Goal: Task Accomplishment & Management: Manage account settings

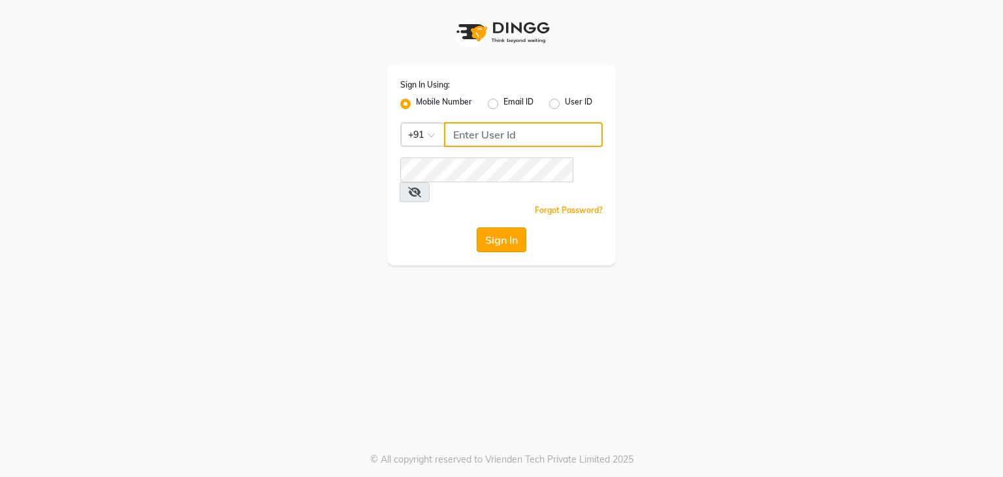
type input "8454941005"
click at [501, 227] on button "Sign In" at bounding box center [502, 239] width 50 height 25
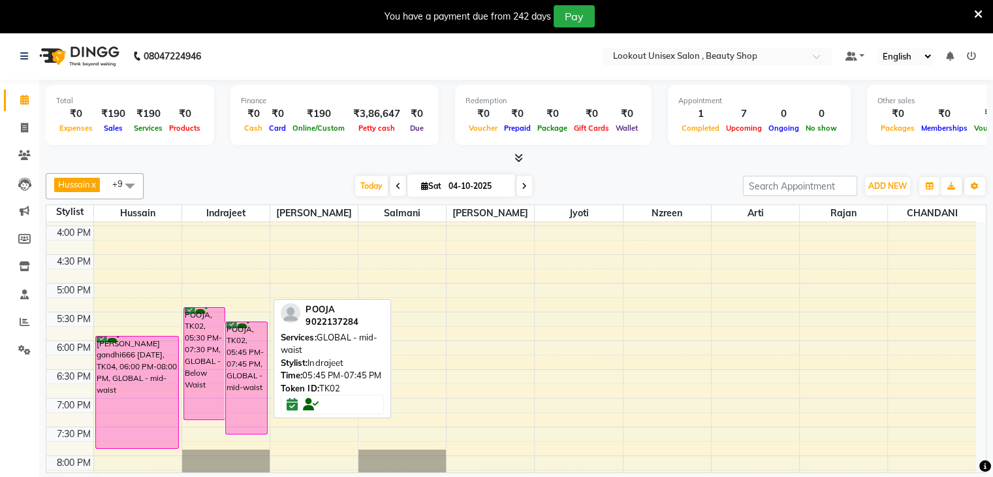
scroll to position [457, 0]
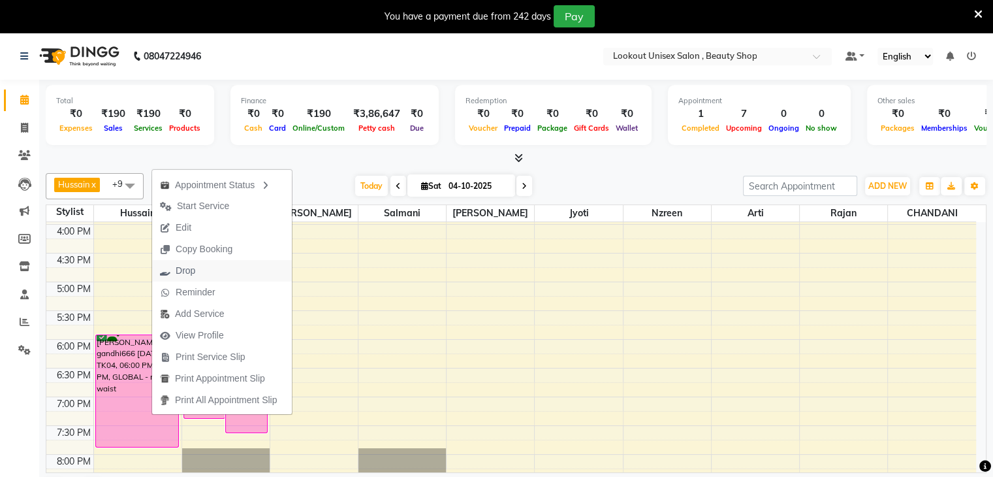
click at [187, 270] on span "Drop" at bounding box center [186, 271] width 20 height 14
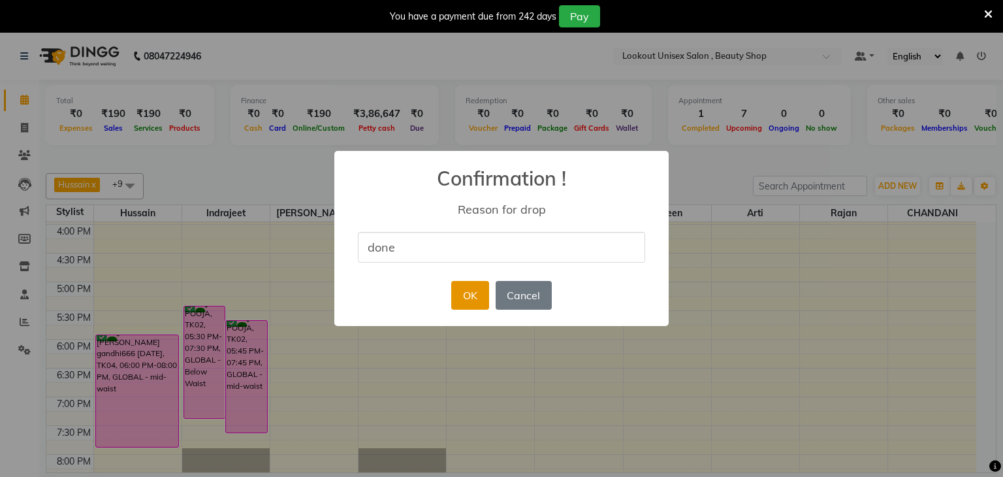
type input "done"
click at [467, 303] on button "OK" at bounding box center [469, 295] width 37 height 29
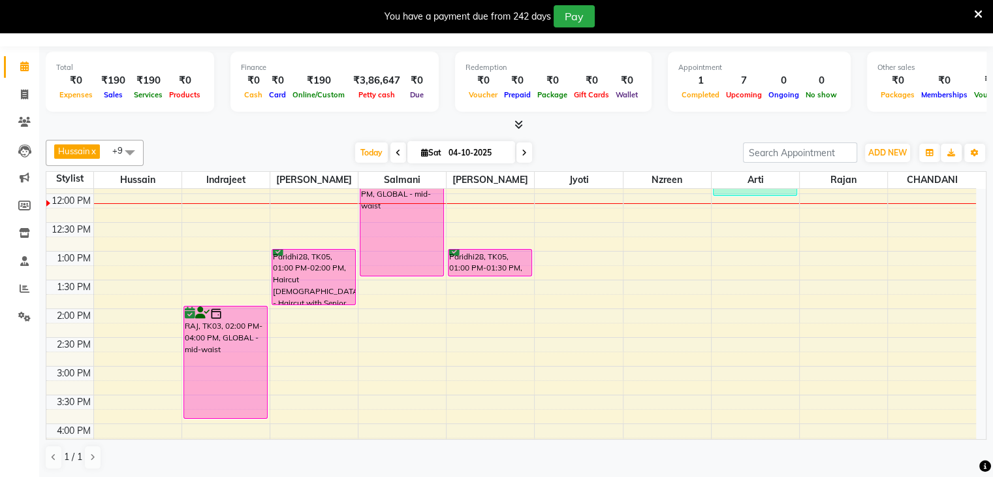
scroll to position [219, 0]
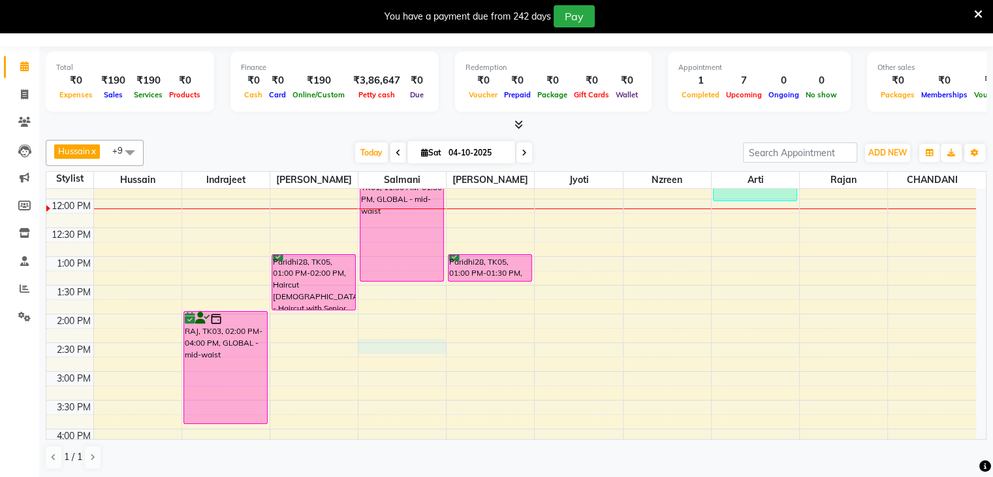
click at [434, 340] on div "8:00 AM 8:30 AM 9:00 AM 9:30 AM 10:00 AM 10:30 AM 11:00 AM 11:30 AM 12:00 PM 12…" at bounding box center [511, 371] width 930 height 804
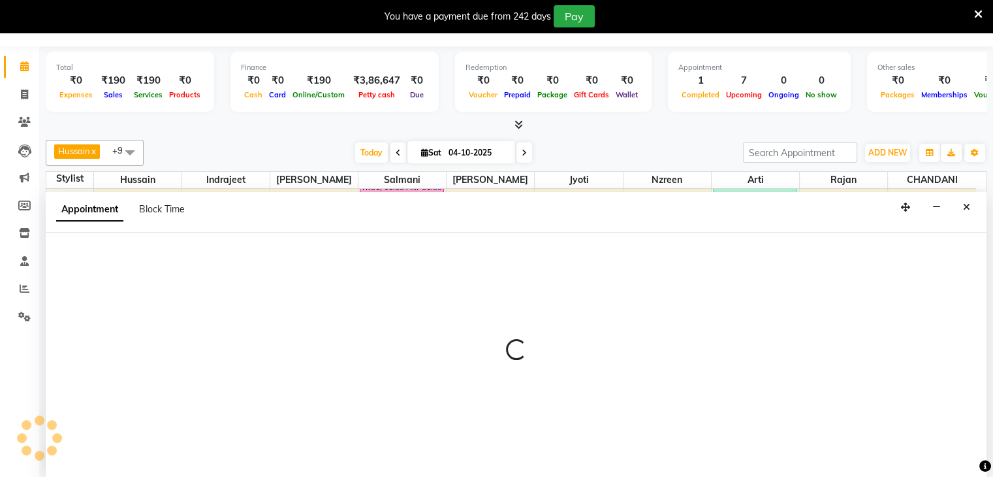
select select "67793"
select select "tentative"
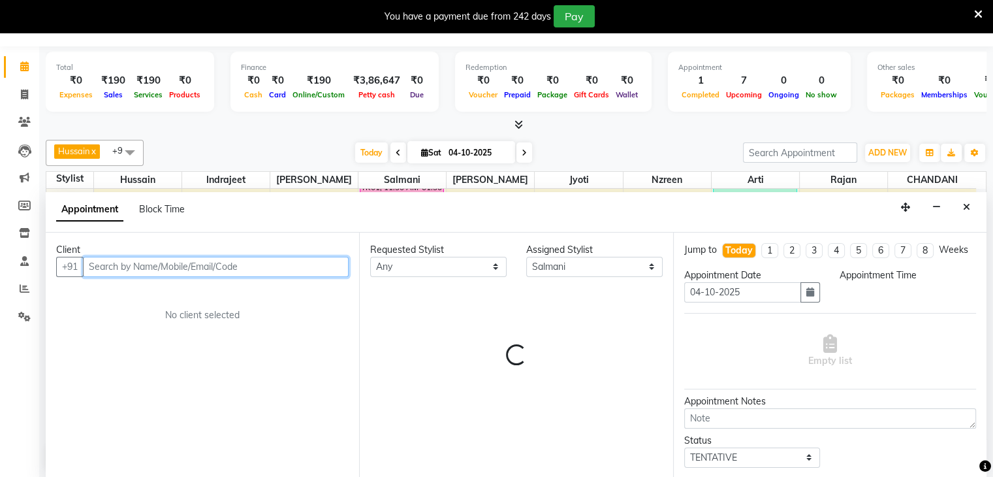
select select "870"
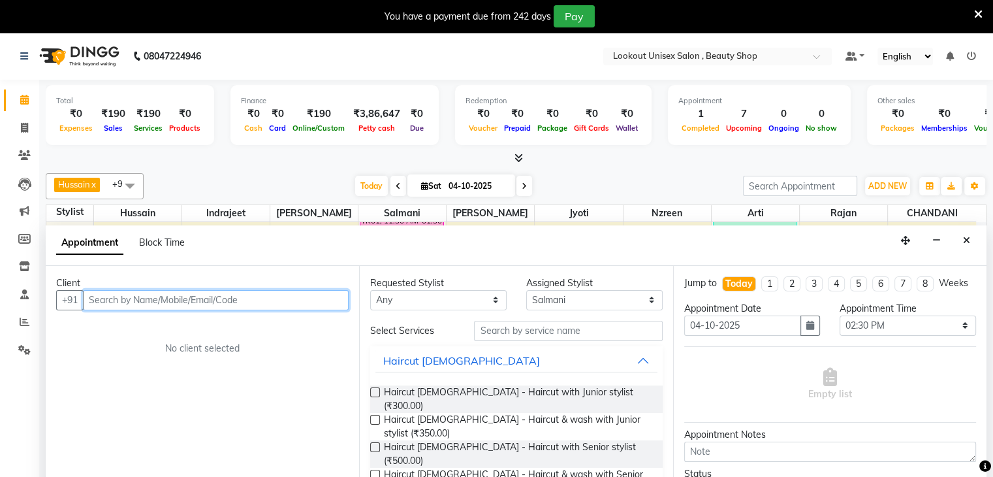
scroll to position [0, 0]
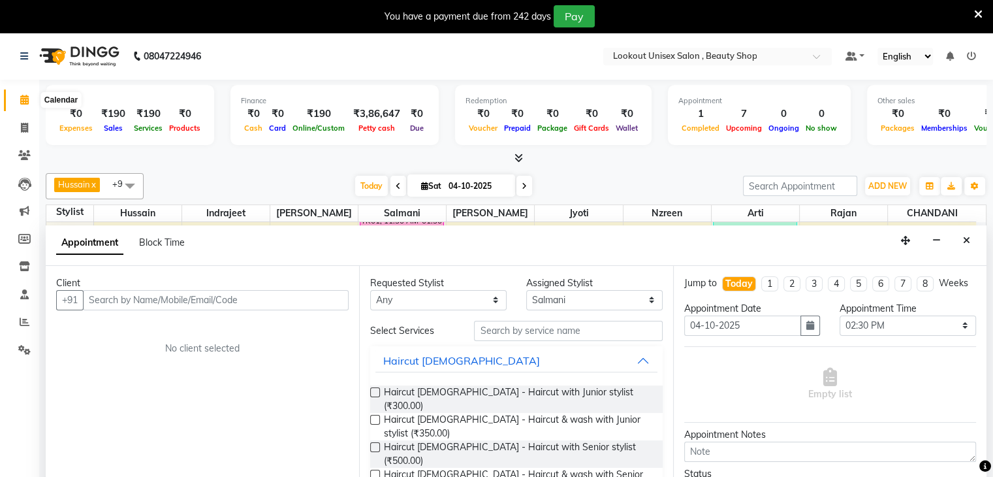
click at [25, 106] on span at bounding box center [24, 100] width 23 height 15
click at [25, 134] on span at bounding box center [24, 128] width 23 height 15
select select "service"
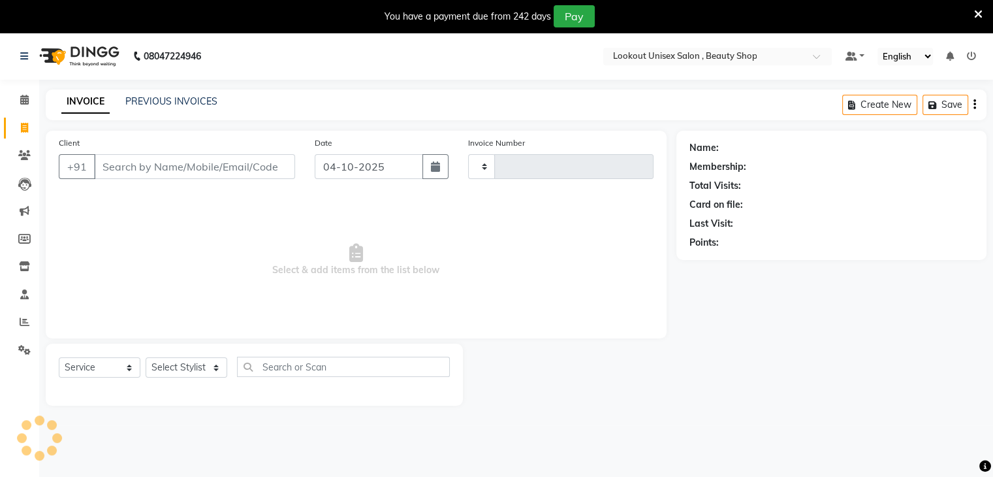
type input "4145"
select select "7658"
click at [21, 95] on span at bounding box center [24, 100] width 23 height 15
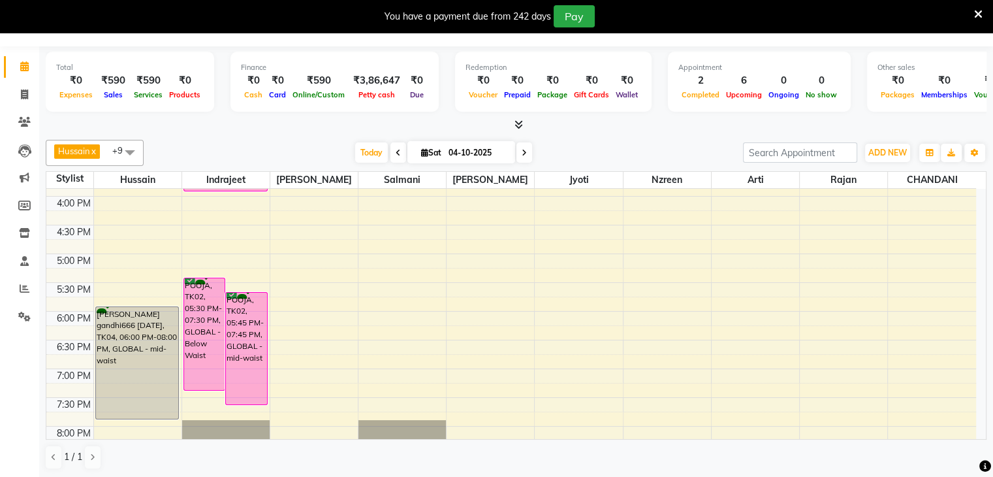
scroll to position [415, 0]
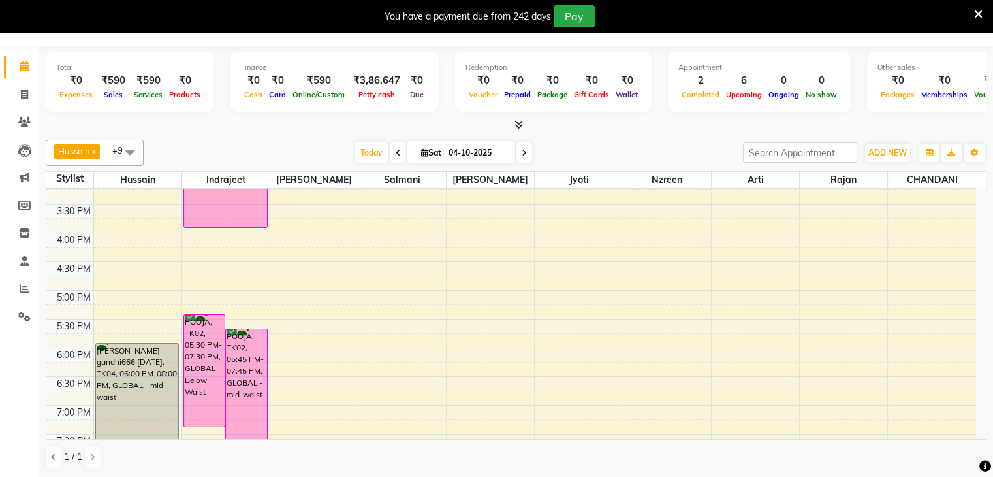
click at [524, 152] on icon at bounding box center [524, 153] width 5 height 8
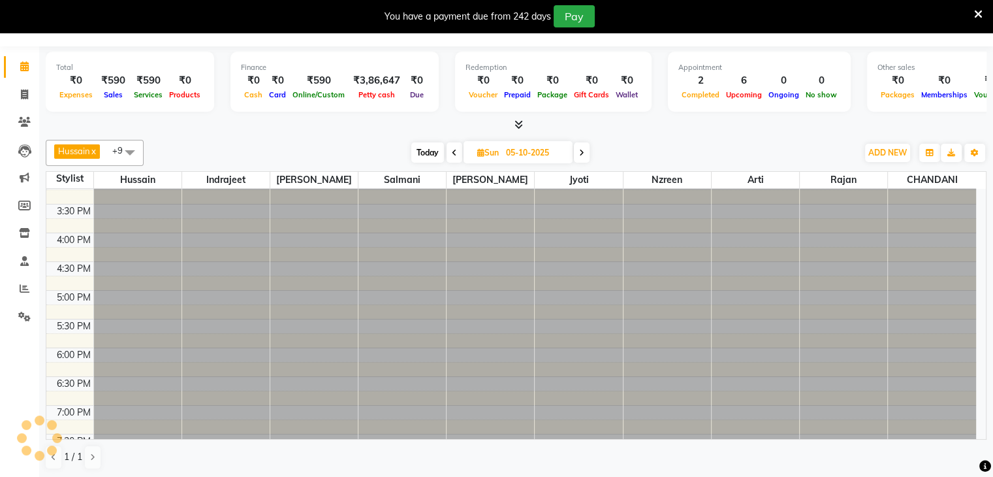
scroll to position [228, 0]
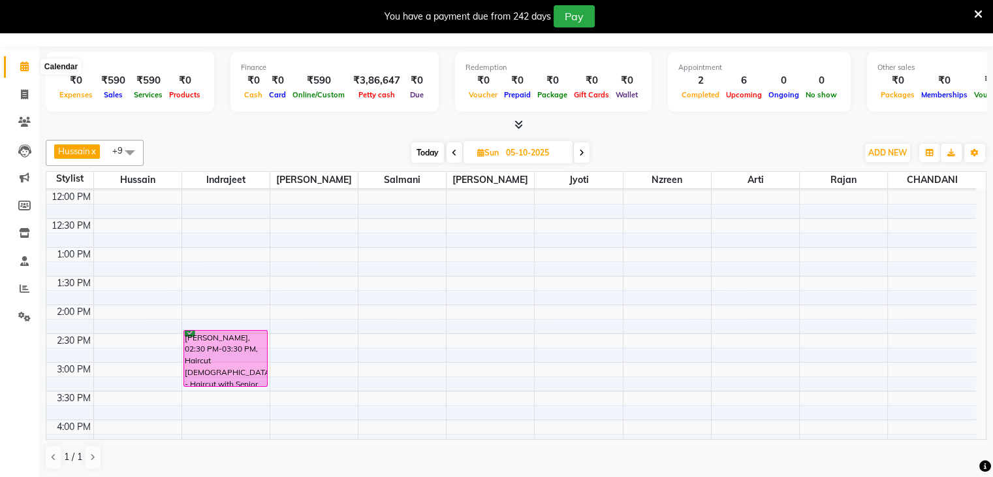
click at [17, 68] on span at bounding box center [24, 66] width 23 height 15
click at [434, 146] on span "Today" at bounding box center [427, 152] width 33 height 20
type input "04-10-2025"
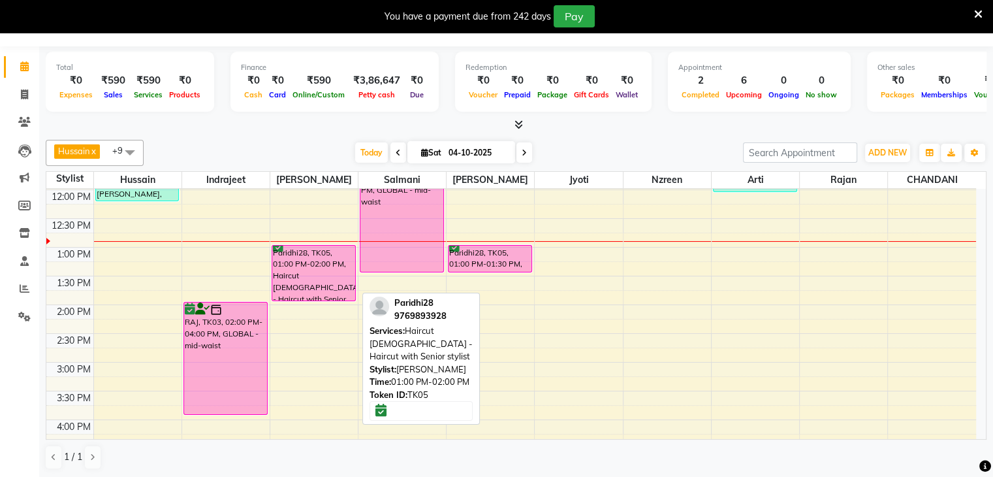
click at [318, 284] on div "Paridhi28, TK05, 01:00 PM-02:00 PM, Haircut [DEMOGRAPHIC_DATA] - Haircut with S…" at bounding box center [313, 272] width 83 height 55
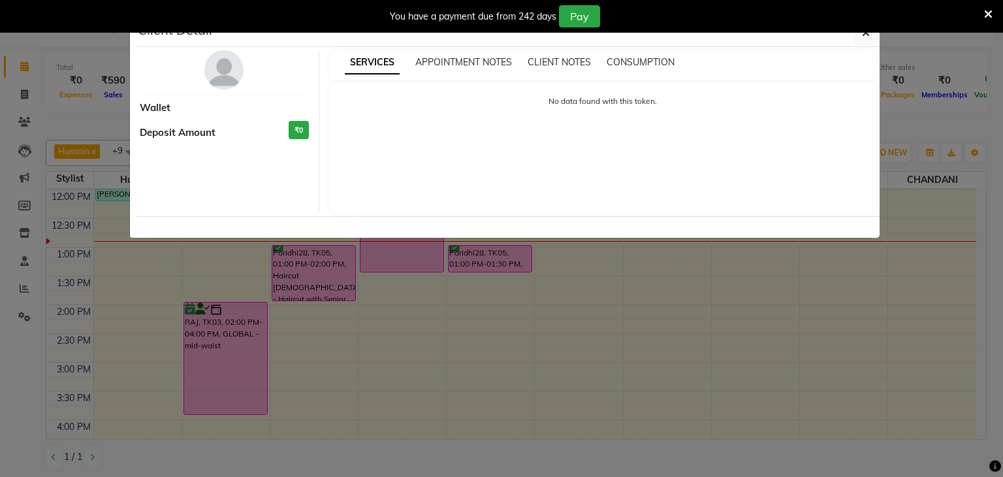
select select "6"
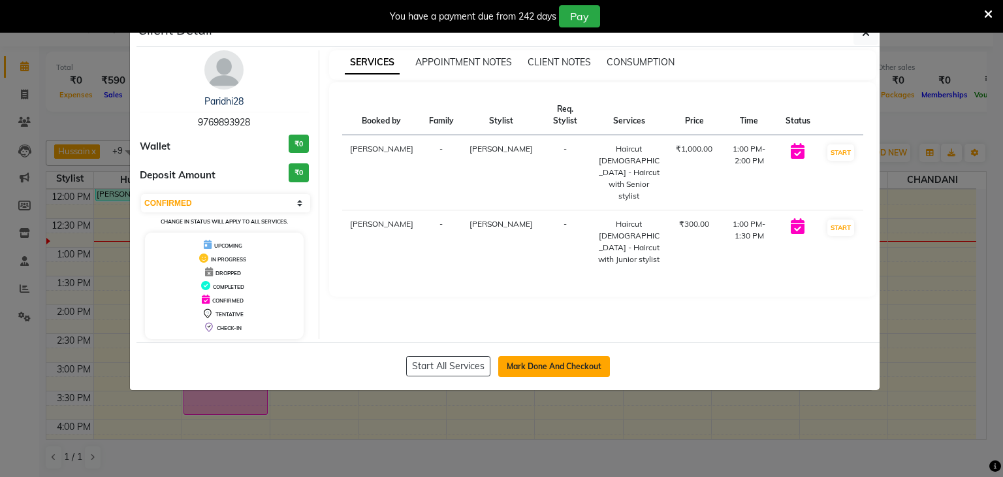
click at [544, 365] on button "Mark Done And Checkout" at bounding box center [554, 366] width 112 height 21
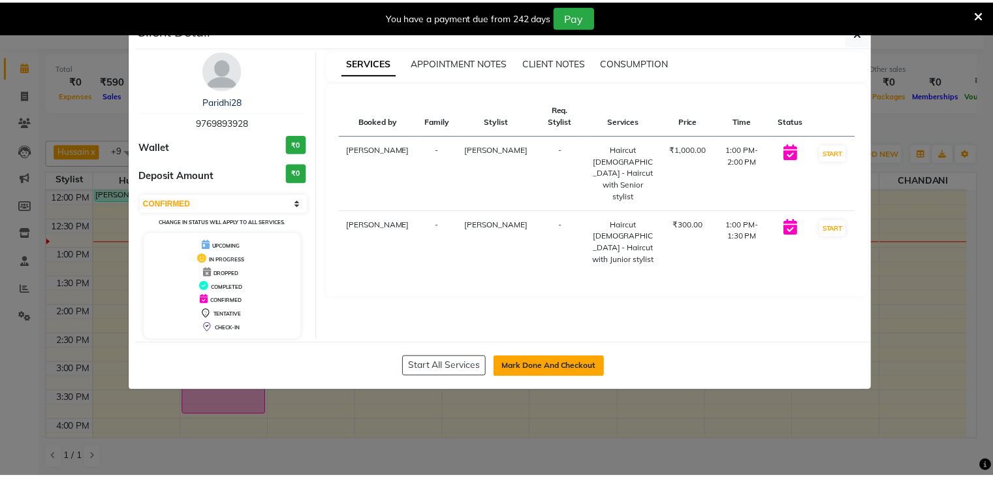
scroll to position [33, 0]
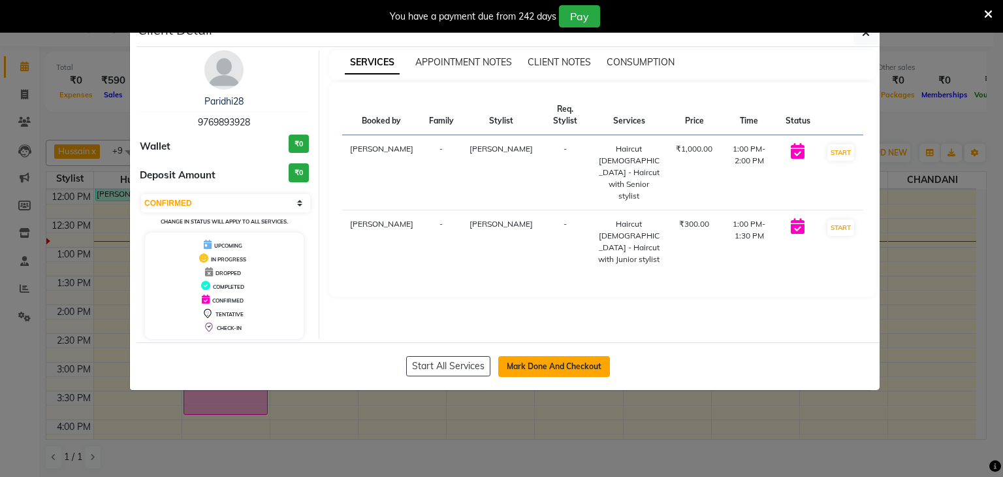
select select "service"
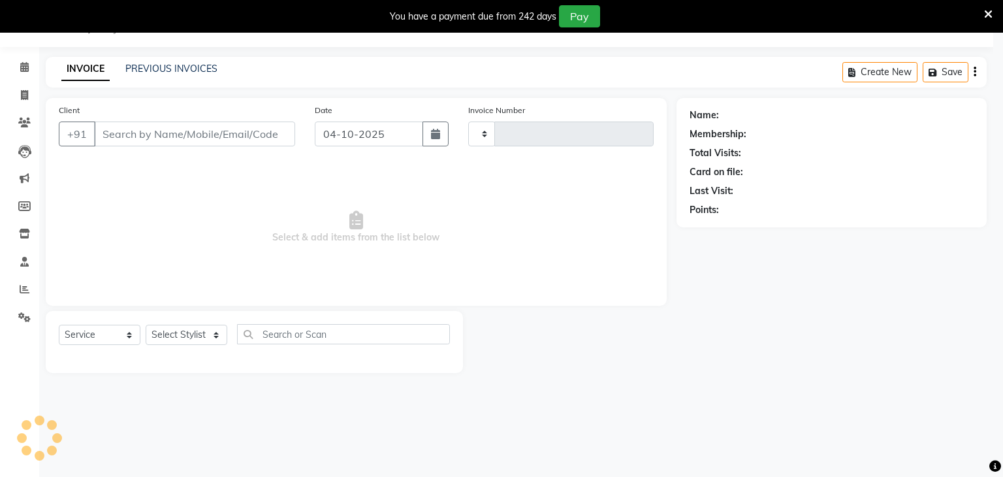
type input "4145"
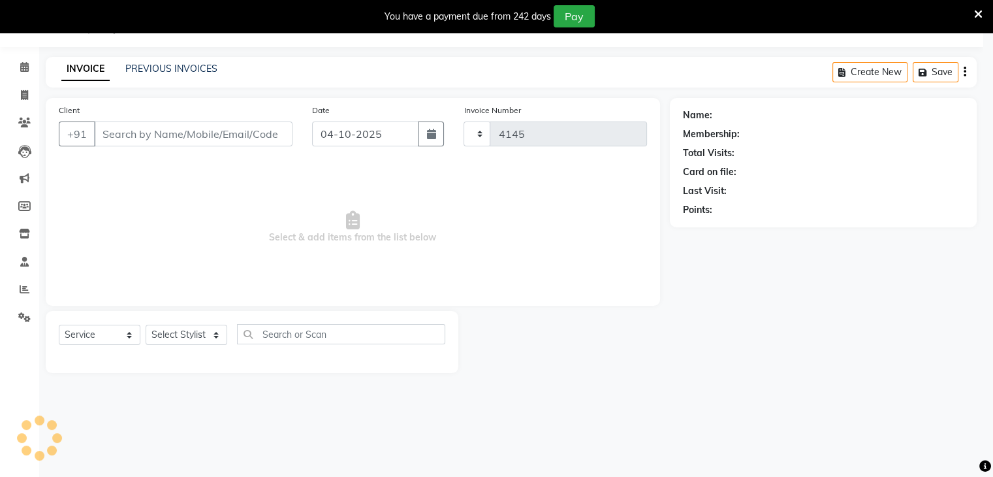
select select "7658"
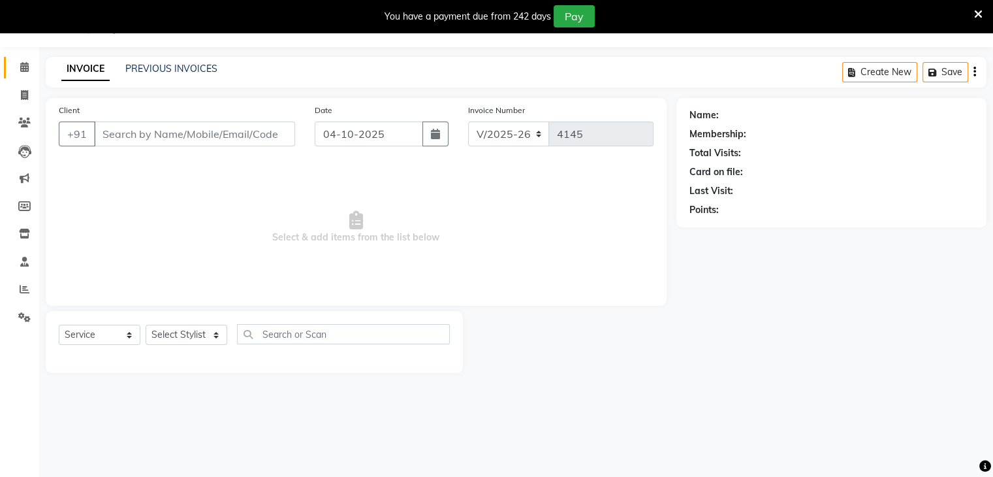
type input "9769893928"
select select "68253"
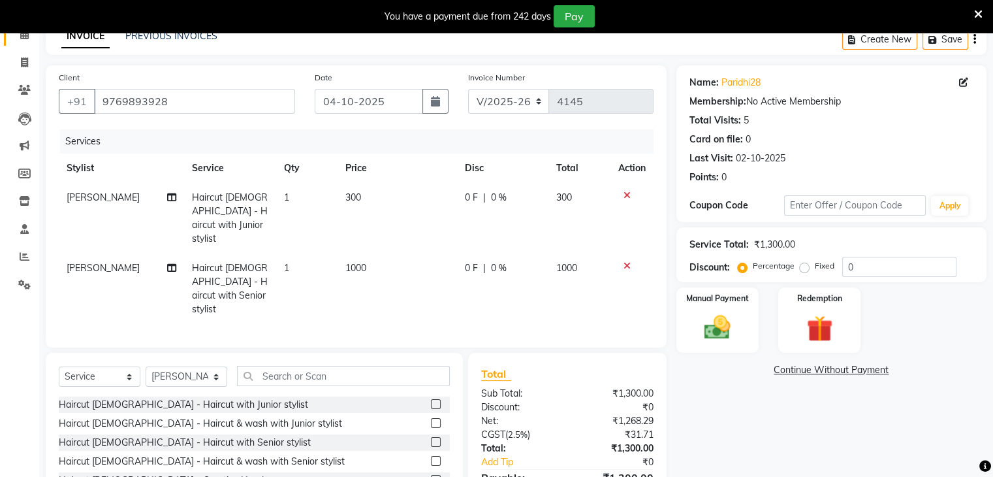
scroll to position [131, 0]
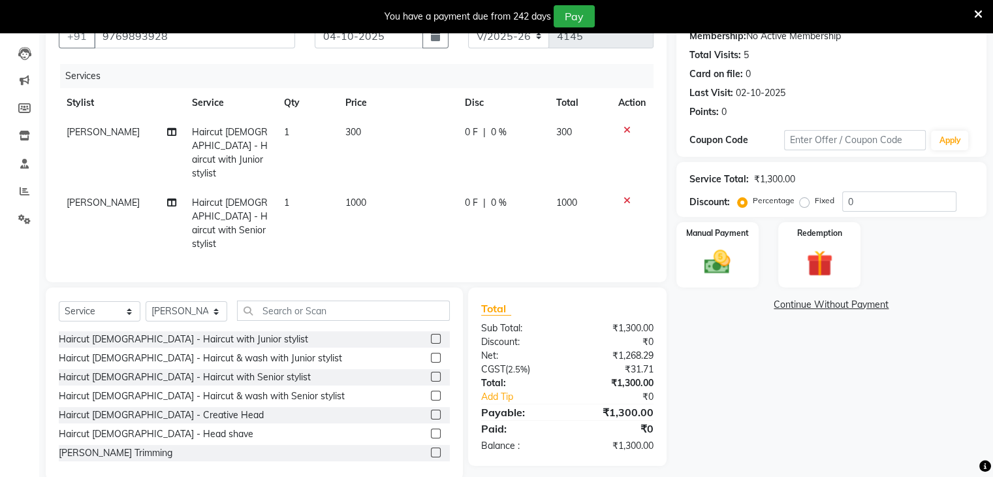
click at [72, 197] on span "[PERSON_NAME]" at bounding box center [103, 203] width 73 height 12
select select "68253"
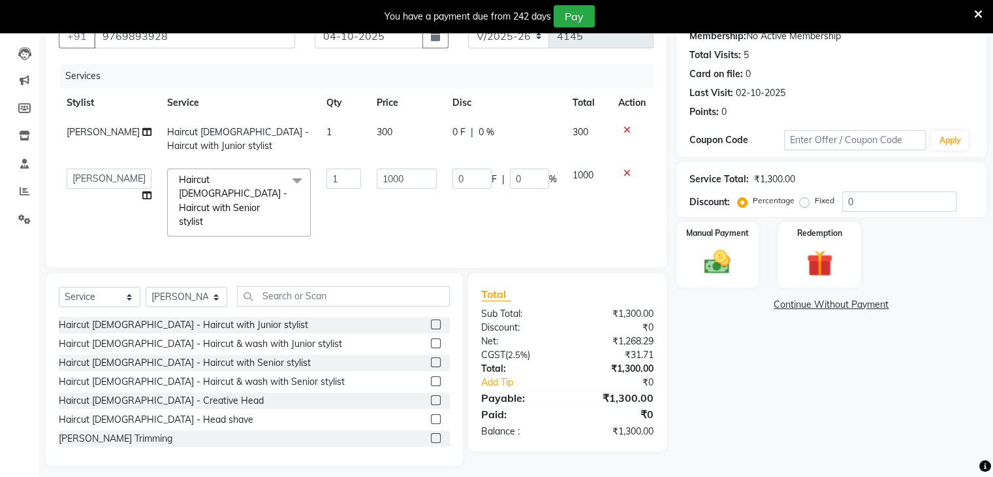
scroll to position [121, 0]
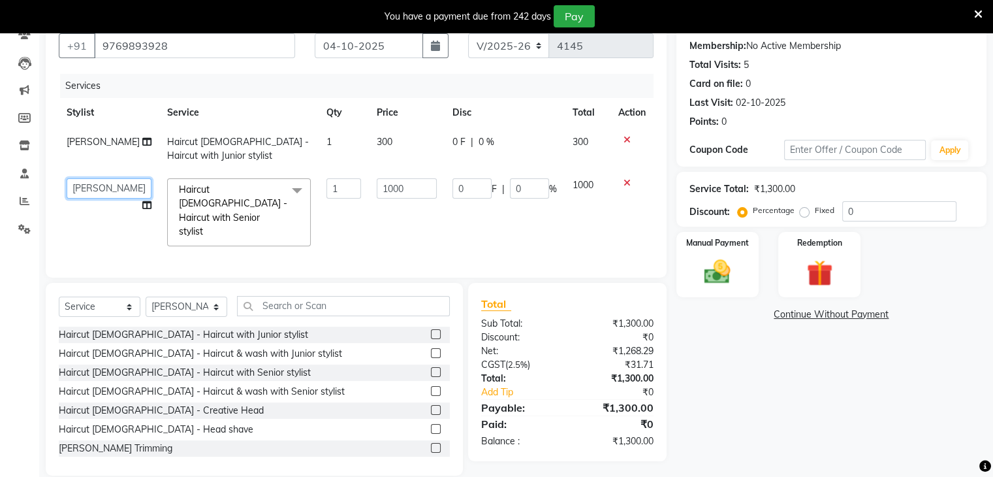
click at [89, 192] on select "Abid Arti CHANDANI Dhaval Sir Disha Hussain Indrajeet Jyoti Mahesh Manisha Mayu…" at bounding box center [109, 188] width 85 height 20
select select "67794"
drag, startPoint x: 731, startPoint y: 385, endPoint x: 722, endPoint y: 353, distance: 32.6
click at [731, 382] on div "Name: Paridhi28 Membership: No Active Membership Total Visits: 5 Card on file: …" at bounding box center [836, 242] width 320 height 465
click at [842, 210] on input "0" at bounding box center [899, 211] width 114 height 20
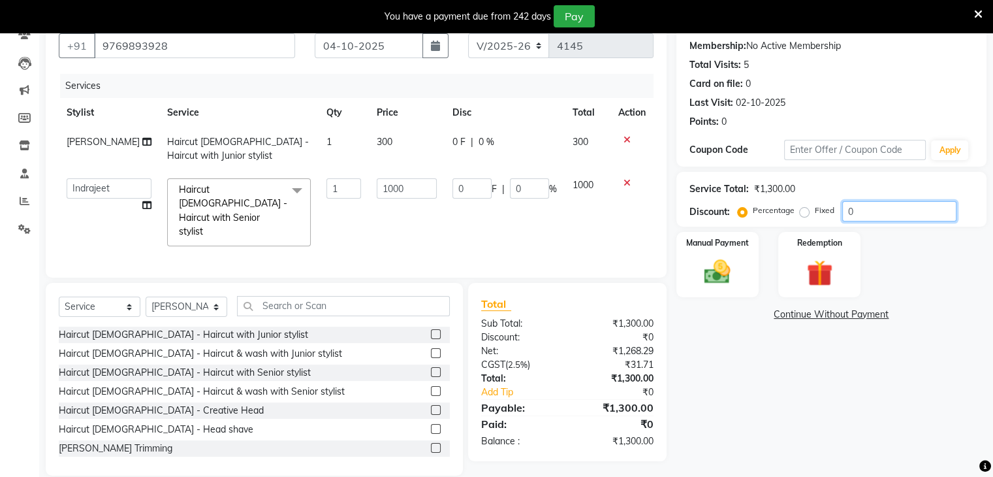
type input "20"
type input "200"
type input "20"
type input "0"
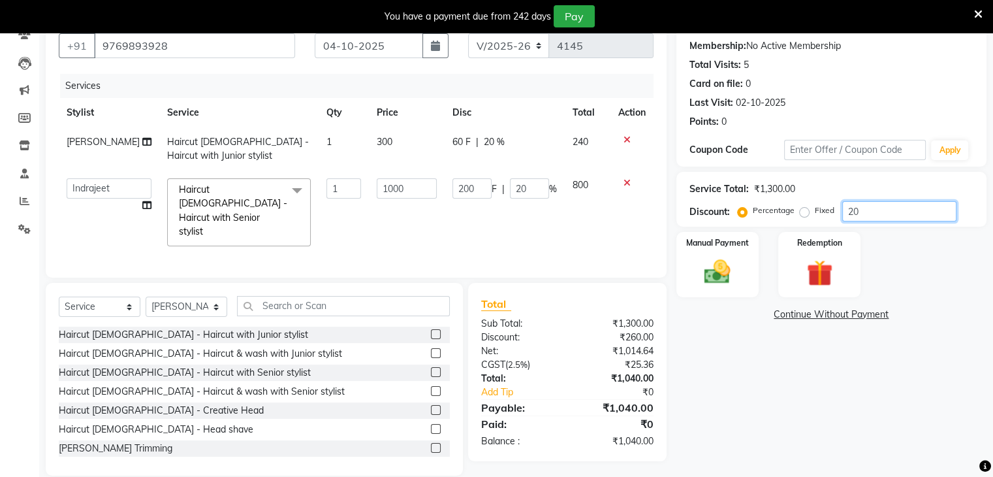
type input "0"
click at [130, 296] on select "Select Service Product Membership Package Voucher Prepaid Gift Card" at bounding box center [100, 306] width 82 height 20
click at [59, 296] on select "Select Service Product Membership Package Voucher Prepaid Gift Card" at bounding box center [100, 306] width 82 height 20
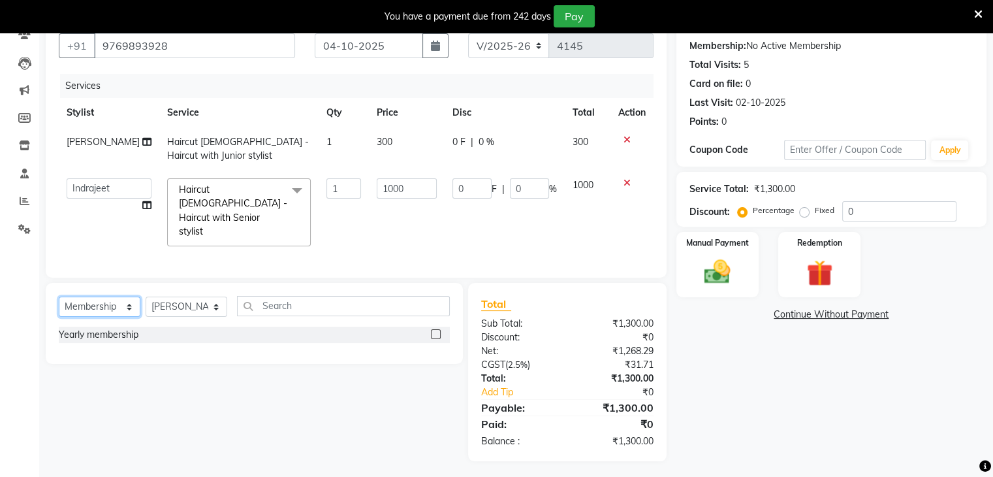
scroll to position [106, 0]
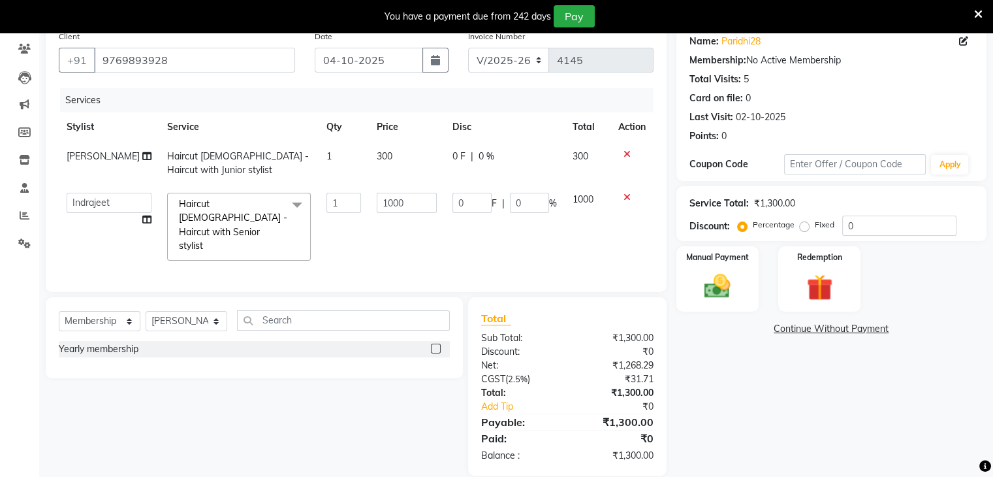
click at [434, 343] on label at bounding box center [436, 348] width 10 height 10
click at [434, 345] on input "checkbox" at bounding box center [435, 349] width 8 height 8
select select "select"
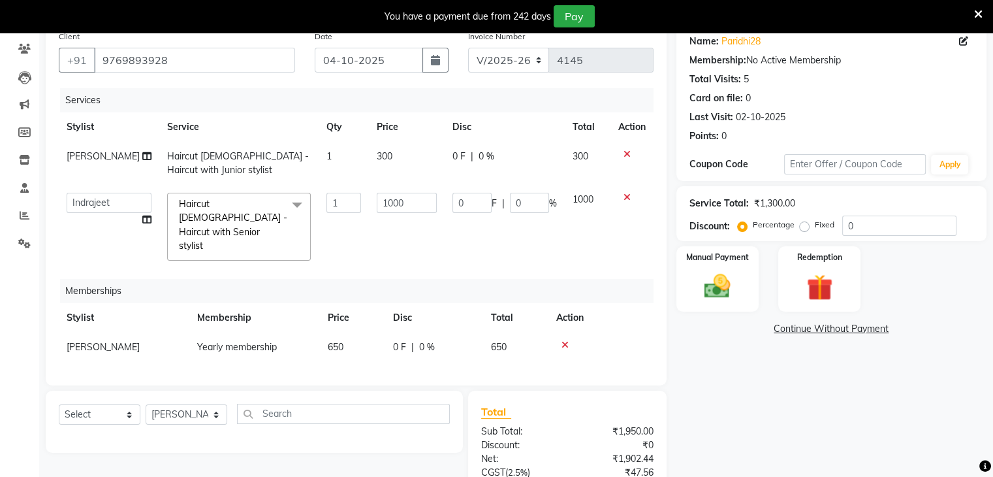
scroll to position [200, 0]
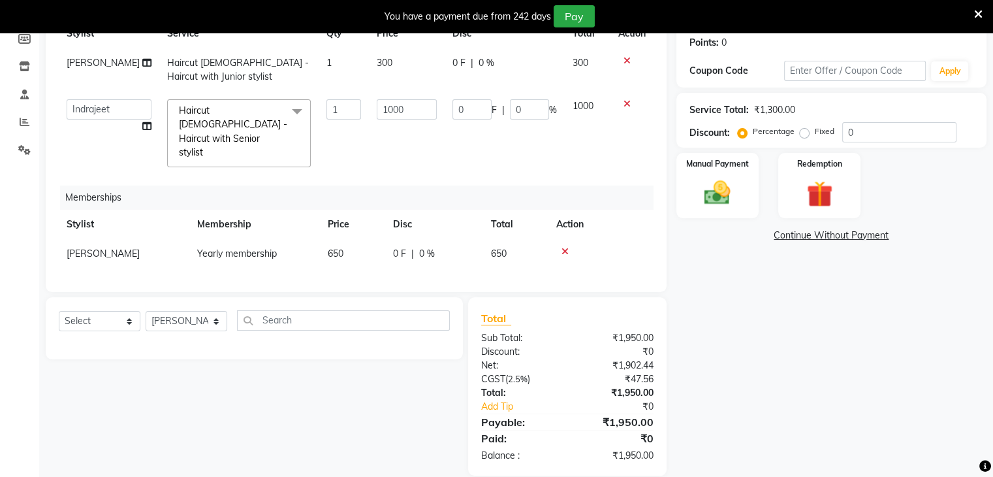
drag, startPoint x: 836, startPoint y: 131, endPoint x: 840, endPoint y: 136, distance: 6.9
click at [840, 136] on div "Percentage Fixed" at bounding box center [791, 131] width 102 height 17
click at [848, 128] on input "0" at bounding box center [899, 132] width 114 height 20
type input "20"
type input "200"
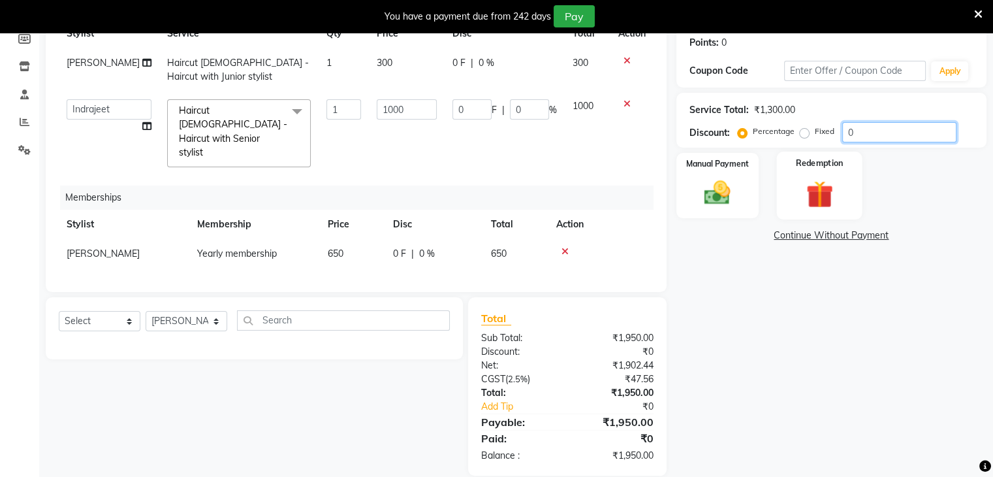
type input "20"
click at [716, 187] on img at bounding box center [717, 193] width 44 height 31
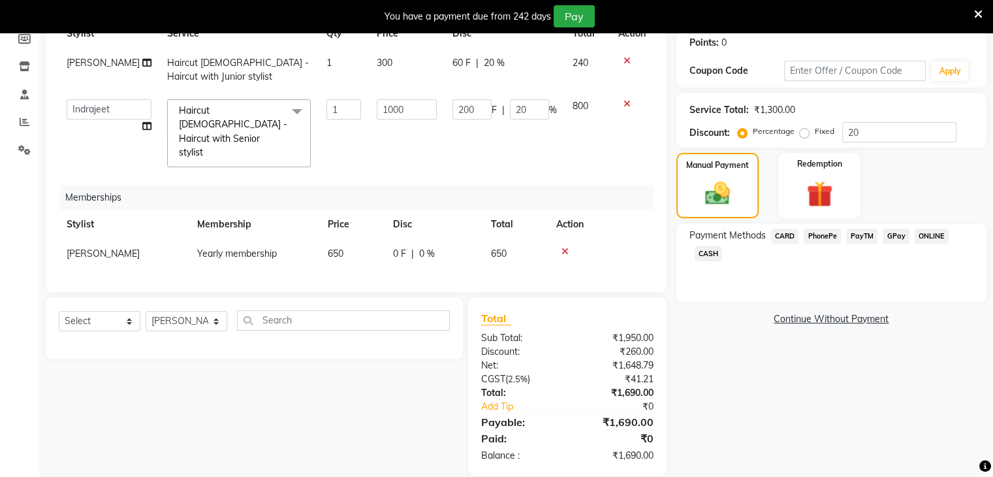
click at [781, 236] on span "CARD" at bounding box center [785, 235] width 28 height 15
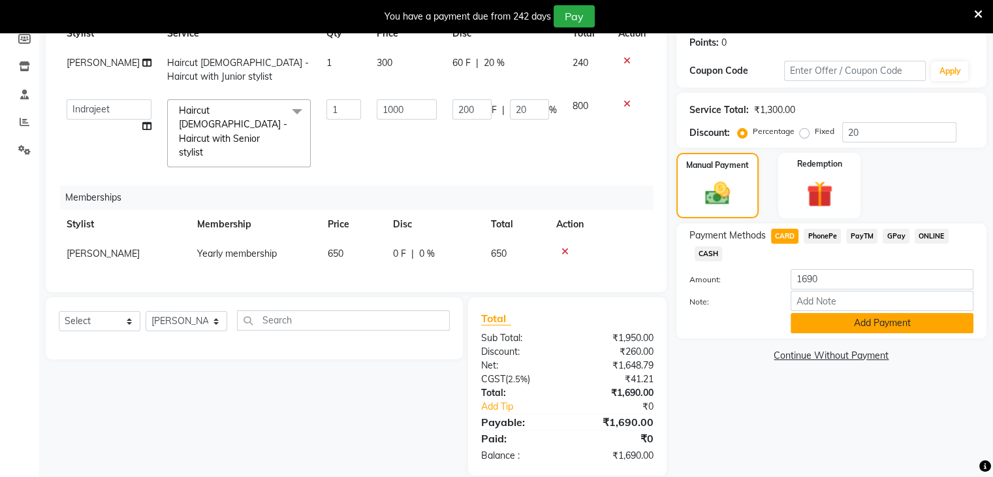
click at [887, 323] on button "Add Payment" at bounding box center [882, 323] width 183 height 20
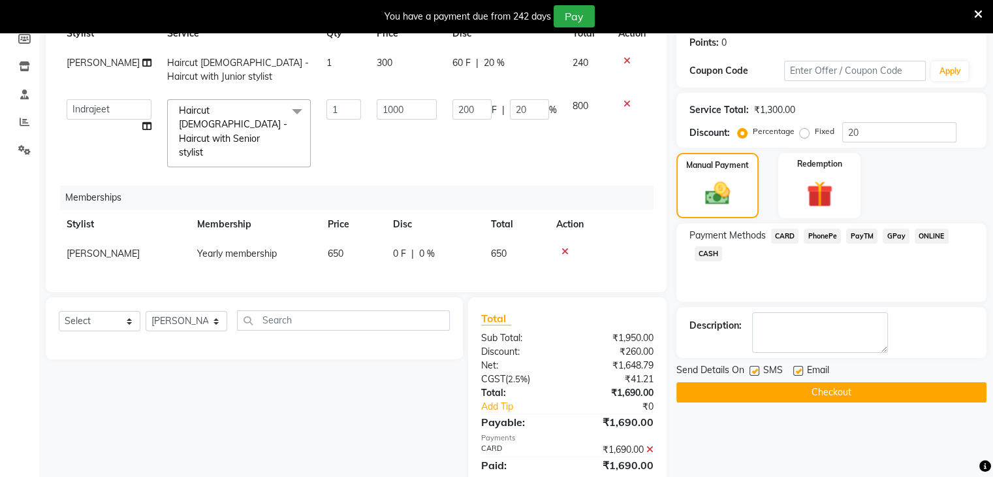
click at [802, 369] on label at bounding box center [798, 371] width 10 height 10
click at [802, 369] on input "checkbox" at bounding box center [797, 371] width 8 height 8
checkbox input "false"
click at [835, 392] on button "Checkout" at bounding box center [831, 392] width 310 height 20
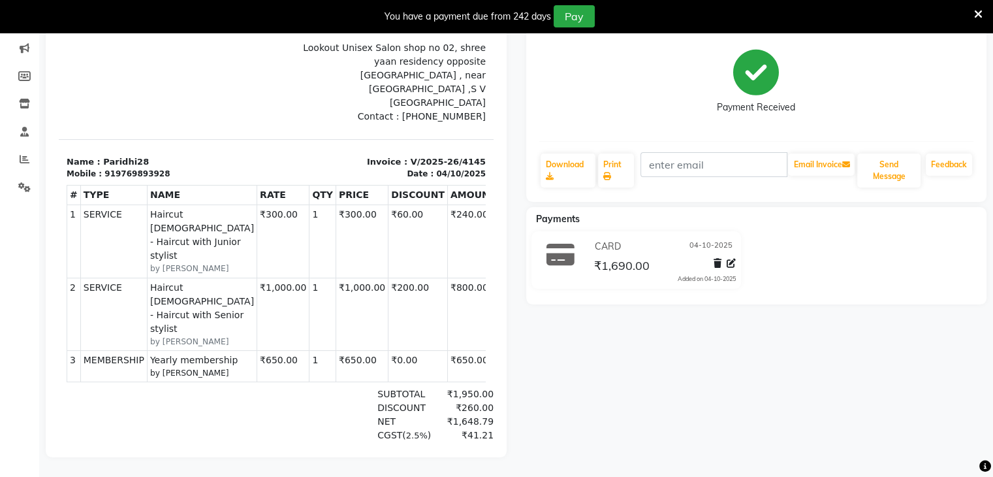
scroll to position [42, 0]
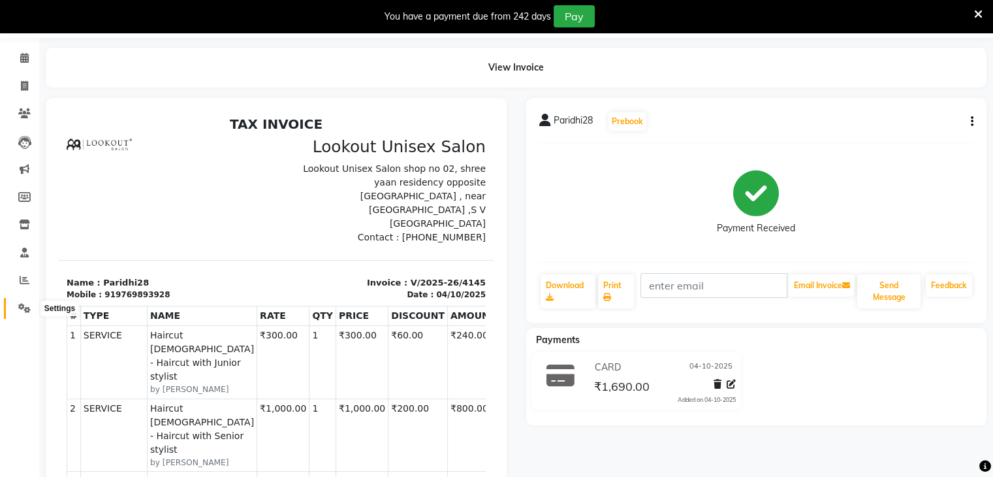
click at [23, 314] on span at bounding box center [24, 308] width 23 height 15
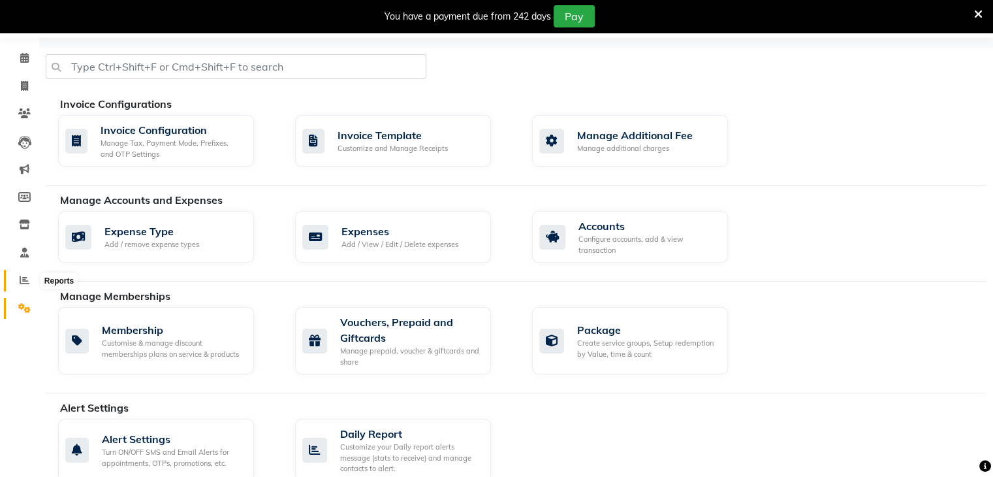
click at [21, 279] on icon at bounding box center [25, 280] width 10 height 10
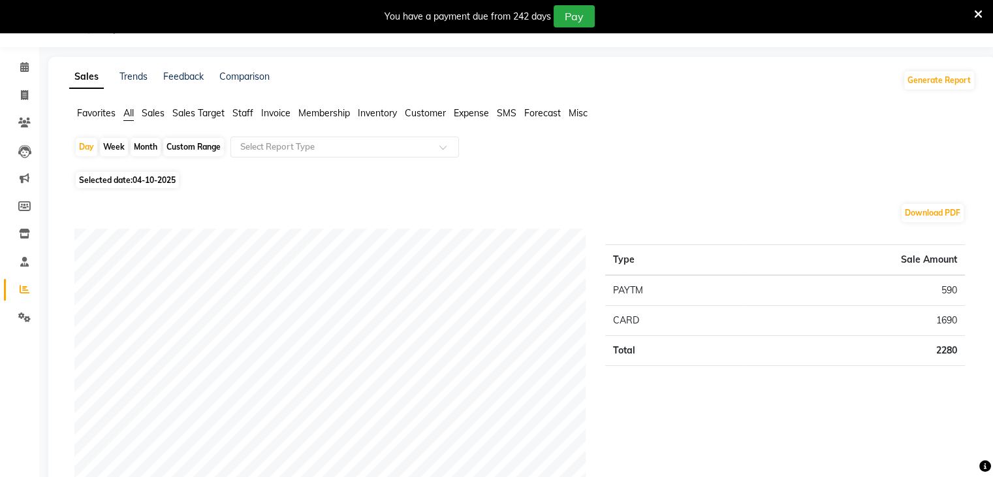
scroll to position [42, 0]
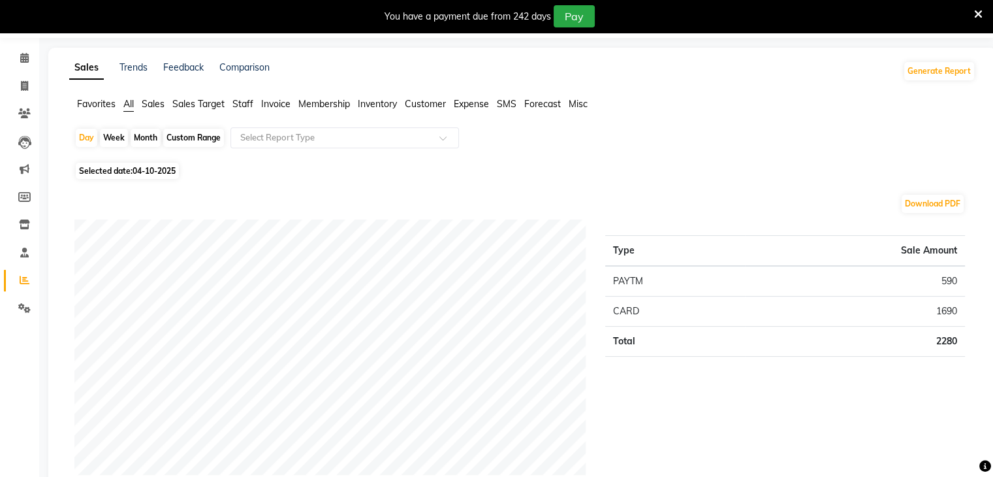
click at [139, 135] on div "Month" at bounding box center [146, 138] width 30 height 18
select select "10"
select select "2025"
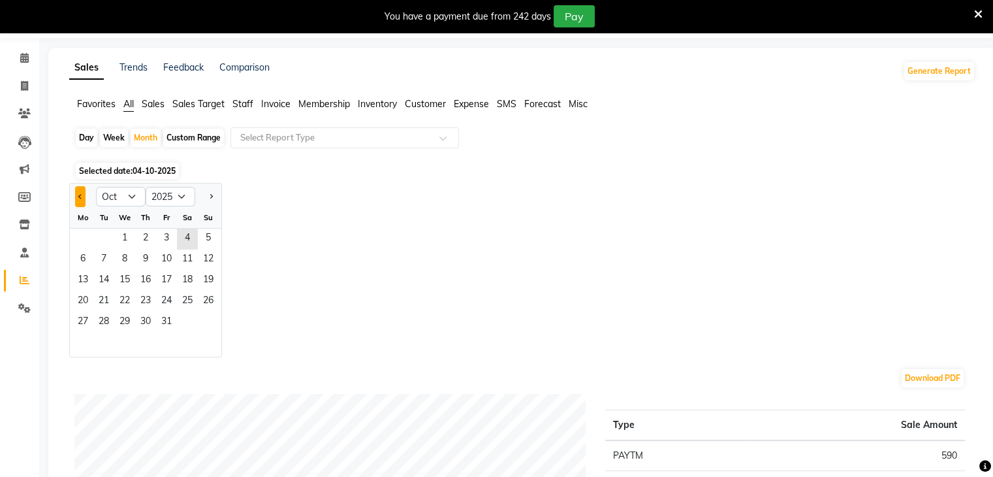
click at [78, 197] on button "Previous month" at bounding box center [80, 196] width 10 height 21
select select "9"
click at [78, 236] on span "1" at bounding box center [82, 238] width 21 height 21
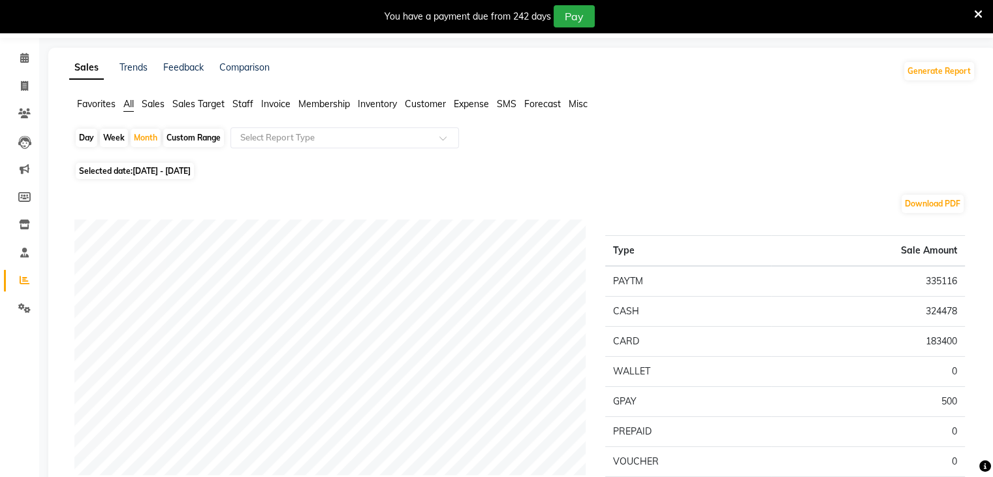
scroll to position [0, 0]
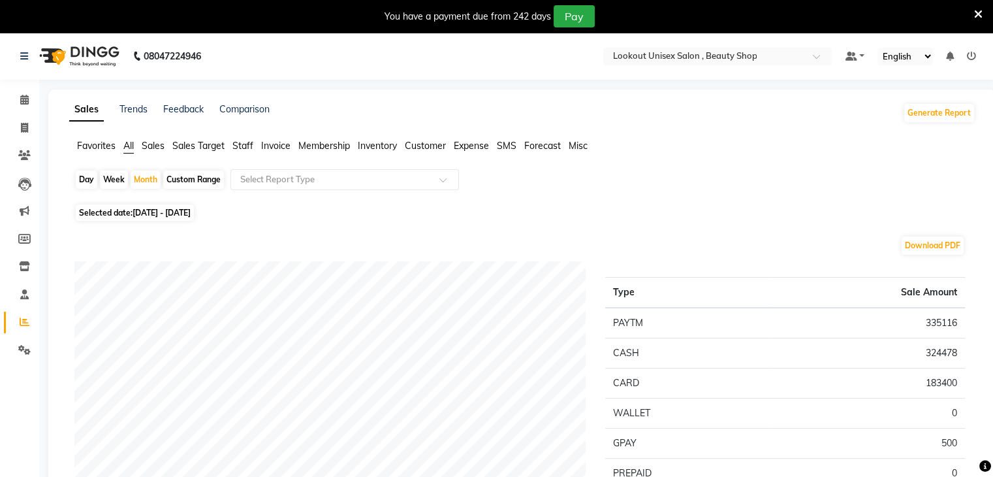
click at [152, 146] on span "Sales" at bounding box center [153, 146] width 23 height 12
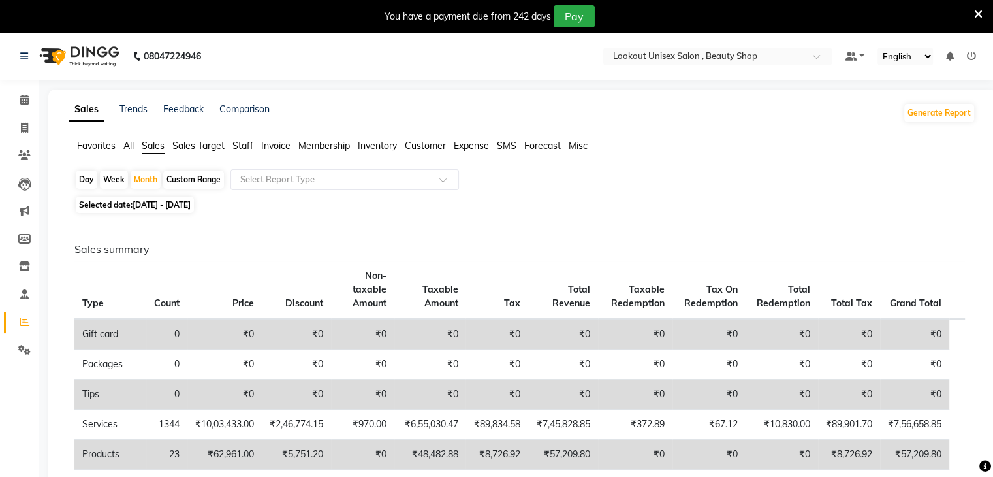
click at [118, 147] on ul "Favorites All Sales Sales Target Staff Invoice Membership Inventory Customer Ex…" at bounding box center [522, 146] width 906 height 14
click at [130, 147] on span "All" at bounding box center [128, 146] width 10 height 12
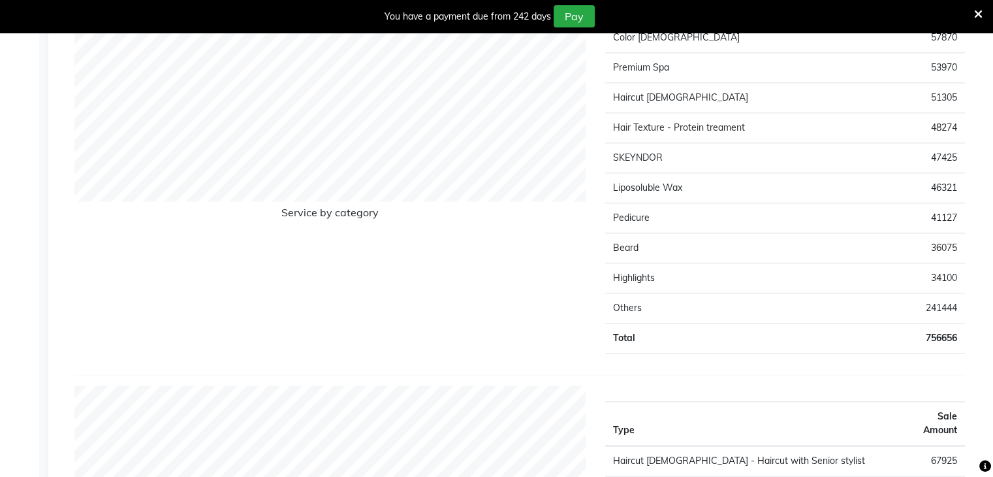
scroll to position [1758, 0]
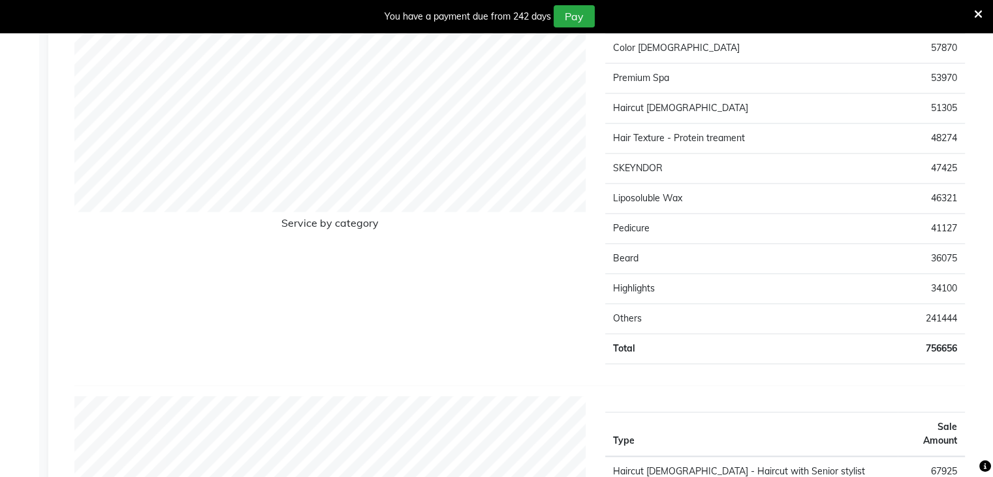
drag, startPoint x: 627, startPoint y: 256, endPoint x: 466, endPoint y: 323, distance: 174.7
click at [487, 317] on div "Service by category" at bounding box center [330, 165] width 531 height 418
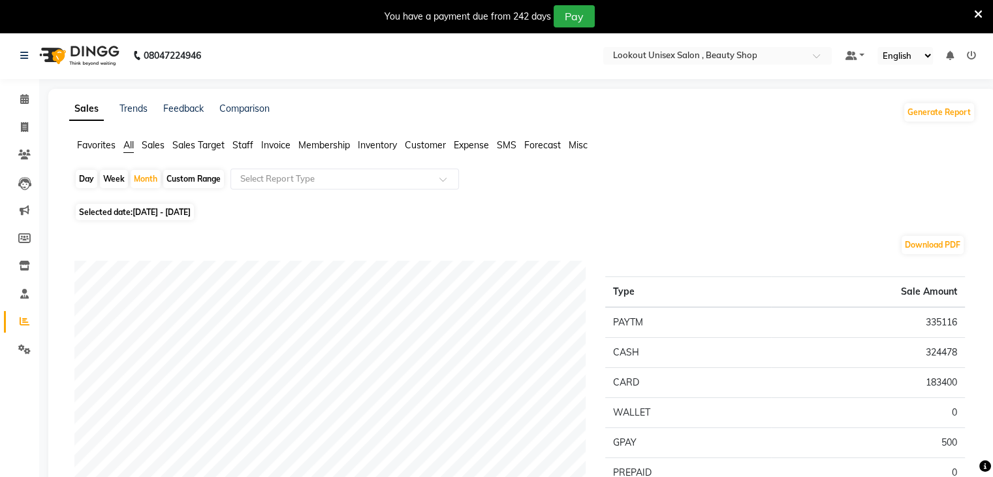
scroll to position [0, 0]
click at [274, 146] on span "Invoice" at bounding box center [275, 146] width 29 height 12
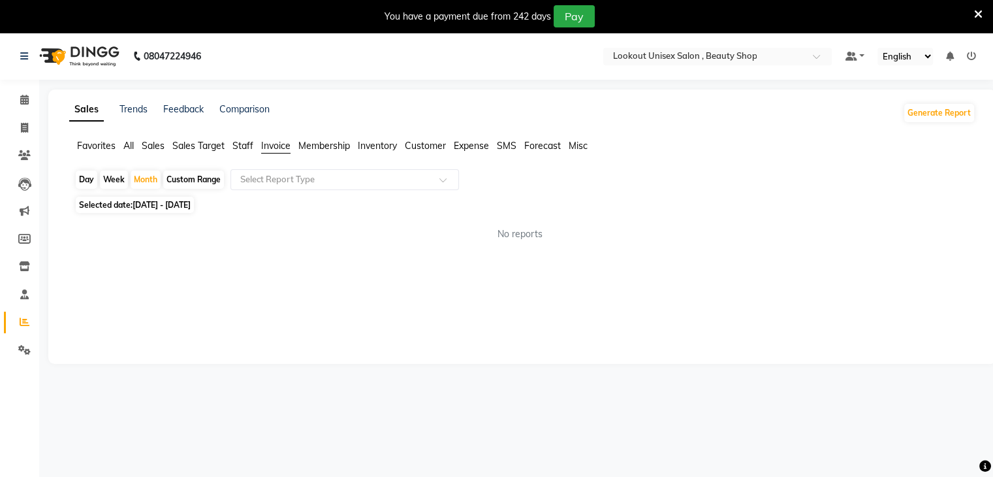
click at [317, 149] on span "Membership" at bounding box center [324, 146] width 52 height 12
click at [478, 147] on span "Expense" at bounding box center [471, 146] width 35 height 12
click at [437, 178] on div at bounding box center [344, 179] width 227 height 13
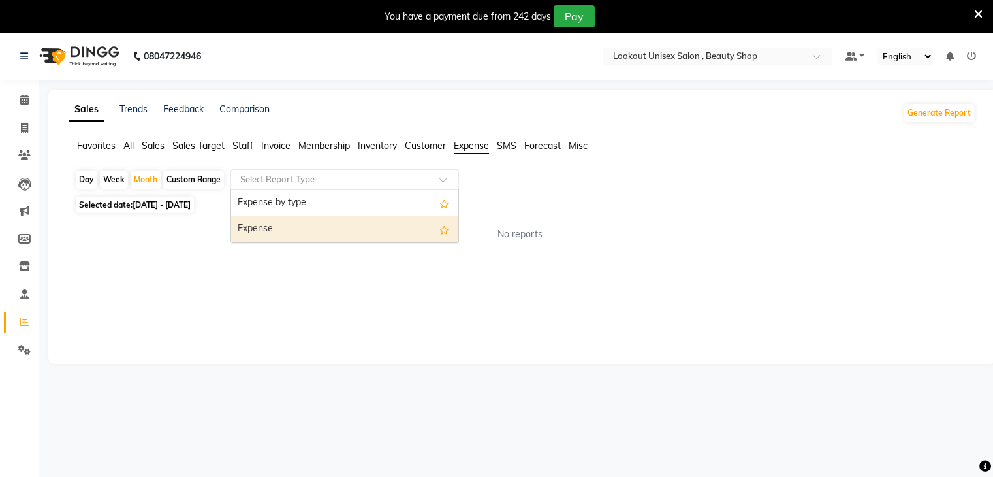
click at [281, 221] on div "Expense" at bounding box center [344, 229] width 227 height 26
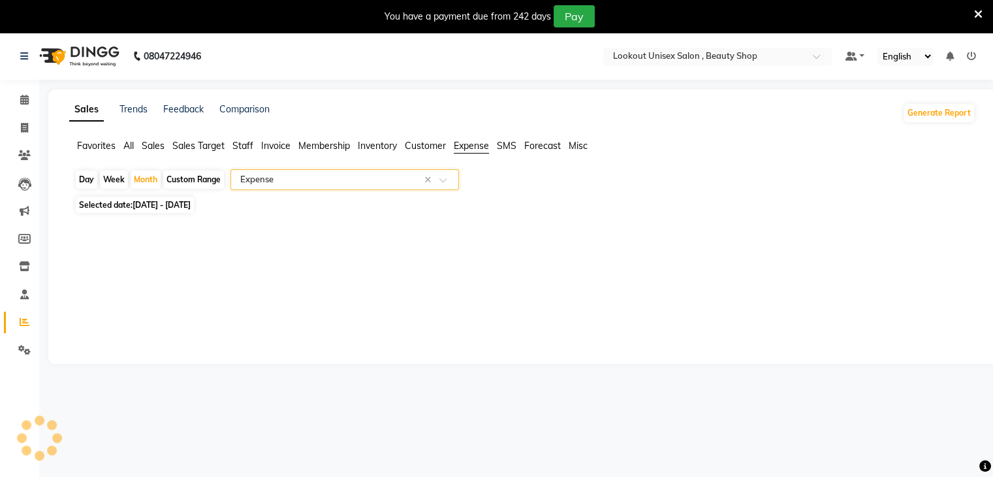
select select "full_report"
select select "csv"
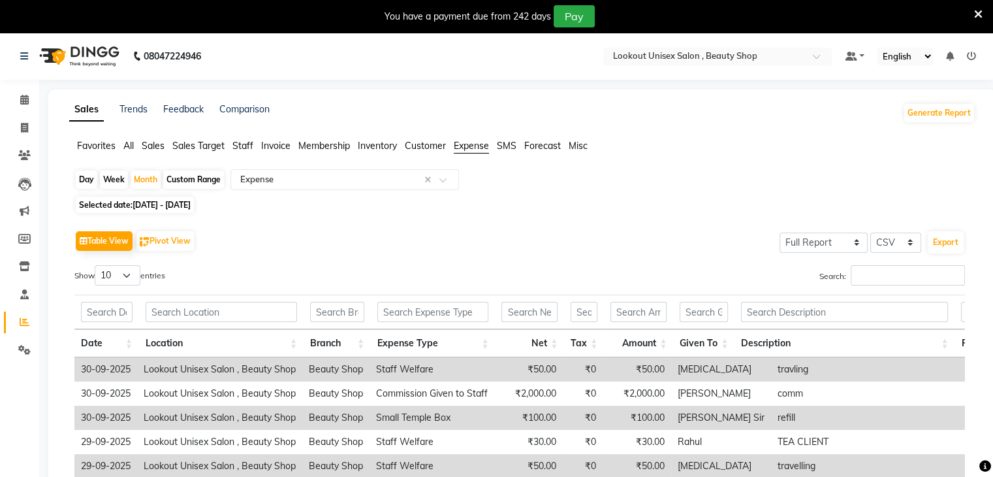
click at [121, 144] on ul "Favorites All Sales Sales Target Staff Invoice Membership Inventory Customer Ex…" at bounding box center [522, 146] width 906 height 14
click at [127, 146] on span "All" at bounding box center [128, 146] width 10 height 12
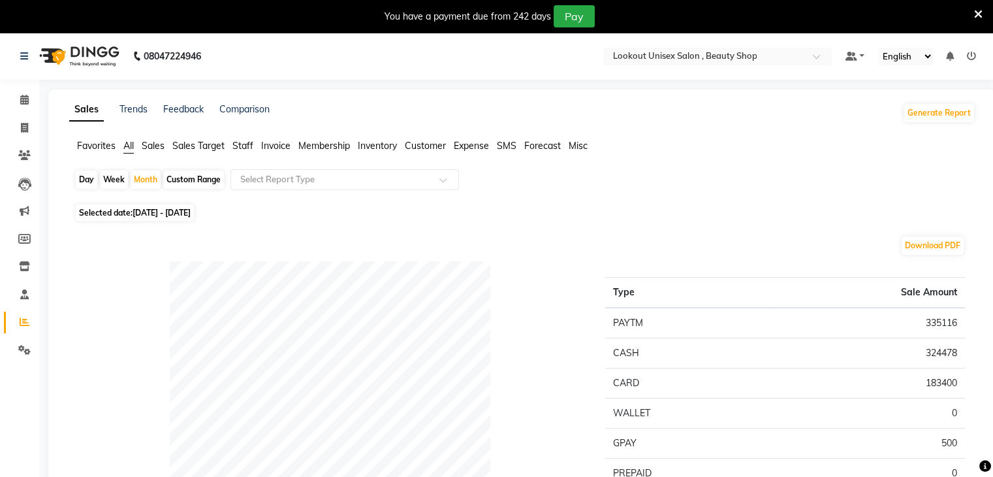
click at [377, 144] on span "Inventory" at bounding box center [377, 146] width 39 height 12
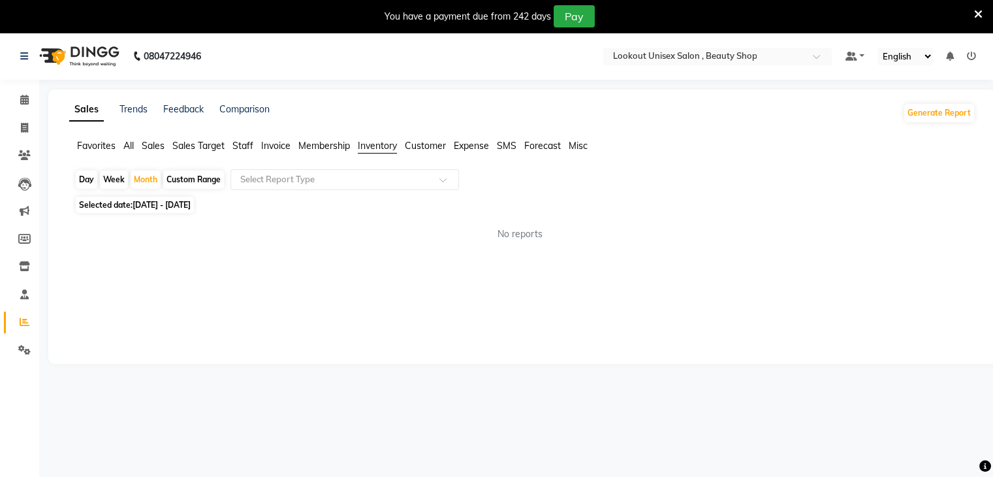
click at [321, 145] on span "Membership" at bounding box center [324, 146] width 52 height 12
click at [269, 147] on span "Invoice" at bounding box center [275, 146] width 29 height 12
click at [252, 144] on span "Staff" at bounding box center [242, 146] width 21 height 12
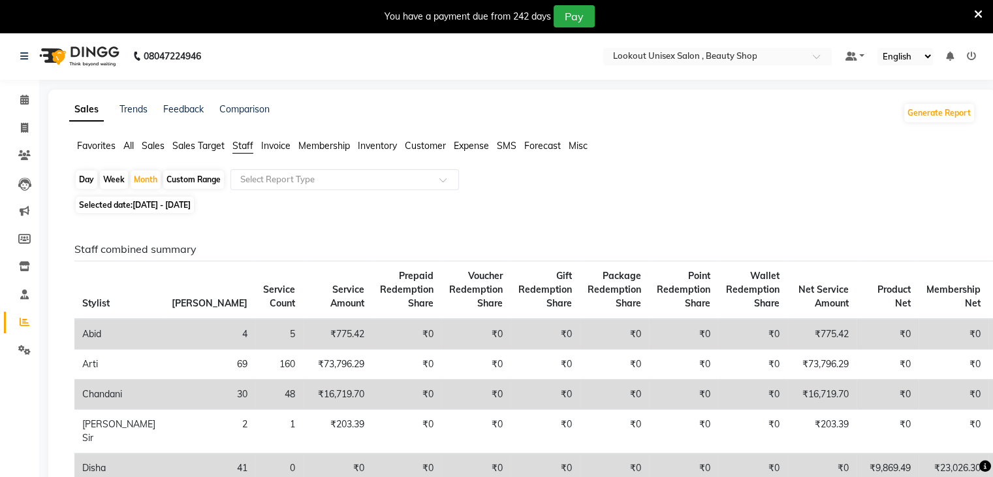
drag, startPoint x: 431, startPoint y: 150, endPoint x: 452, endPoint y: 151, distance: 20.9
click at [431, 149] on span "Customer" at bounding box center [425, 146] width 41 height 12
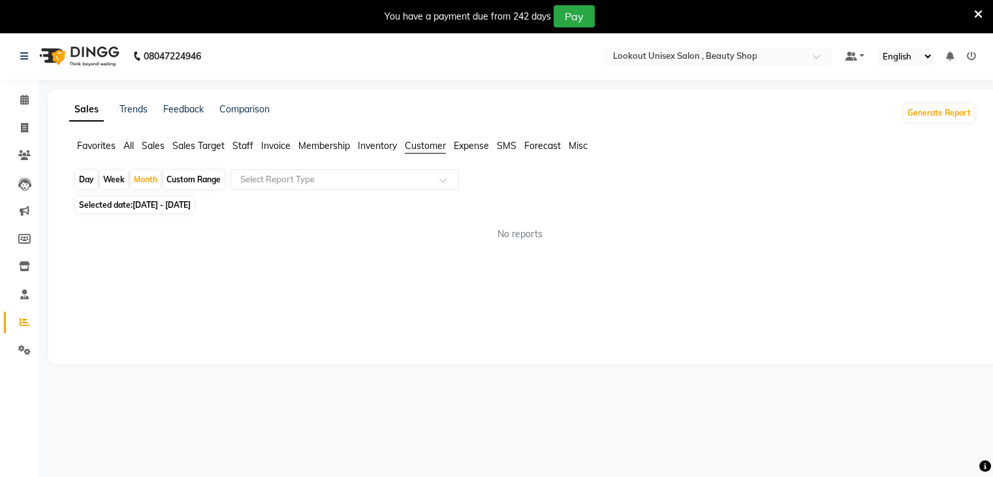
click at [465, 147] on span "Expense" at bounding box center [471, 146] width 35 height 12
drag, startPoint x: 27, startPoint y: 102, endPoint x: 22, endPoint y: 142, distance: 40.2
click at [27, 102] on icon at bounding box center [24, 100] width 8 height 10
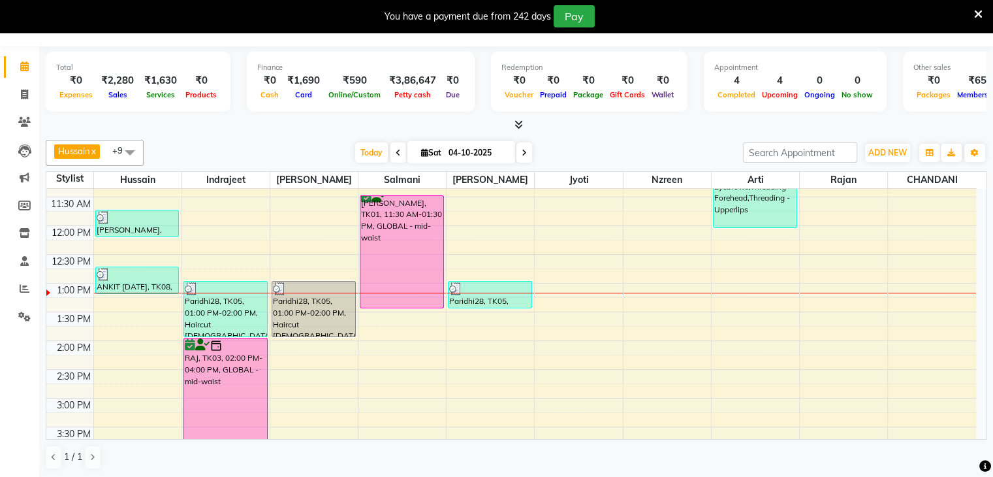
scroll to position [219, 0]
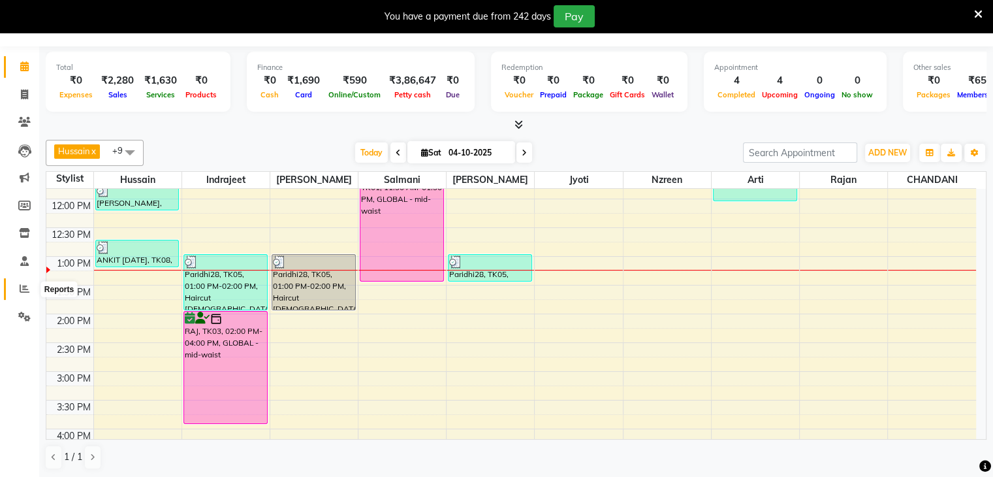
click at [20, 291] on icon at bounding box center [25, 288] width 10 height 10
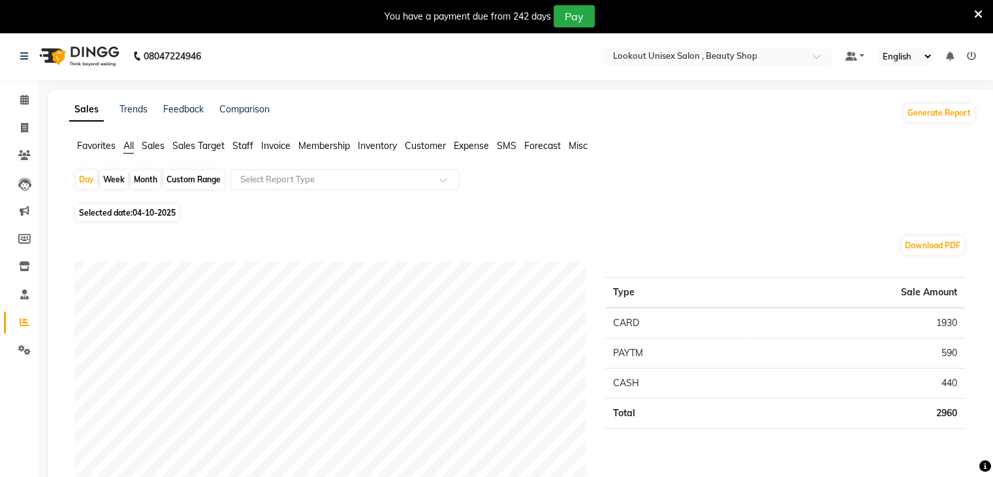
click at [150, 144] on span "Sales" at bounding box center [153, 146] width 23 height 12
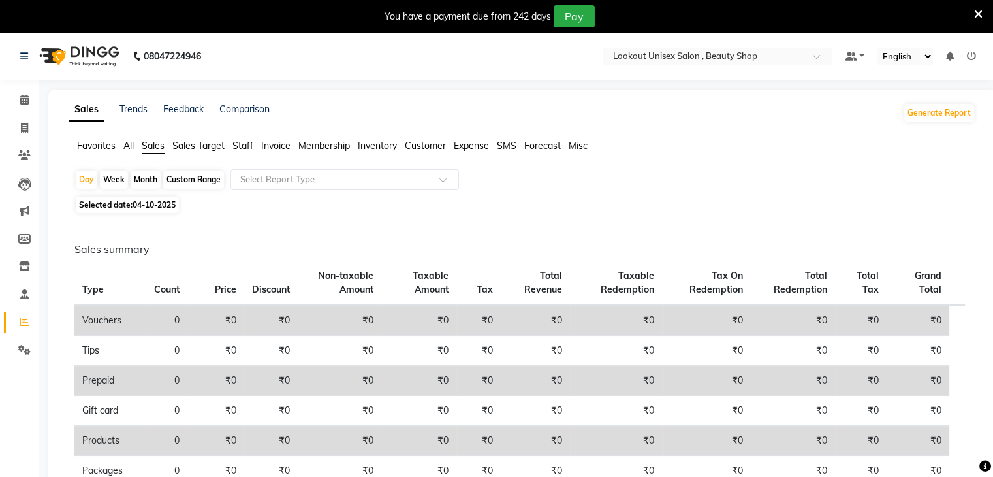
click at [144, 181] on div "Month" at bounding box center [146, 179] width 30 height 18
select select "10"
select select "2025"
drag, startPoint x: 135, startPoint y: 181, endPoint x: 133, endPoint y: 191, distance: 10.0
click at [136, 181] on div "Month" at bounding box center [146, 179] width 30 height 18
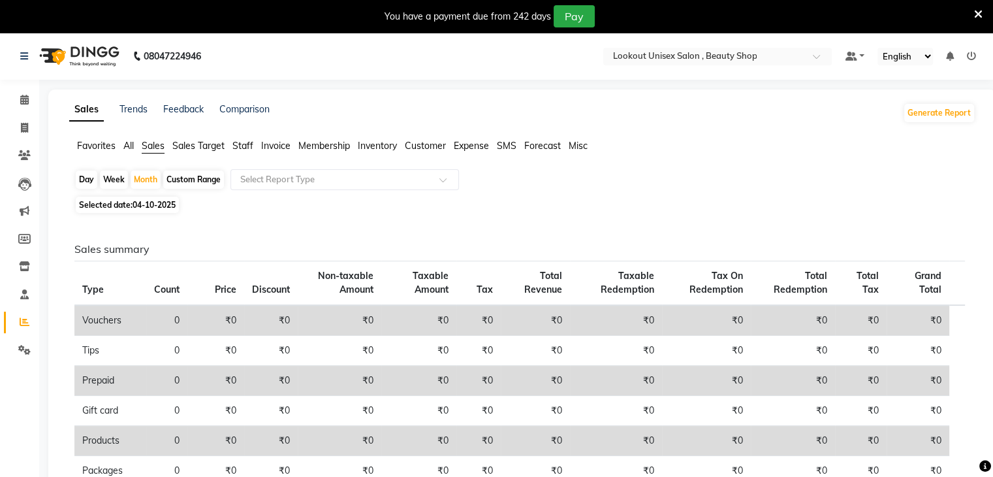
select select "10"
select select "2025"
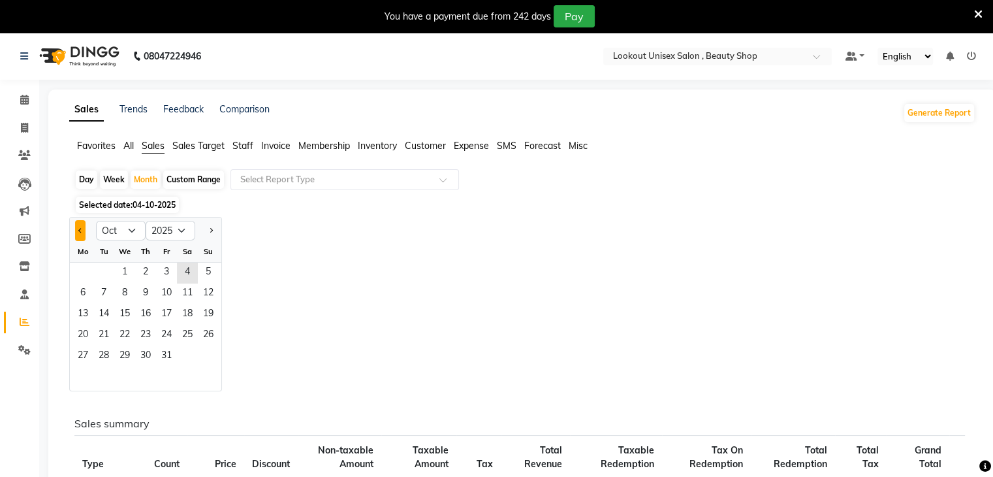
click at [80, 232] on span "Previous month" at bounding box center [80, 230] width 5 height 5
select select "9"
click at [86, 270] on span "1" at bounding box center [82, 272] width 21 height 21
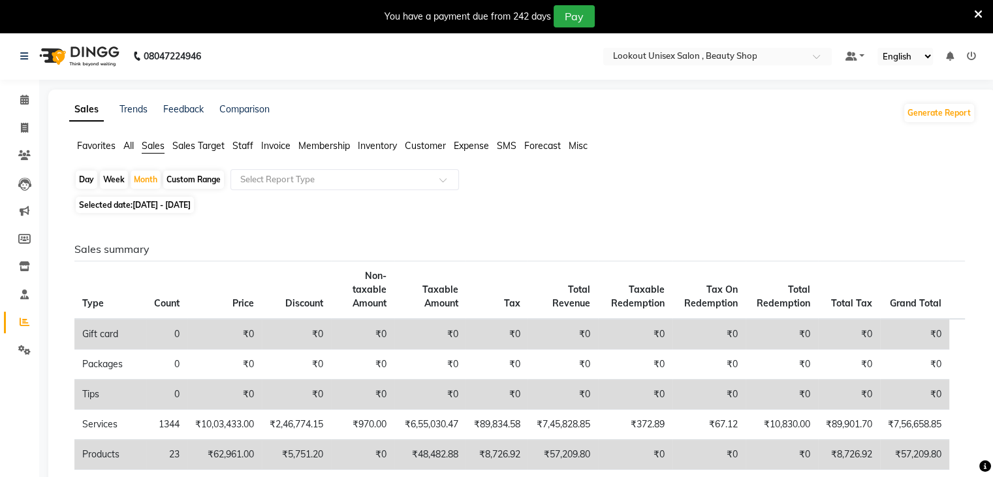
click at [129, 153] on div "Favorites All Sales Sales Target Staff Invoice Membership Inventory Customer Ex…" at bounding box center [522, 151] width 926 height 25
click at [131, 146] on span "All" at bounding box center [128, 146] width 10 height 12
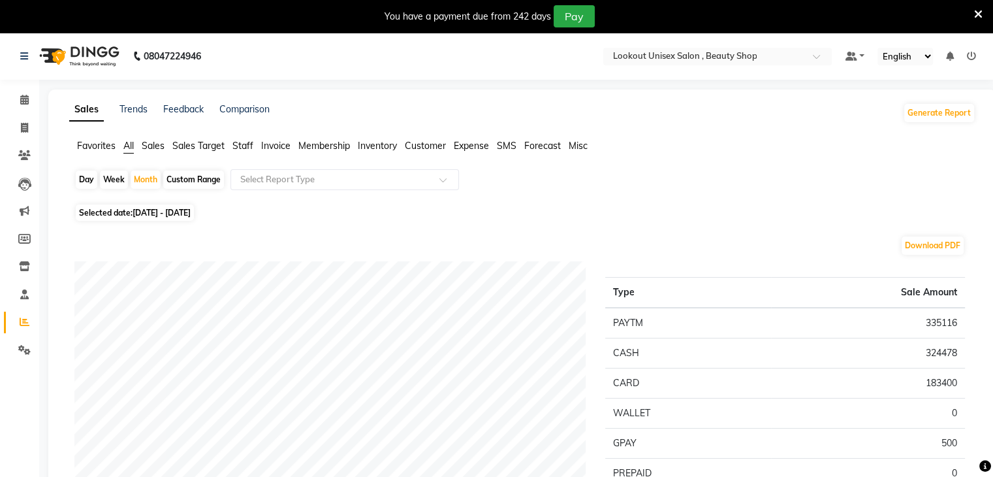
click at [277, 147] on span "Invoice" at bounding box center [275, 146] width 29 height 12
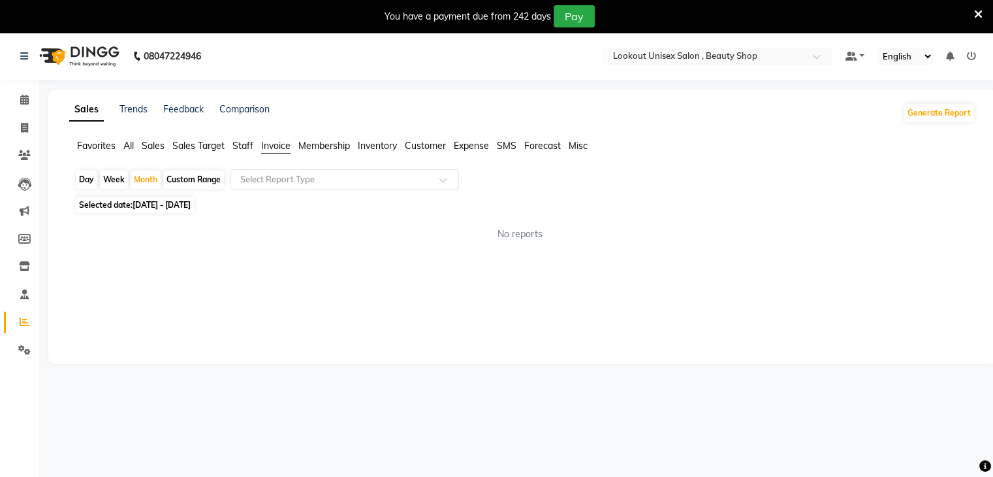
click at [331, 142] on span "Membership" at bounding box center [324, 146] width 52 height 12
click at [285, 144] on span "Invoice" at bounding box center [275, 146] width 29 height 12
click at [334, 145] on span "Membership" at bounding box center [324, 146] width 52 height 12
click at [386, 149] on span "Inventory" at bounding box center [377, 146] width 39 height 12
click at [426, 153] on ul "Favorites All Sales Sales Target Staff Invoice Membership Inventory Customer Ex…" at bounding box center [522, 146] width 906 height 14
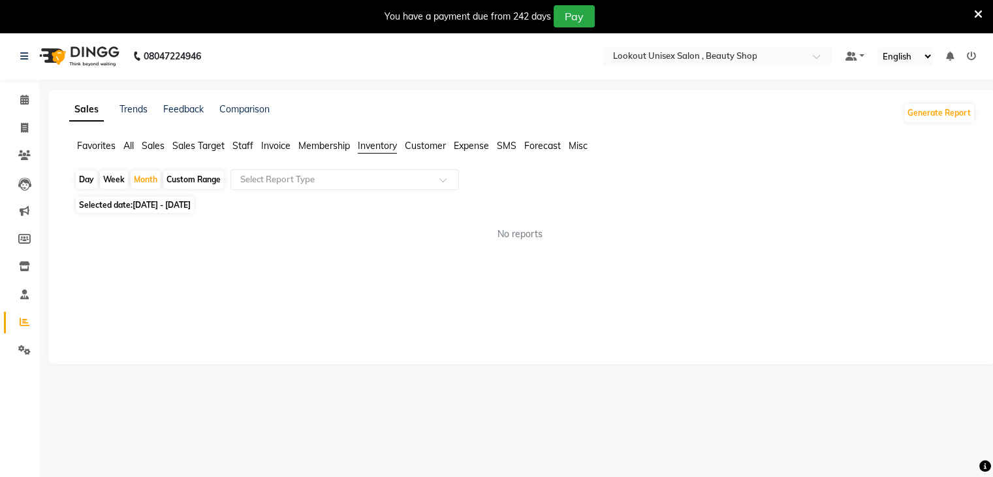
click at [465, 150] on span "Expense" at bounding box center [471, 146] width 35 height 12
click at [424, 149] on span "Customer" at bounding box center [425, 146] width 41 height 12
click at [384, 144] on span "Inventory" at bounding box center [377, 146] width 39 height 12
click at [350, 143] on span "Membership" at bounding box center [324, 146] width 52 height 12
click at [283, 142] on span "Invoice" at bounding box center [275, 146] width 29 height 12
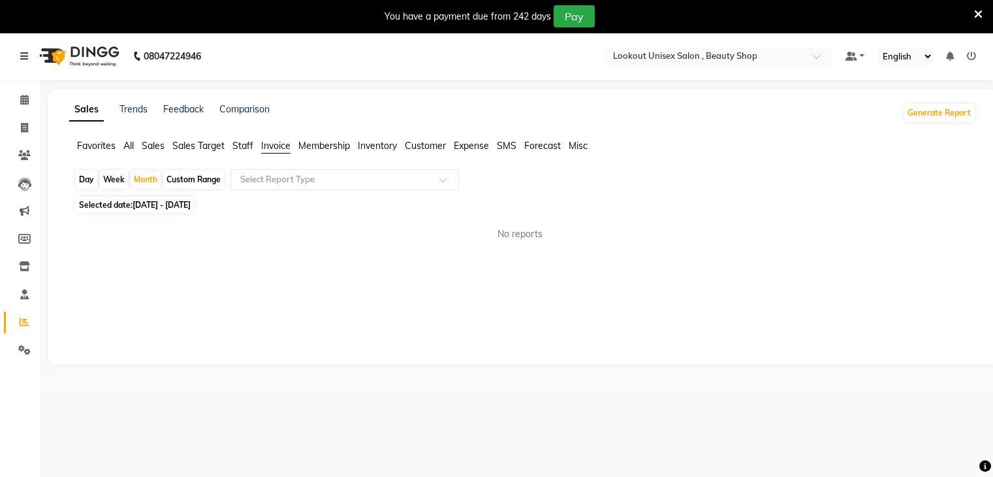
click at [252, 146] on span "Staff" at bounding box center [242, 146] width 21 height 12
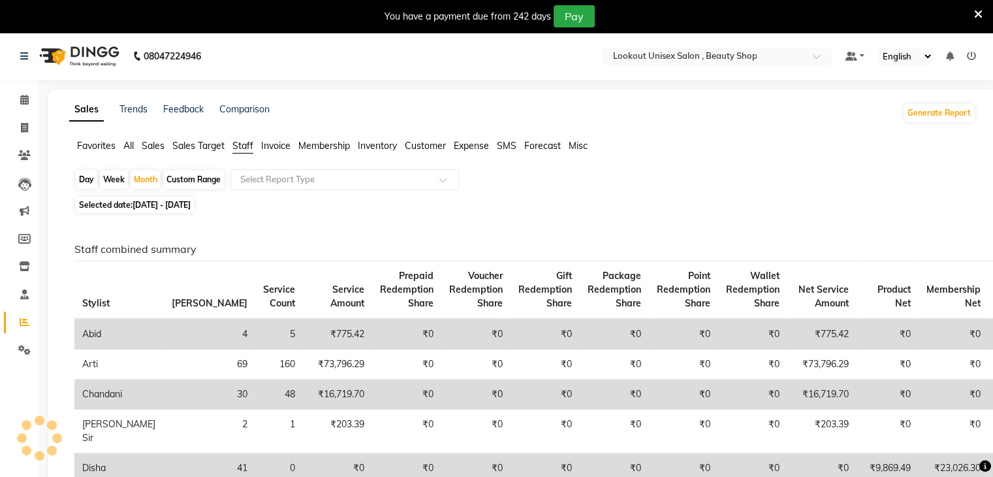
click at [195, 147] on span "Sales Target" at bounding box center [198, 146] width 52 height 12
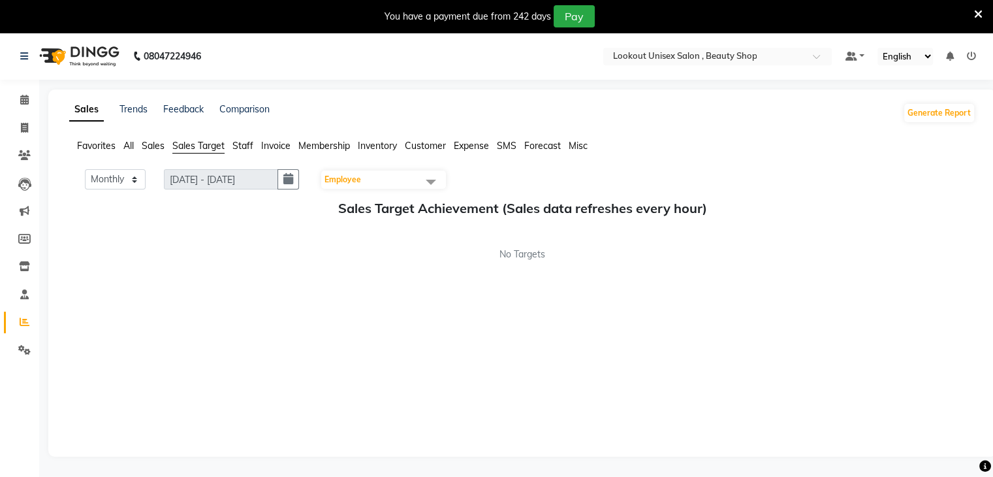
click at [155, 149] on span "Sales" at bounding box center [153, 146] width 23 height 12
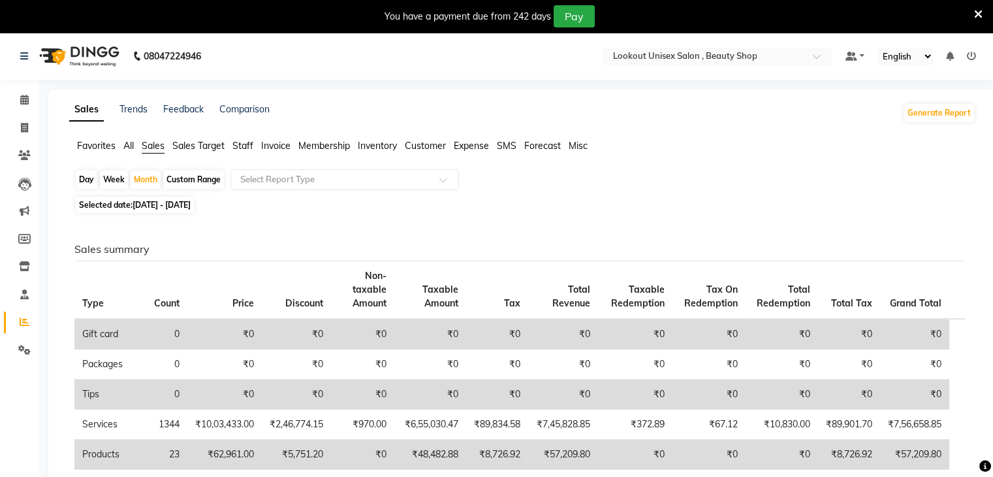
click at [123, 148] on span "All" at bounding box center [128, 146] width 10 height 12
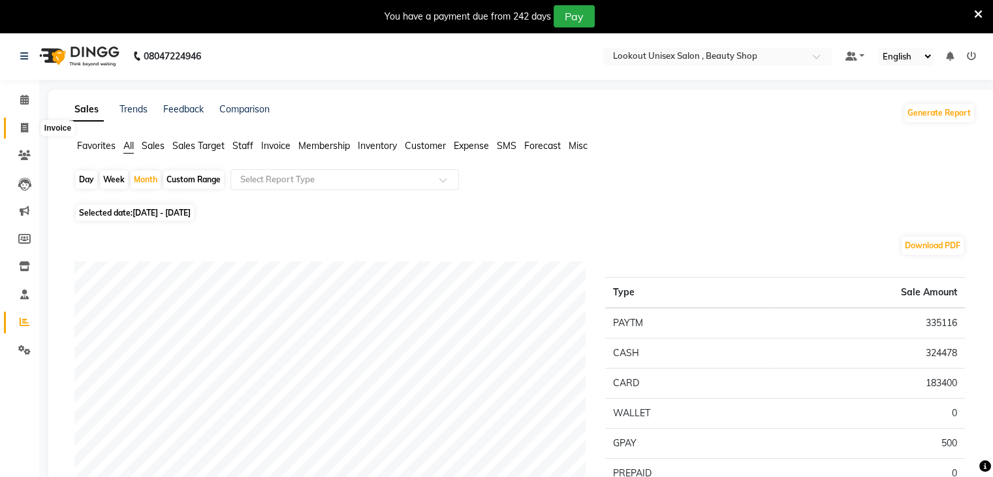
click at [25, 131] on icon at bounding box center [24, 128] width 7 height 10
select select "service"
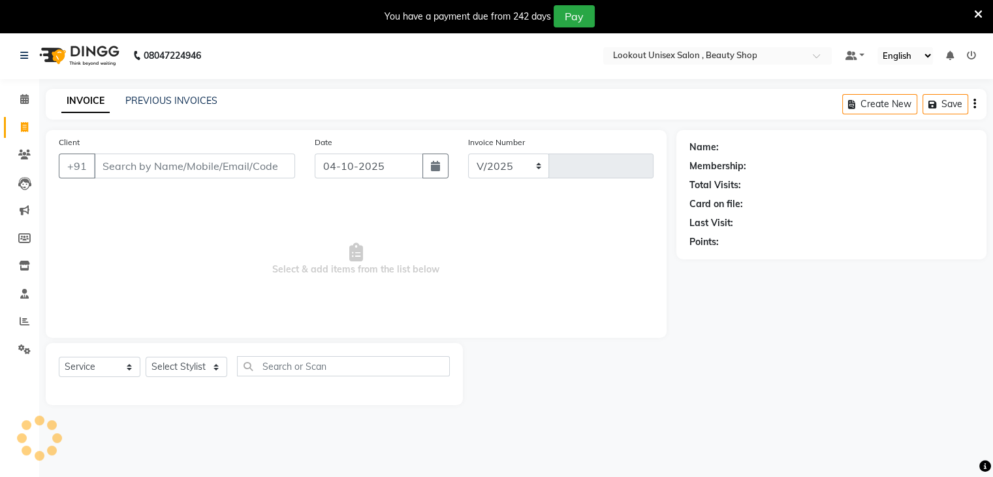
select select "7658"
type input "4148"
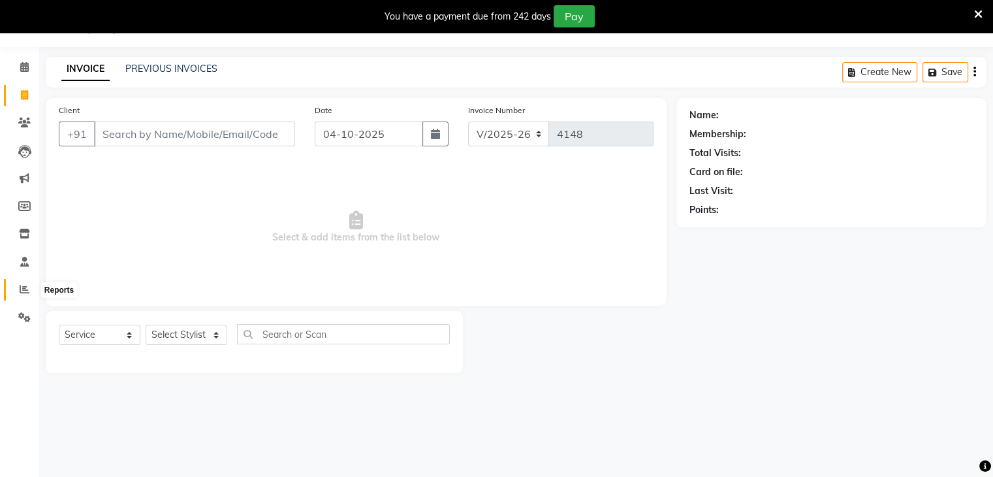
click at [21, 291] on icon at bounding box center [25, 289] width 10 height 10
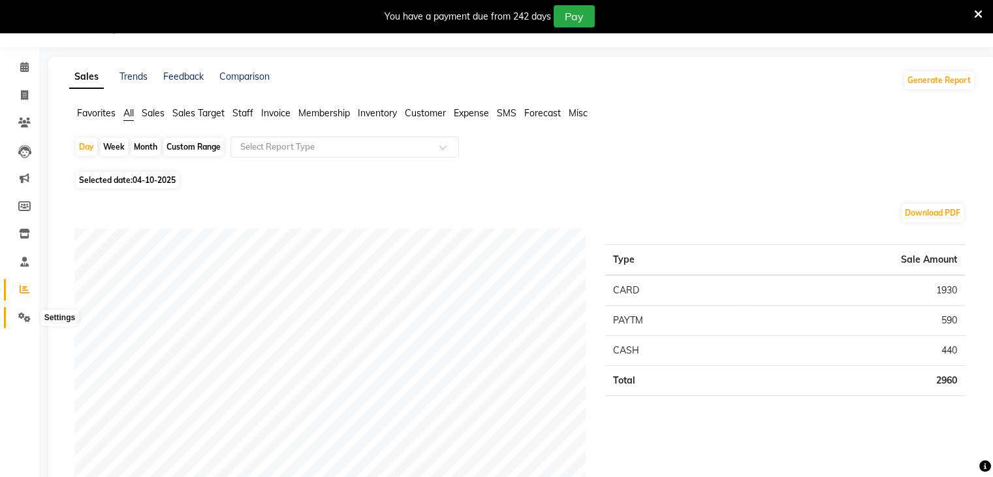
click at [24, 313] on icon at bounding box center [24, 317] width 12 height 10
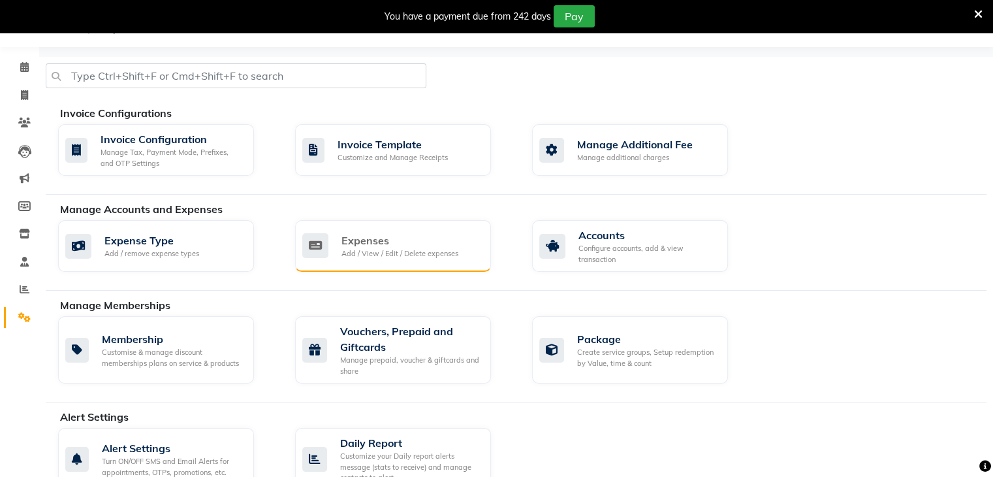
click at [389, 259] on div "Expenses Add / View / Edit / Delete expenses" at bounding box center [393, 246] width 196 height 52
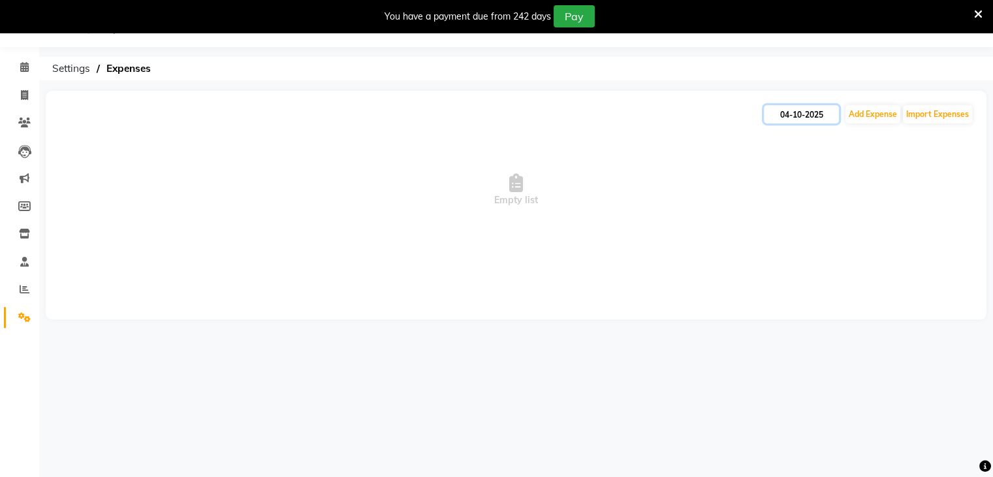
click at [785, 114] on input "04-10-2025" at bounding box center [801, 114] width 75 height 18
select select "10"
select select "2025"
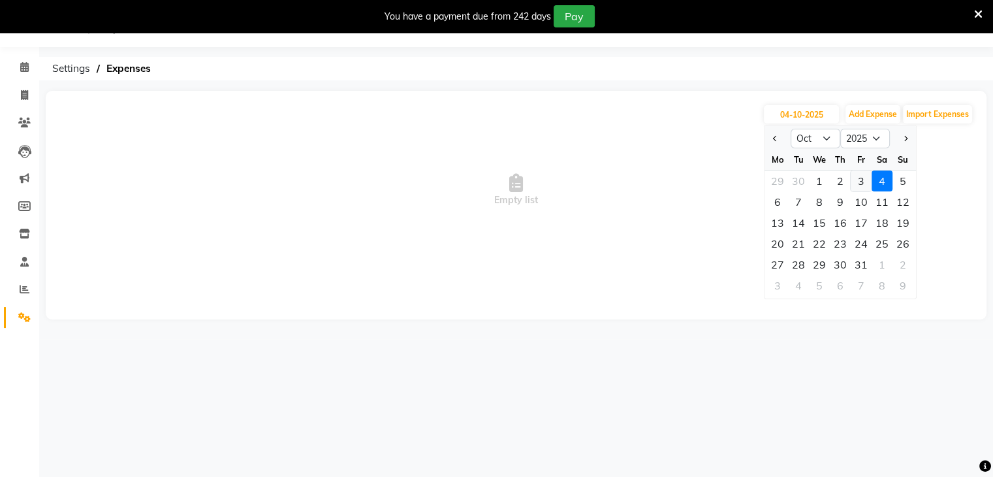
click at [857, 178] on div "3" at bounding box center [861, 180] width 21 height 21
type input "03-10-2025"
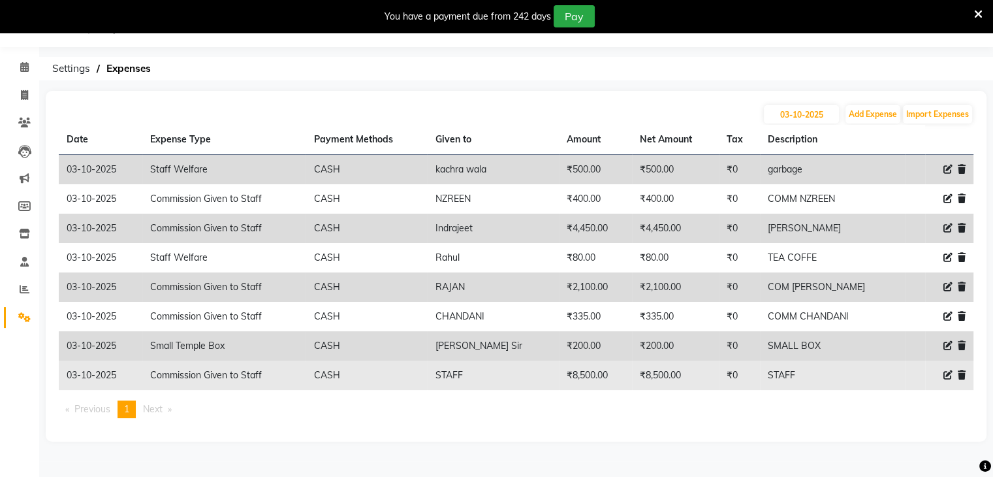
click at [948, 375] on icon at bounding box center [947, 374] width 9 height 9
select select "19617"
select select "1"
select select "6789"
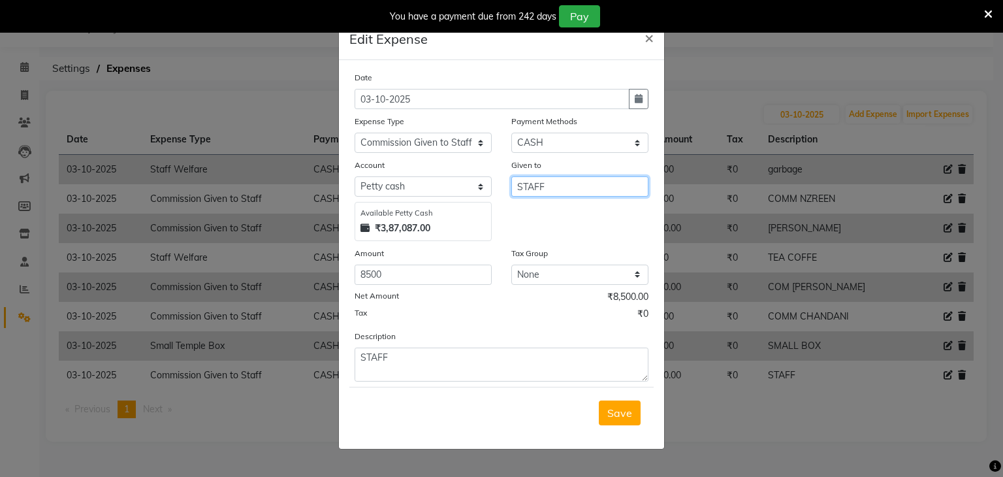
click at [574, 189] on input "STAFF" at bounding box center [579, 186] width 137 height 20
type input "S"
type input "sam"
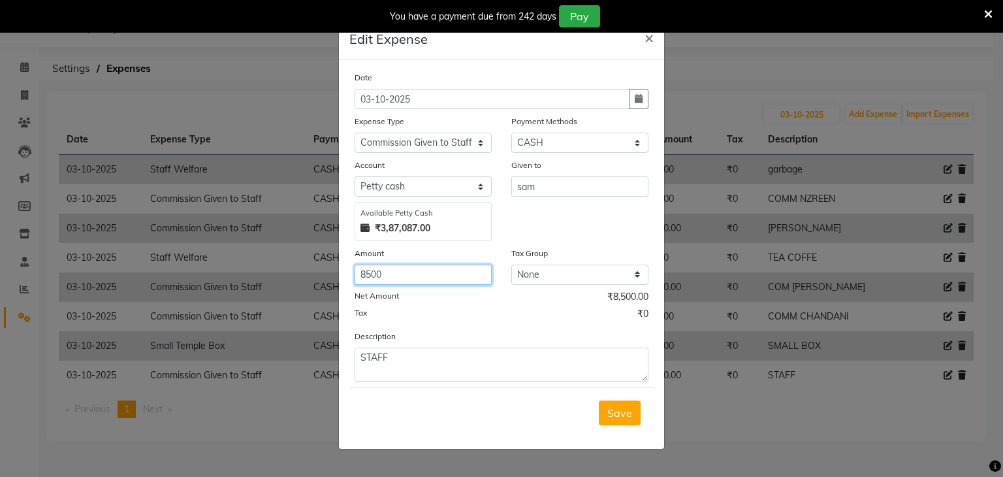
click at [405, 272] on input "8500" at bounding box center [422, 274] width 137 height 20
type input "8"
type input "7274"
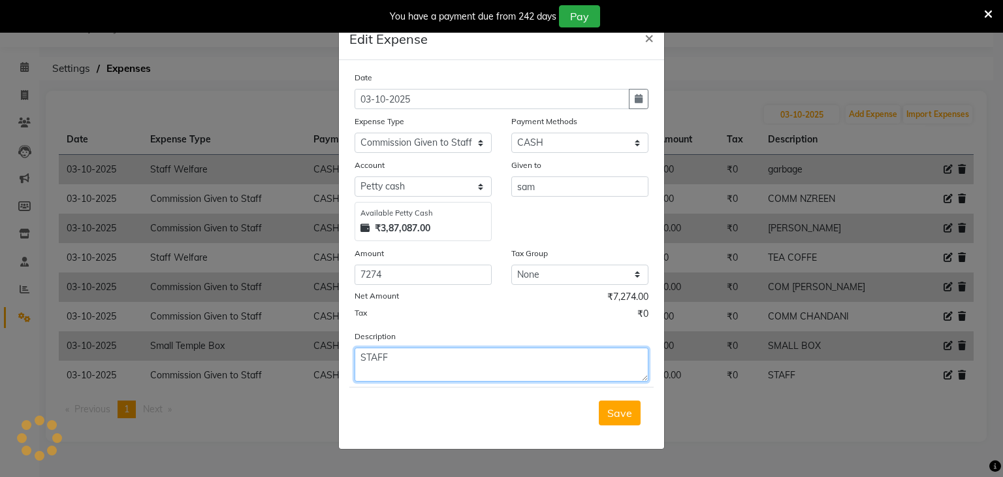
click at [434, 360] on textarea "STAFF" at bounding box center [501, 364] width 294 height 34
type textarea "S"
type textarea "s"
type textarea "COM SAM"
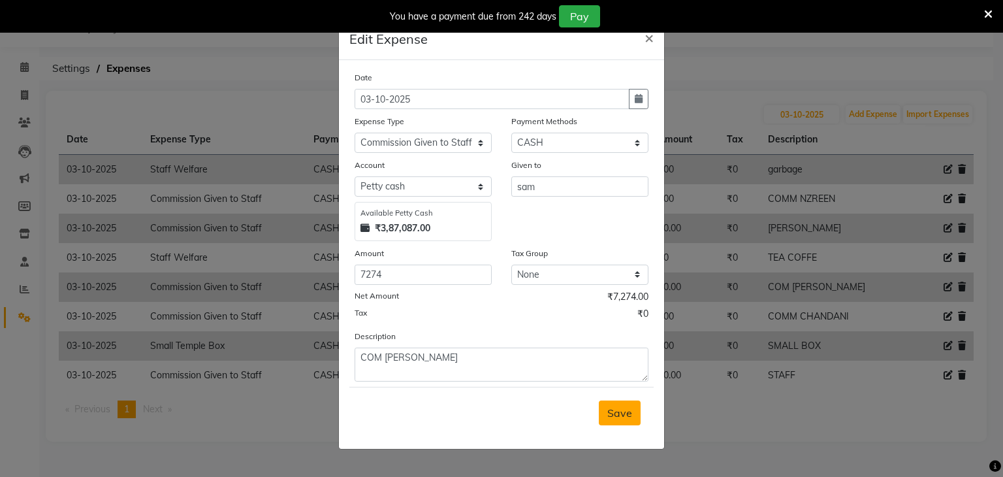
click at [611, 418] on span "Save" at bounding box center [619, 412] width 25 height 13
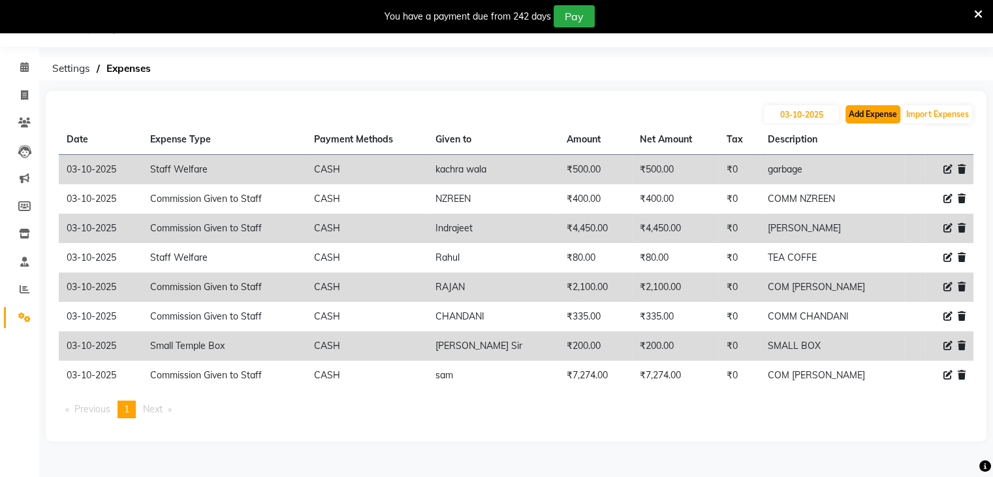
click at [866, 110] on button "Add Expense" at bounding box center [872, 114] width 55 height 18
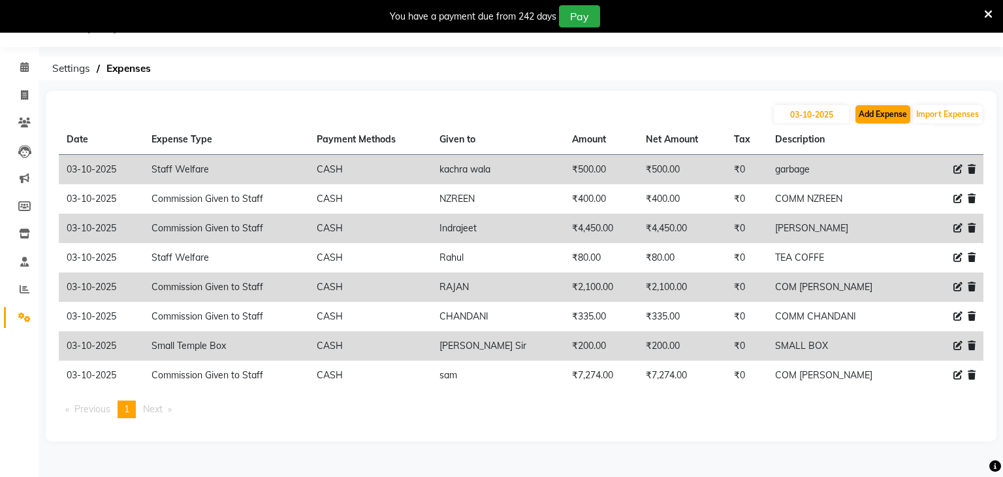
select select "1"
select select "6789"
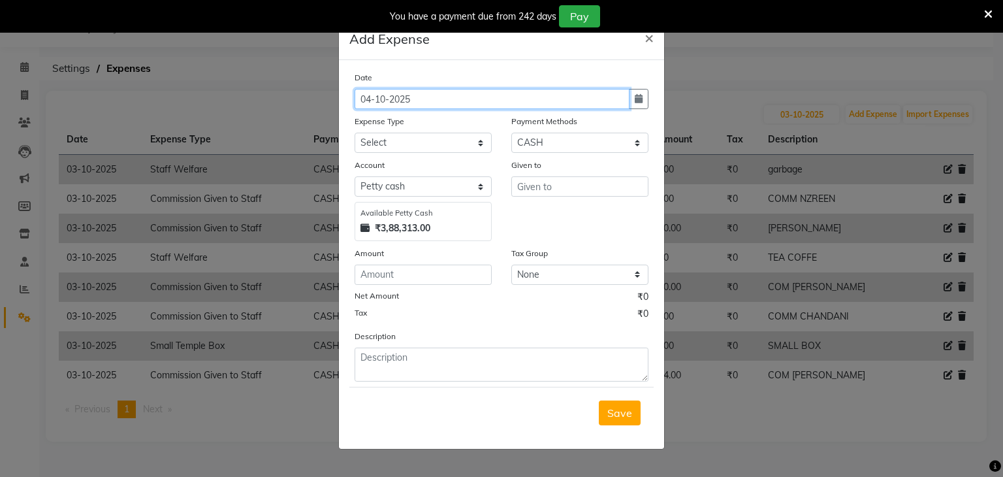
click at [372, 99] on input "04-10-2025" at bounding box center [491, 99] width 275 height 20
type input "03-10-2025"
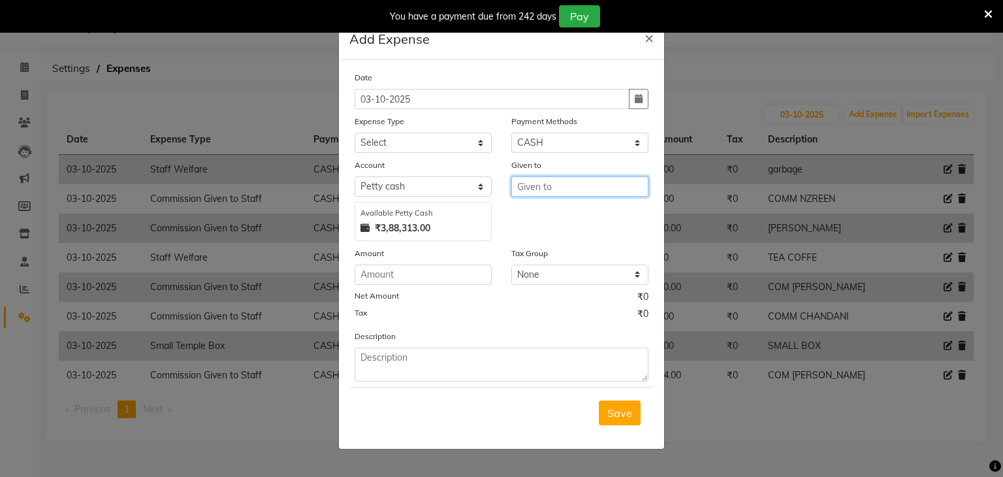
click at [543, 195] on input "text" at bounding box center [579, 186] width 137 height 20
click at [548, 210] on ngb-highlight "Jyot i" at bounding box center [538, 214] width 22 height 13
type input "Jyoti"
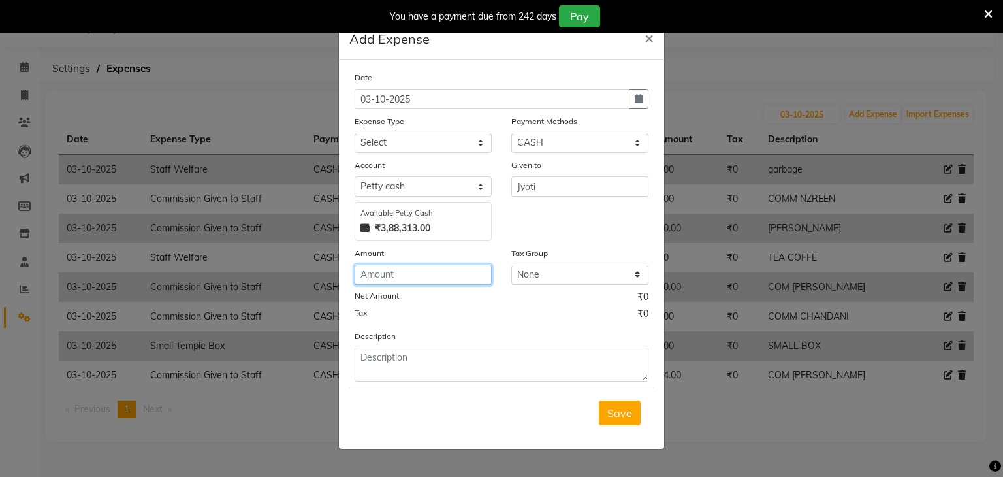
click at [402, 276] on input "number" at bounding box center [422, 274] width 137 height 20
type input "1226"
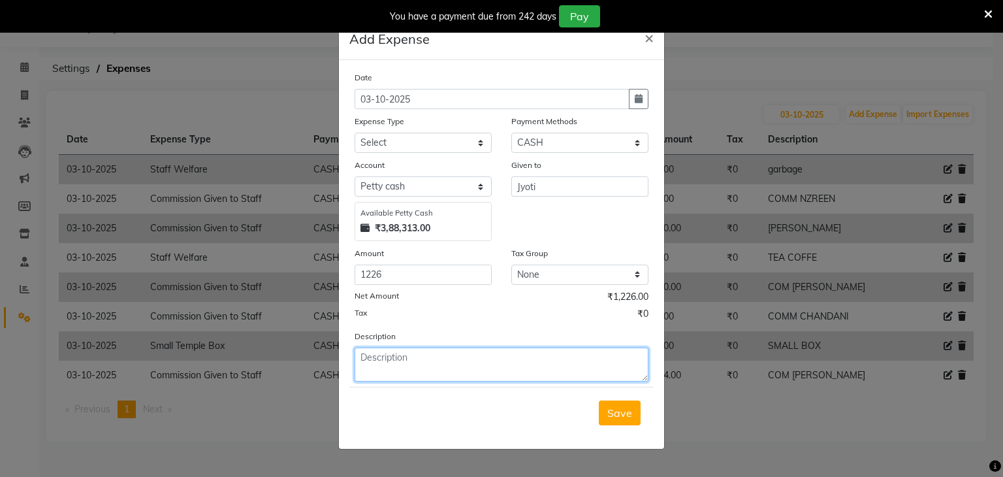
click at [391, 366] on textarea at bounding box center [501, 364] width 294 height 34
type textarea "COM JYOTI"
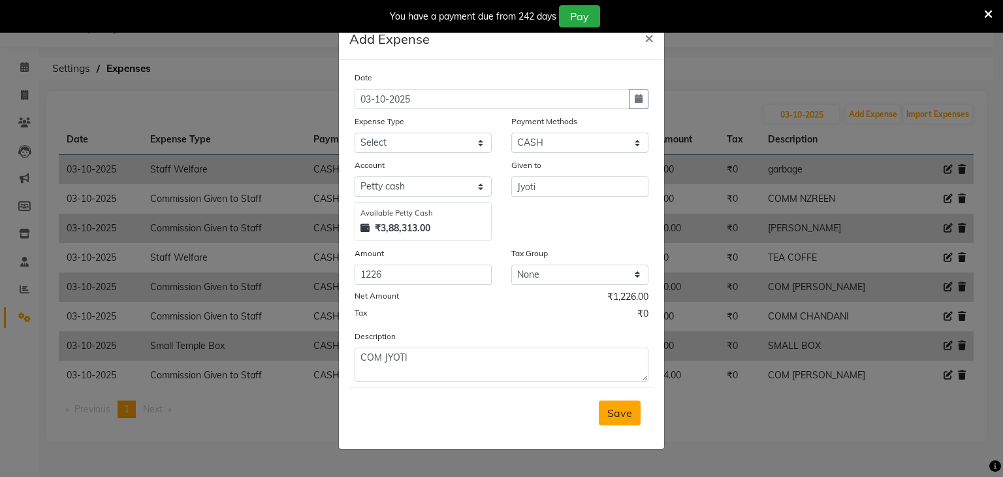
click at [633, 422] on button "Save" at bounding box center [620, 412] width 42 height 25
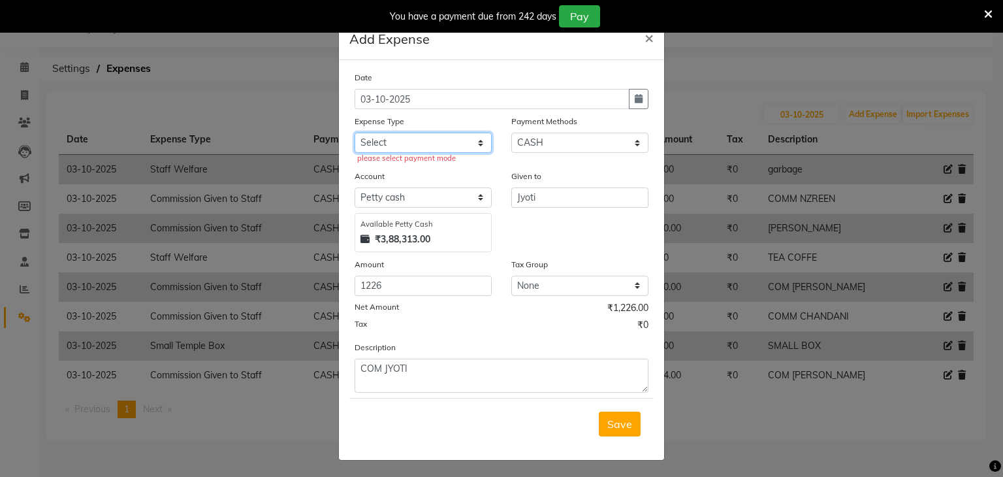
click at [475, 146] on select "Select Advance Salary Bank charges Cash transfer to bank Cash transfer to Owner…" at bounding box center [422, 143] width 137 height 20
select select "19617"
click at [354, 134] on select "Select Advance Salary Bank charges Cash transfer to bank Cash transfer to Owner…" at bounding box center [422, 143] width 137 height 20
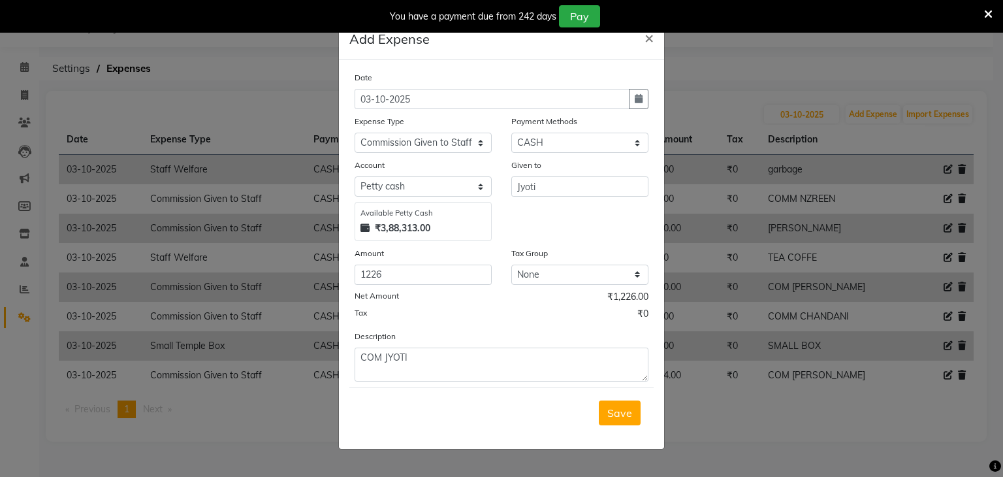
click at [615, 417] on span "Save" at bounding box center [619, 412] width 25 height 13
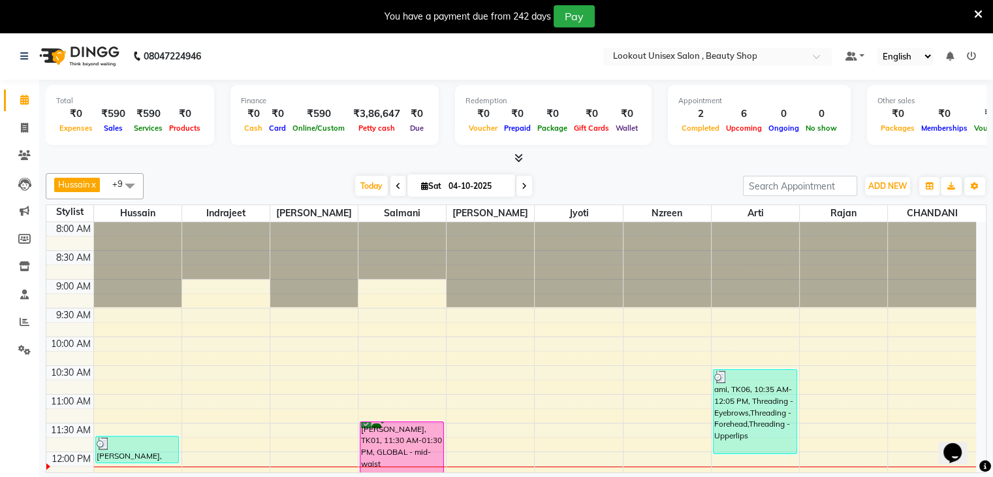
scroll to position [228, 0]
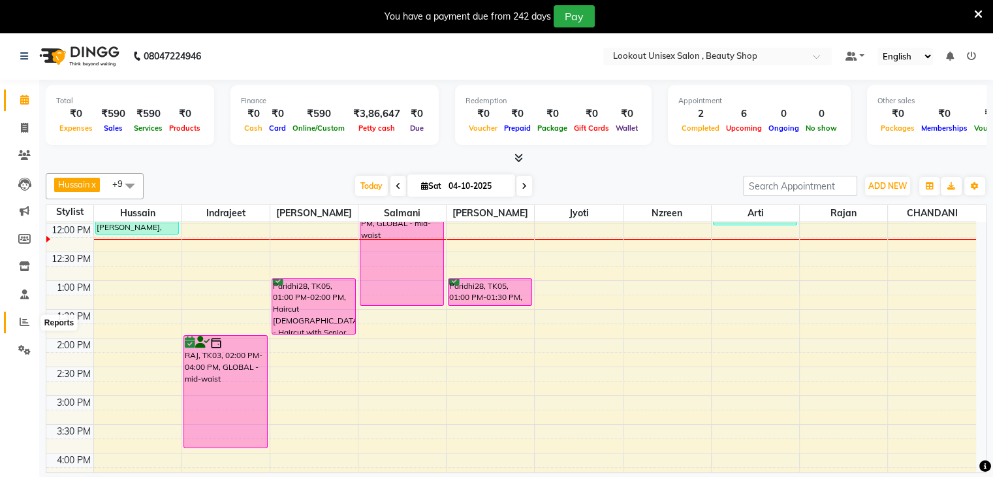
click at [21, 319] on icon at bounding box center [25, 322] width 10 height 10
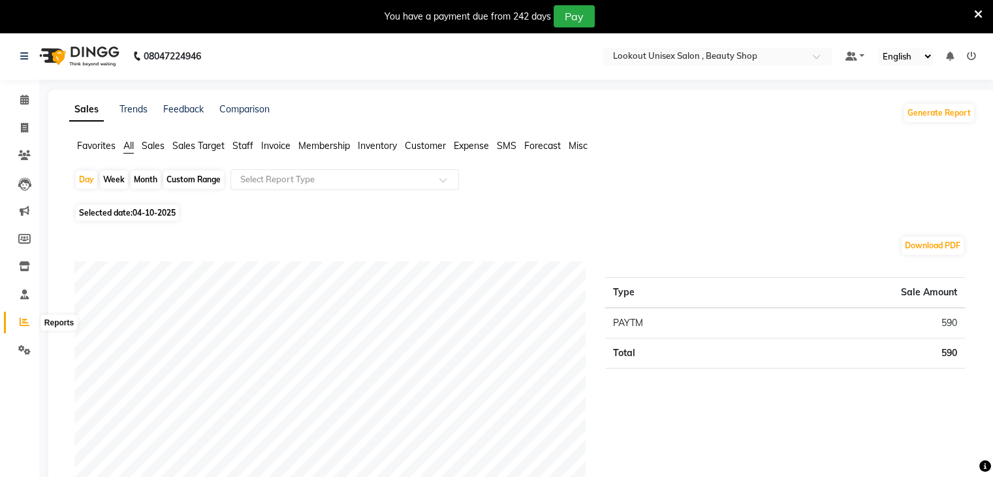
click at [27, 324] on icon at bounding box center [25, 322] width 10 height 10
click at [23, 100] on icon at bounding box center [24, 100] width 8 height 10
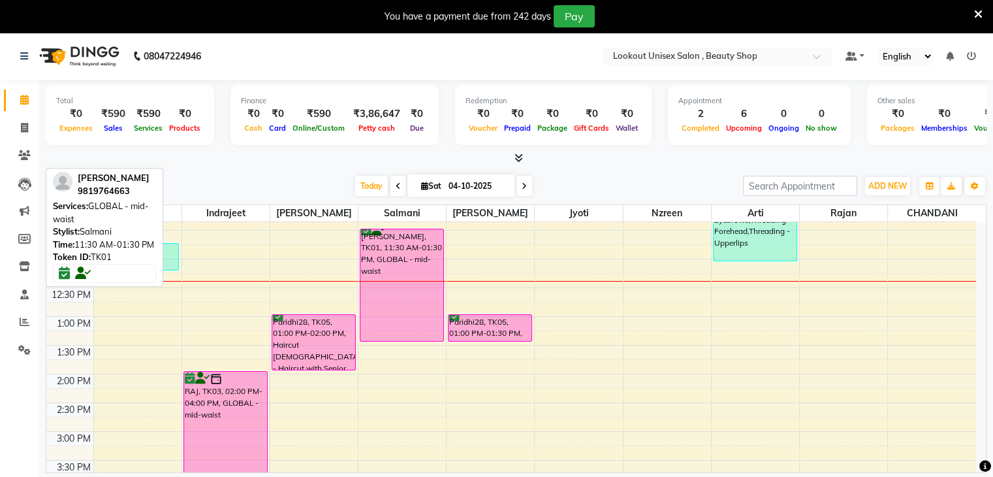
scroll to position [196, 0]
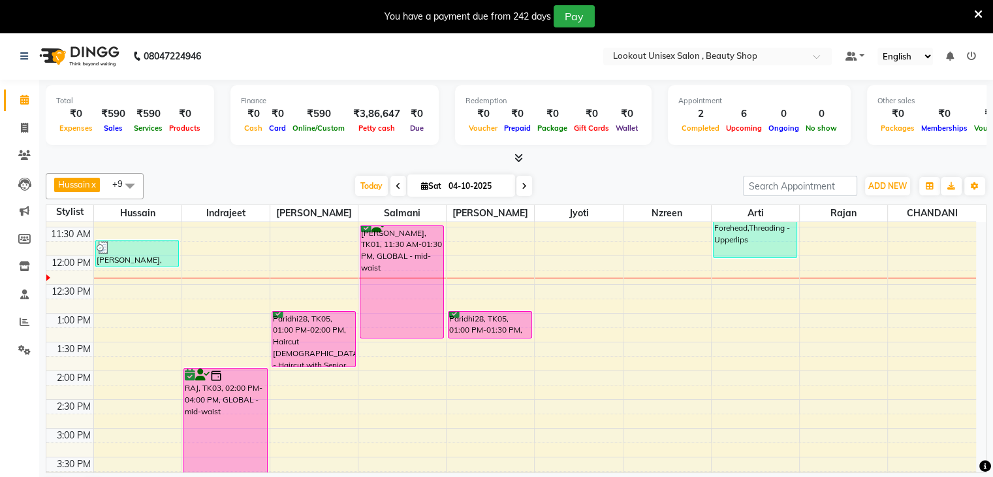
click at [522, 185] on icon at bounding box center [524, 186] width 5 height 8
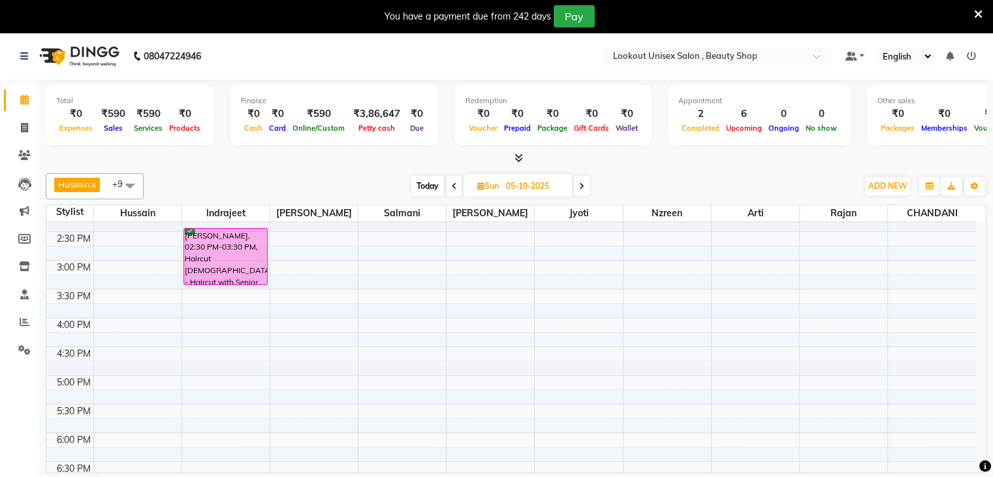
scroll to position [285, 0]
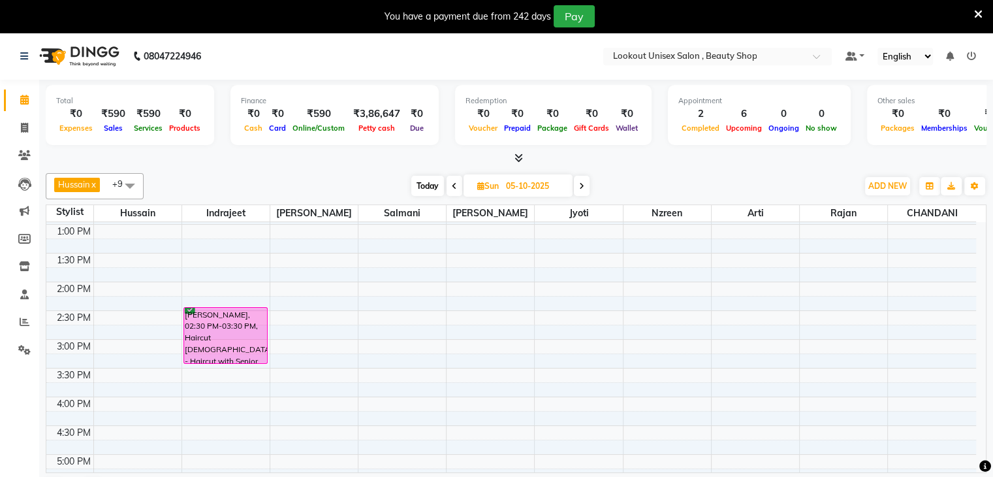
click at [426, 184] on span "Today" at bounding box center [427, 186] width 33 height 20
type input "04-10-2025"
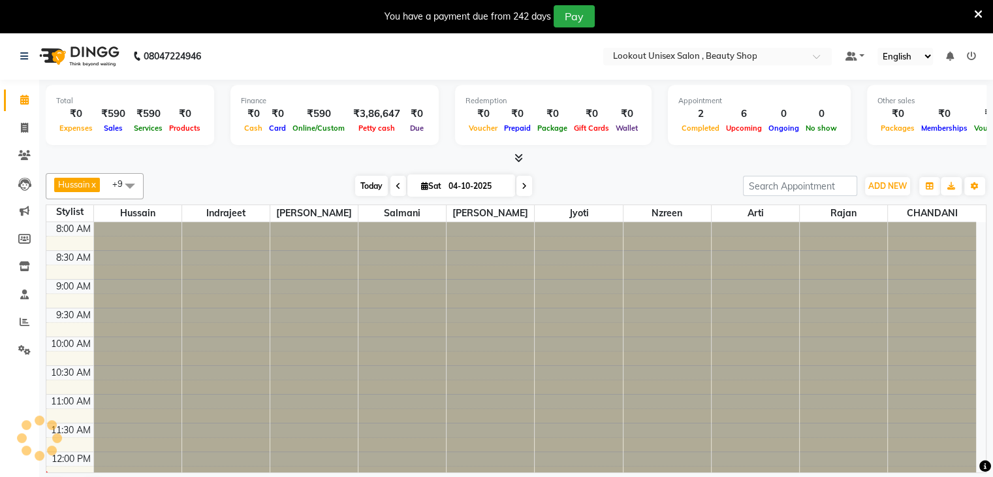
scroll to position [228, 0]
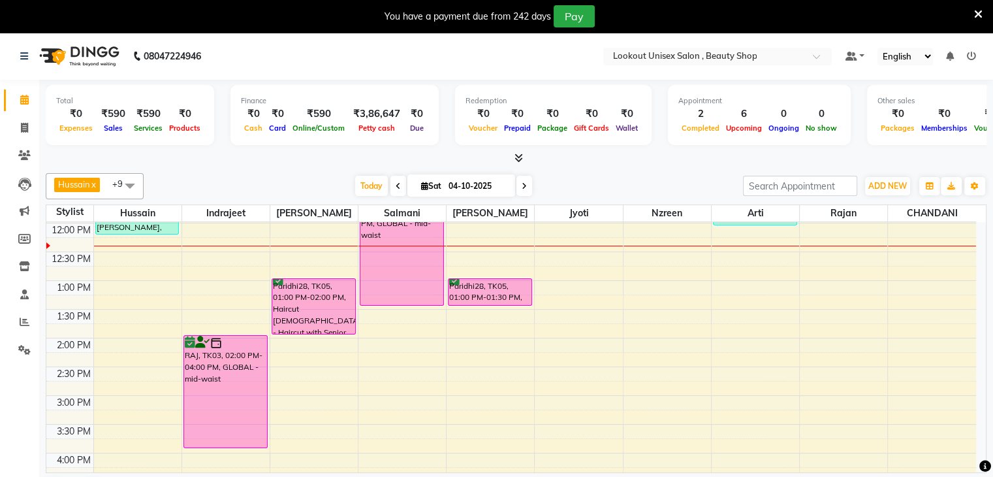
click at [421, 183] on icon at bounding box center [424, 185] width 7 height 8
select select "10"
select select "2025"
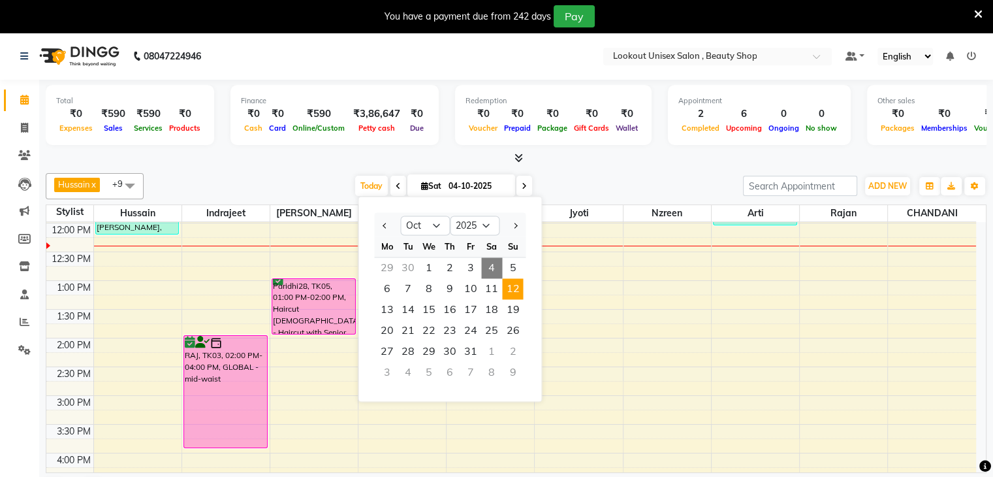
click at [511, 288] on span "12" at bounding box center [512, 288] width 21 height 21
type input "[DATE]"
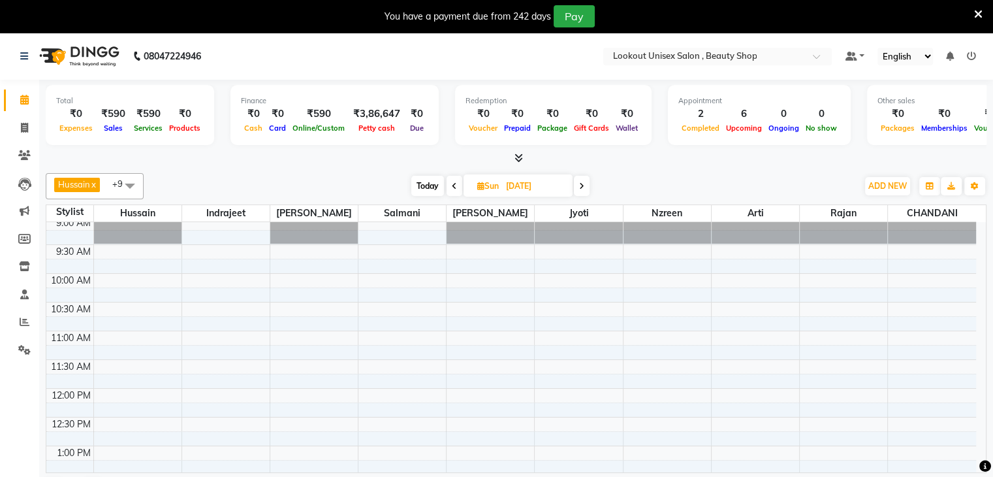
scroll to position [65, 0]
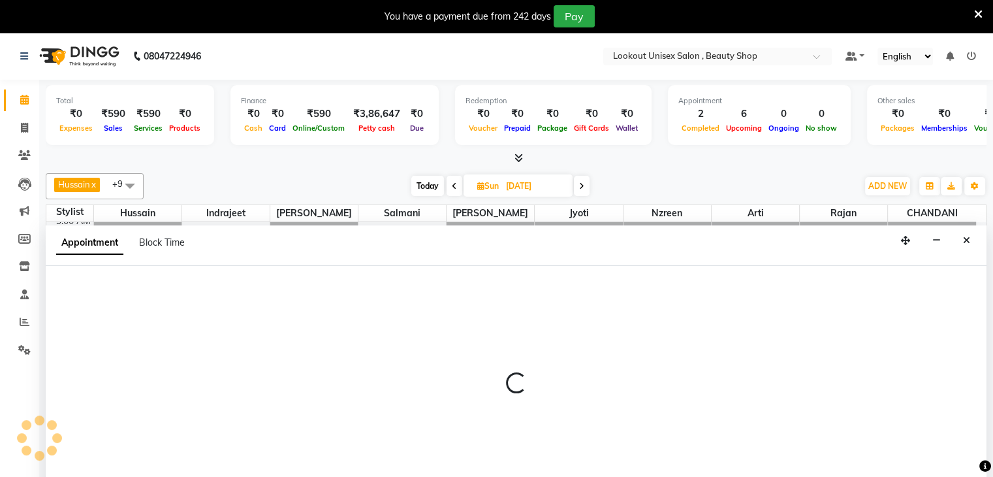
scroll to position [31, 0]
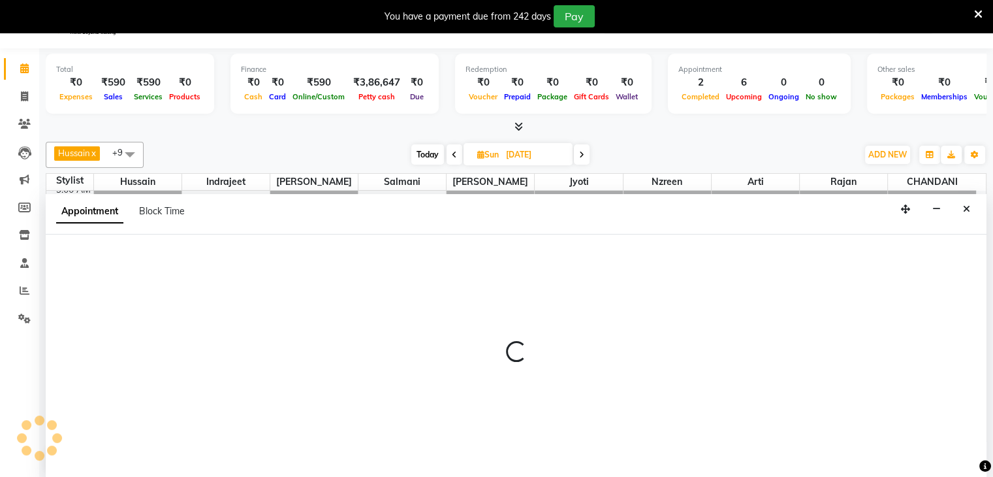
select select "68895"
select select "690"
select select "tentative"
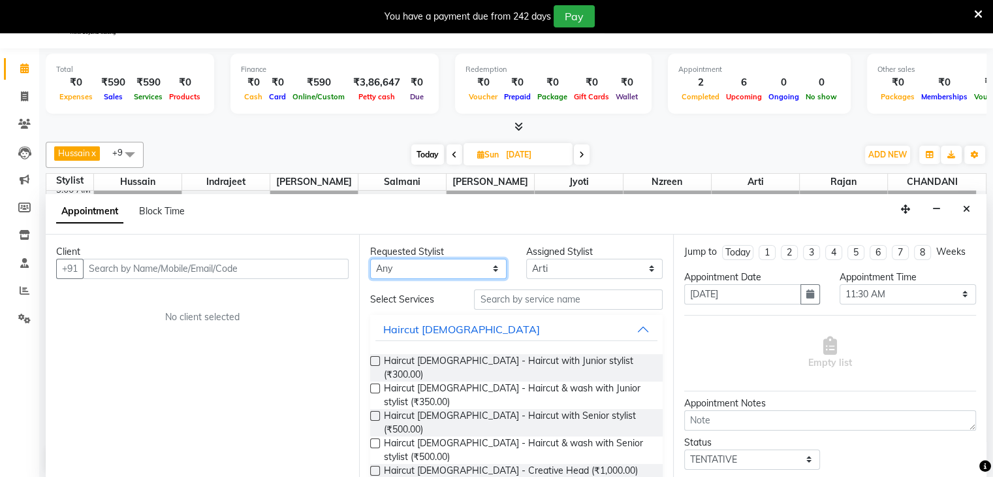
click at [486, 270] on select "Any [PERSON_NAME] [PERSON_NAME] Sir [PERSON_NAME] Jyoti [PERSON_NAME] [PERSON_N…" at bounding box center [438, 269] width 136 height 20
select select "68895"
click at [370, 259] on select "Any [PERSON_NAME] [PERSON_NAME] Sir [PERSON_NAME] Jyoti [PERSON_NAME] [PERSON_N…" at bounding box center [438, 269] width 136 height 20
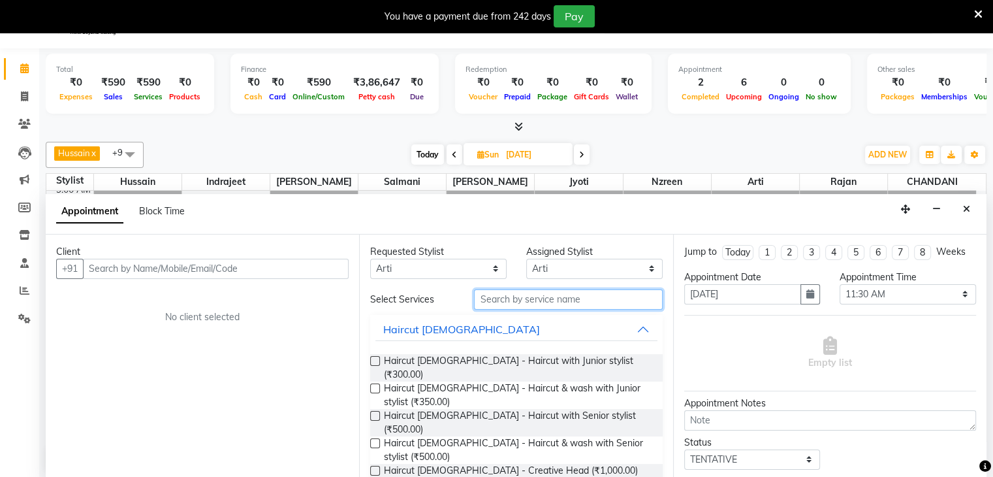
click at [522, 299] on input "text" at bounding box center [568, 299] width 188 height 20
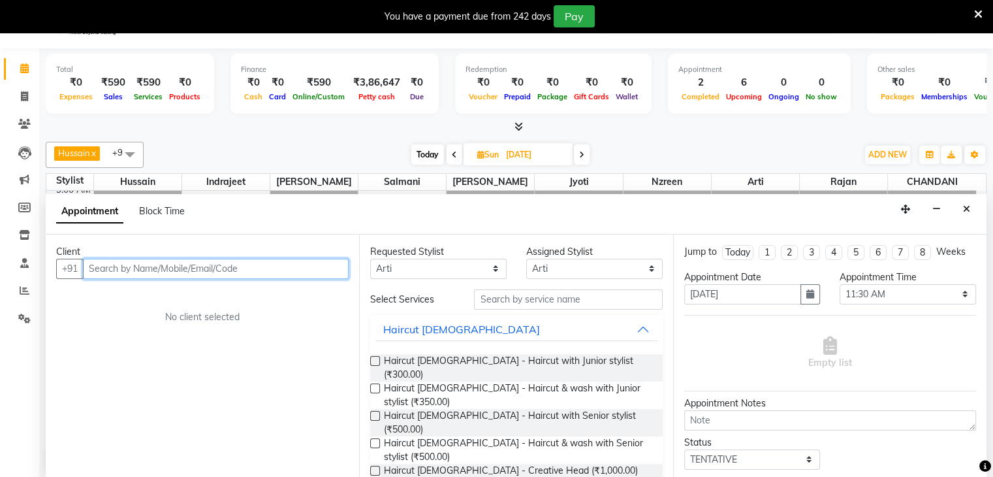
click at [163, 263] on input "text" at bounding box center [216, 269] width 266 height 20
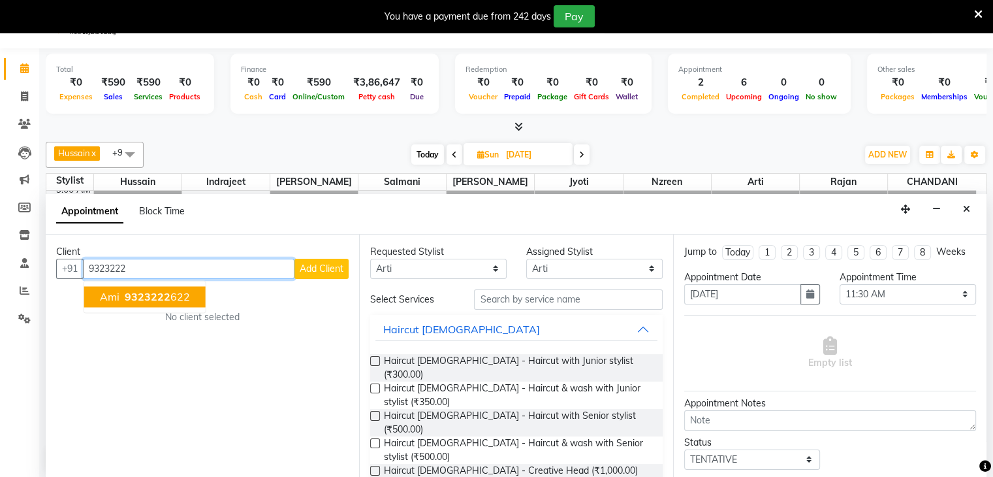
click at [110, 291] on span "ami" at bounding box center [110, 296] width 20 height 13
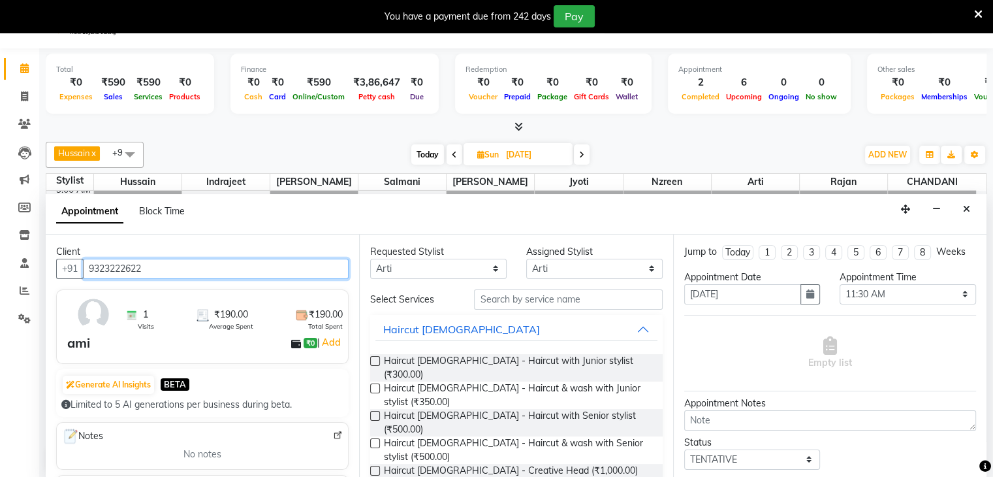
type input "9323222622"
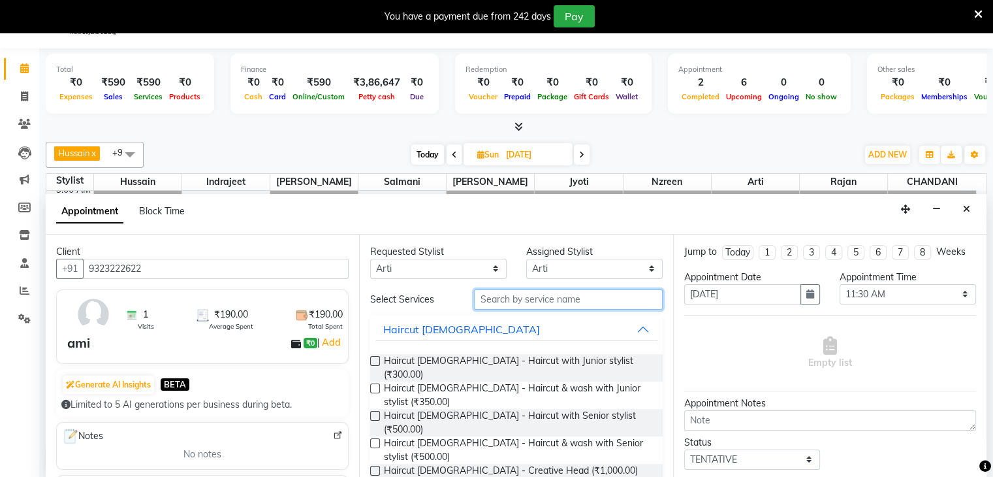
click at [512, 302] on input "text" at bounding box center [568, 299] width 188 height 20
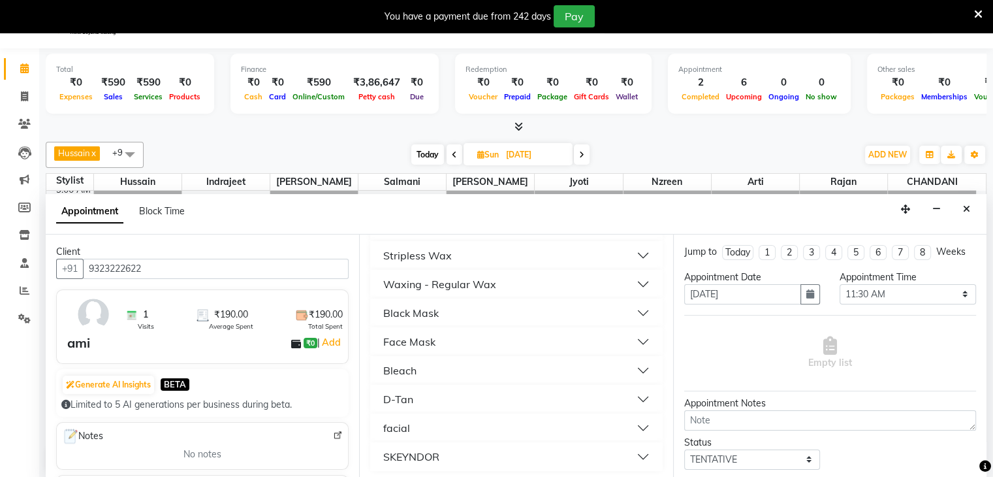
scroll to position [170, 0]
type input "fac"
click at [590, 431] on button "facial" at bounding box center [515, 427] width 281 height 24
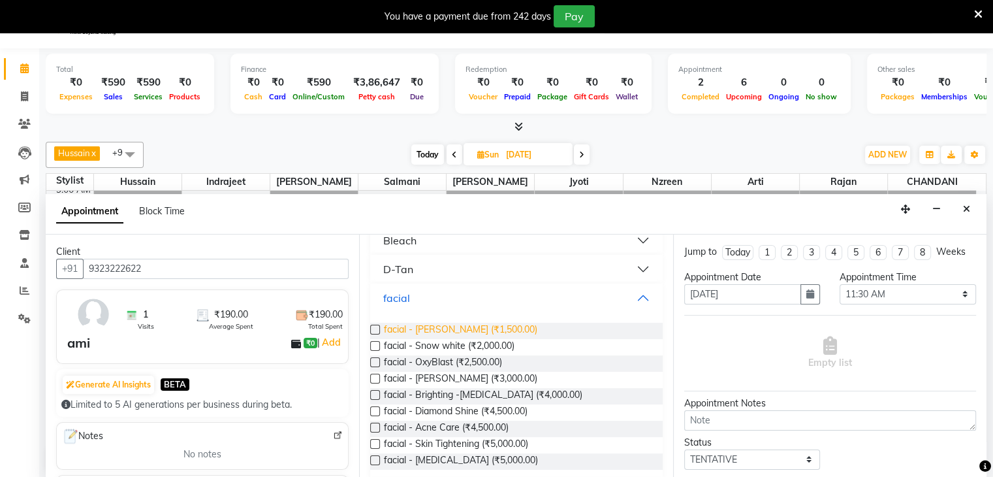
scroll to position [300, 0]
click at [375, 407] on label at bounding box center [375, 409] width 10 height 10
click at [375, 407] on input "checkbox" at bounding box center [374, 410] width 8 height 8
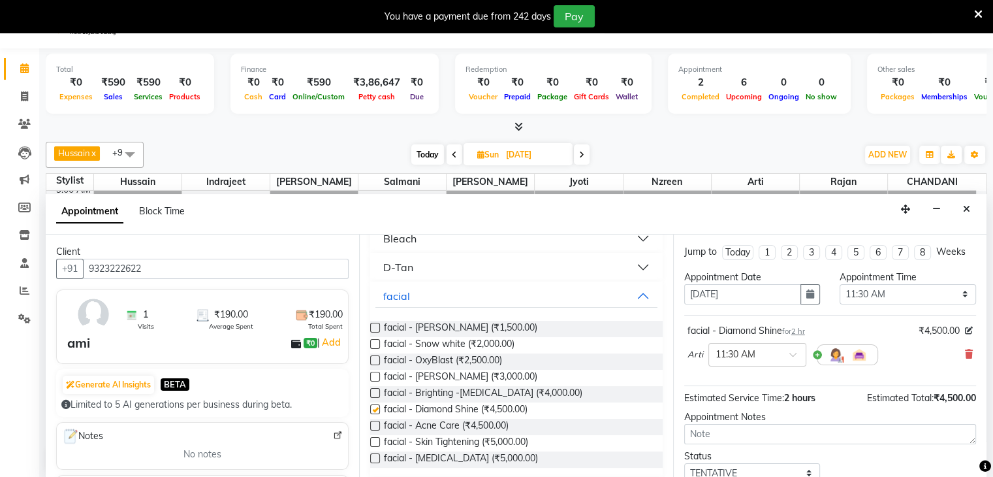
checkbox input "false"
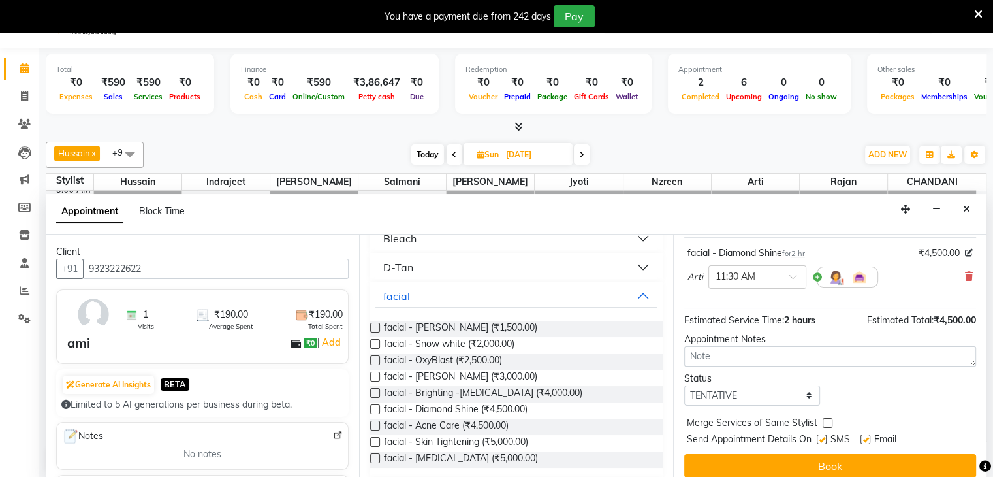
scroll to position [85, 0]
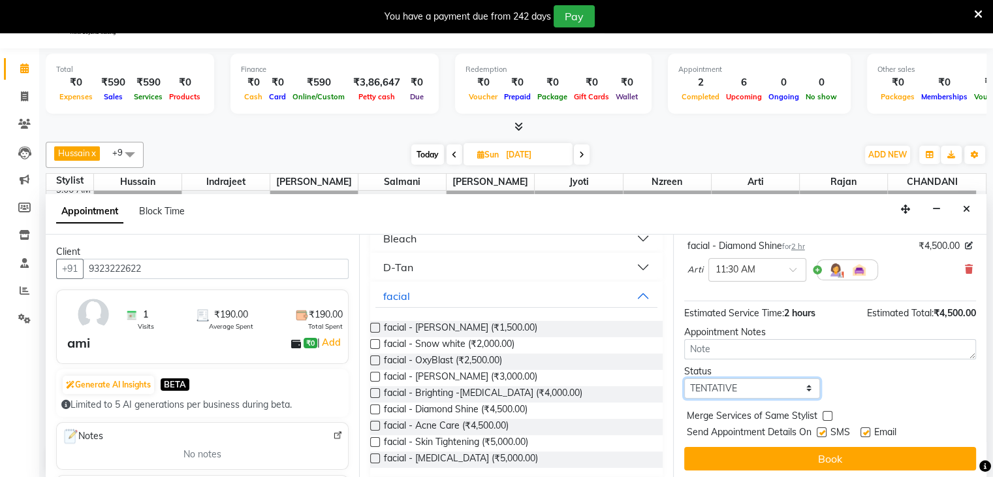
click at [799, 387] on select "Select TENTATIVE CONFIRM UPCOMING" at bounding box center [752, 388] width 136 height 20
select select "confirm booking"
click at [684, 378] on select "Select TENTATIVE CONFIRM UPCOMING" at bounding box center [752, 388] width 136 height 20
click at [823, 427] on label at bounding box center [822, 432] width 10 height 10
click at [823, 429] on input "checkbox" at bounding box center [821, 433] width 8 height 8
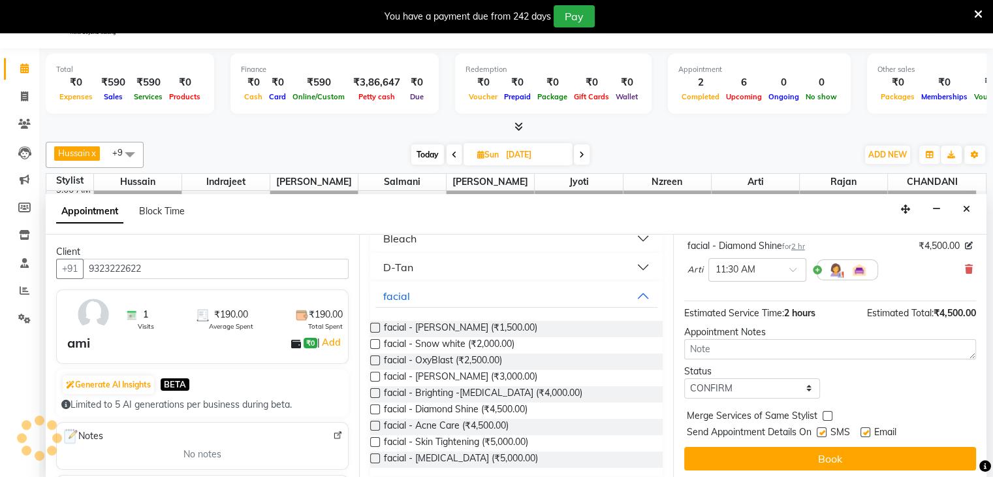
checkbox input "false"
click at [864, 430] on label at bounding box center [865, 432] width 10 height 10
click at [864, 430] on input "checkbox" at bounding box center [864, 433] width 8 height 8
checkbox input "false"
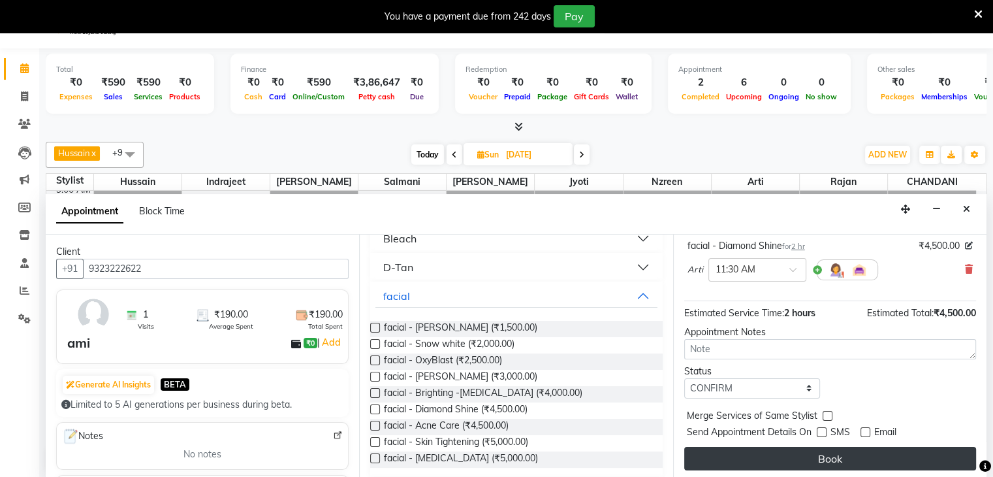
click at [838, 454] on button "Book" at bounding box center [830, 459] width 292 height 24
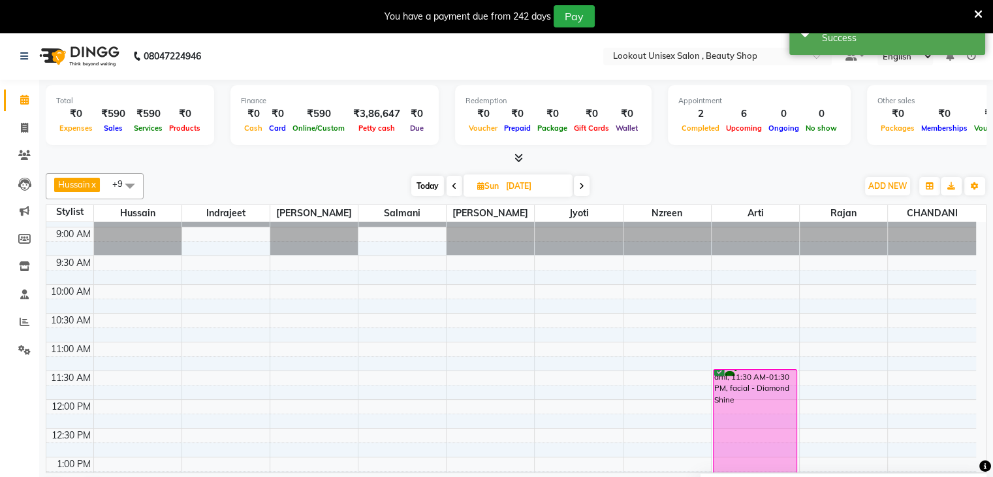
scroll to position [131, 0]
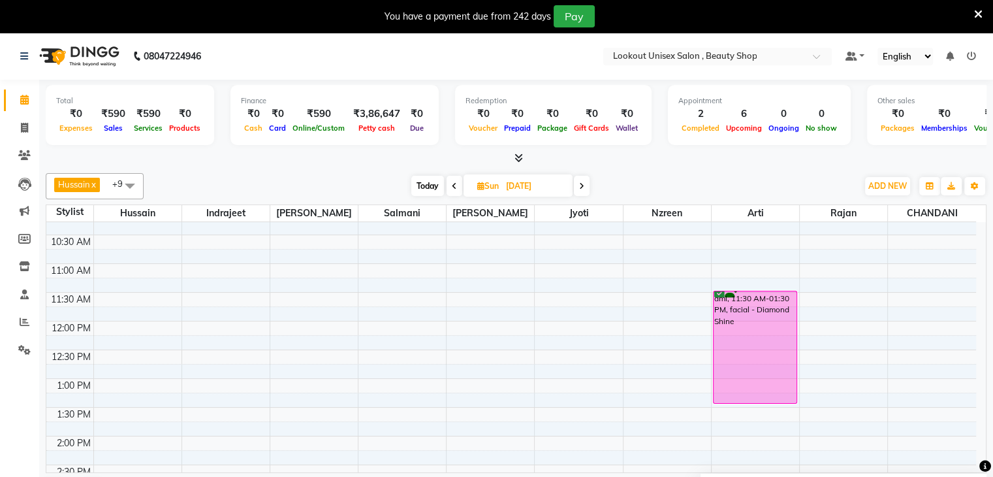
click at [424, 189] on span "Today" at bounding box center [427, 186] width 33 height 20
type input "04-10-2025"
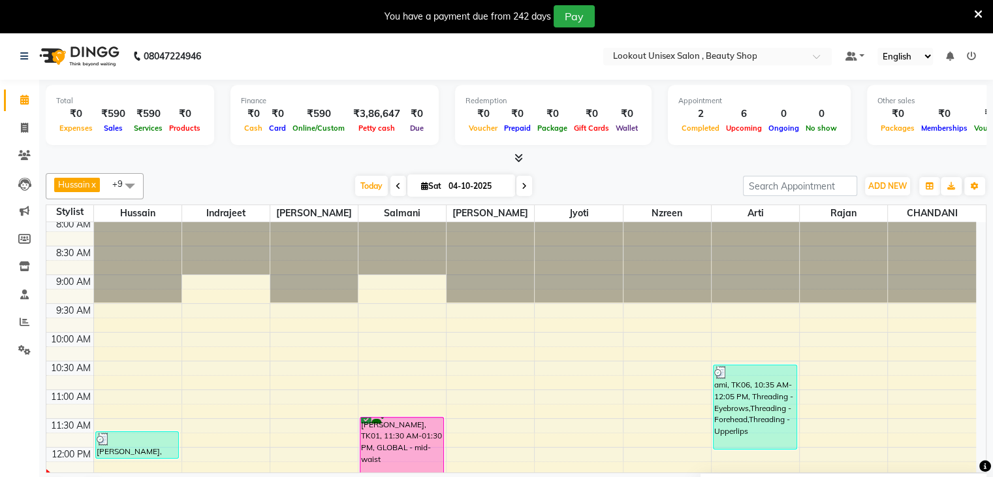
scroll to position [0, 0]
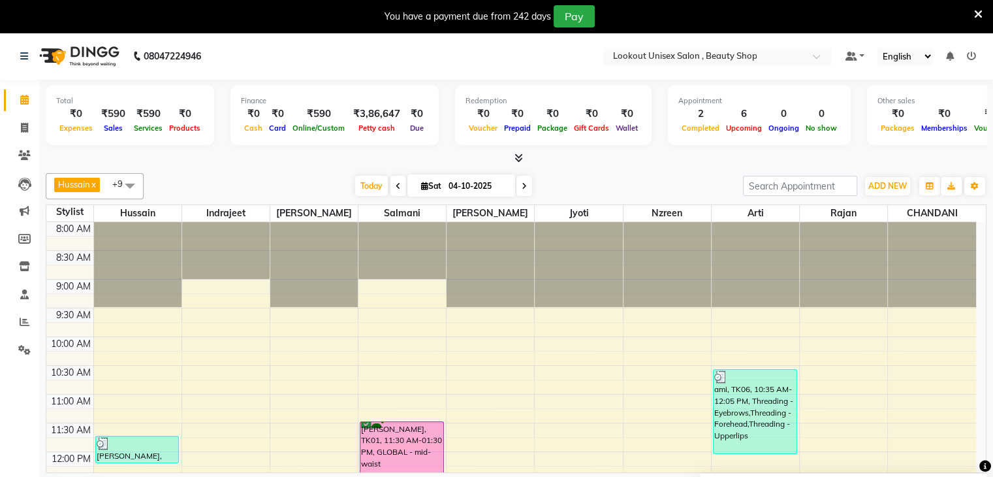
click at [423, 185] on icon at bounding box center [424, 185] width 7 height 8
select select "10"
select select "2025"
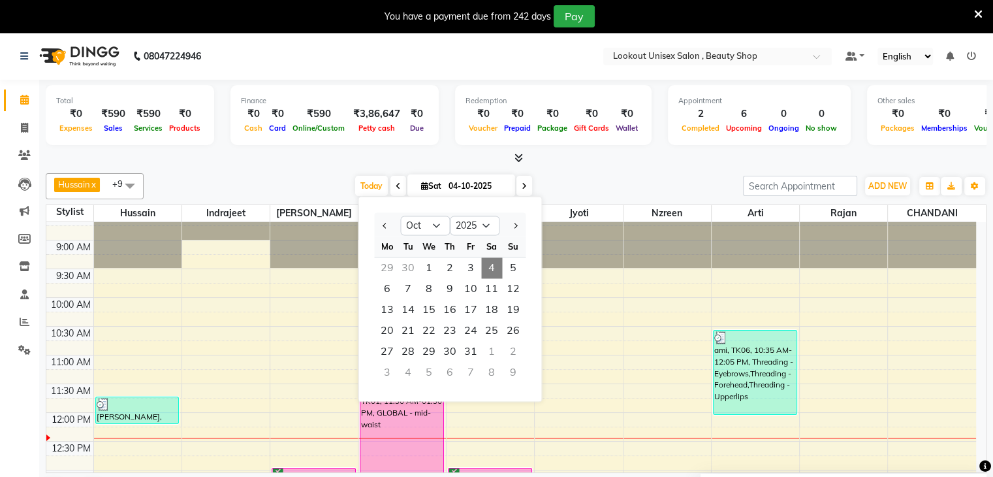
scroll to position [131, 0]
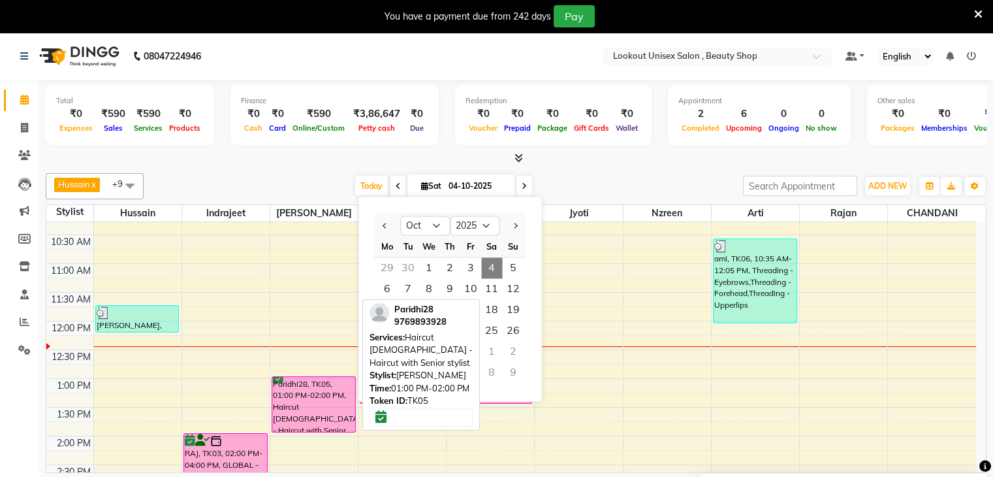
click at [303, 403] on div "Paridhi28, TK05, 01:00 PM-02:00 PM, Haircut [DEMOGRAPHIC_DATA] - Haircut with S…" at bounding box center [313, 404] width 83 height 55
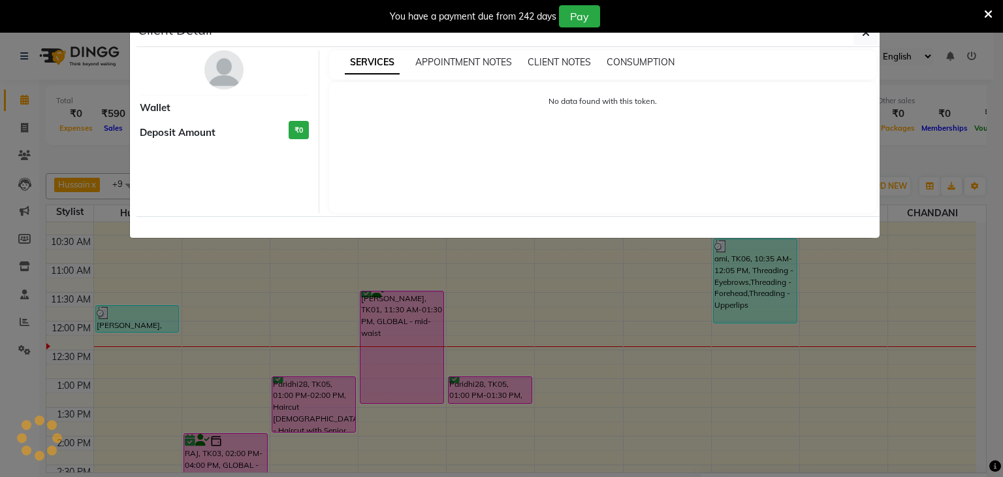
select select "6"
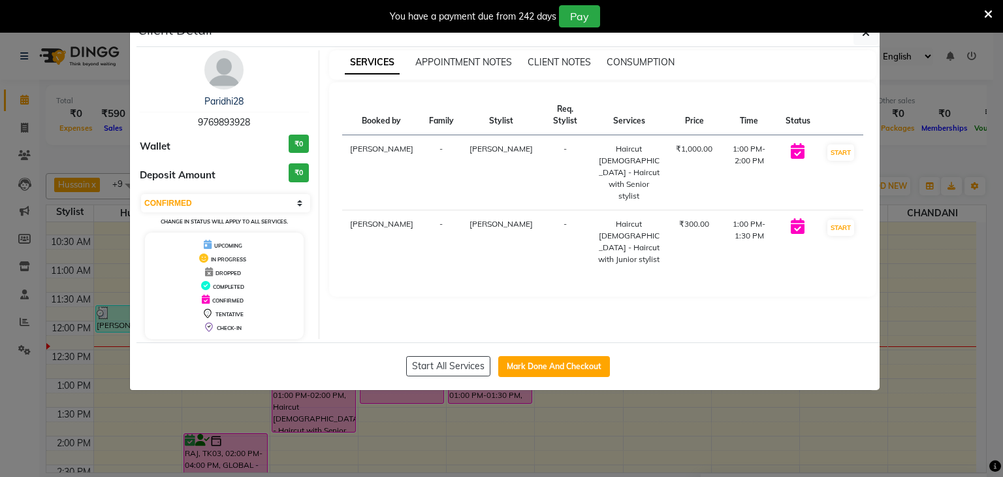
click at [221, 74] on img at bounding box center [223, 69] width 39 height 39
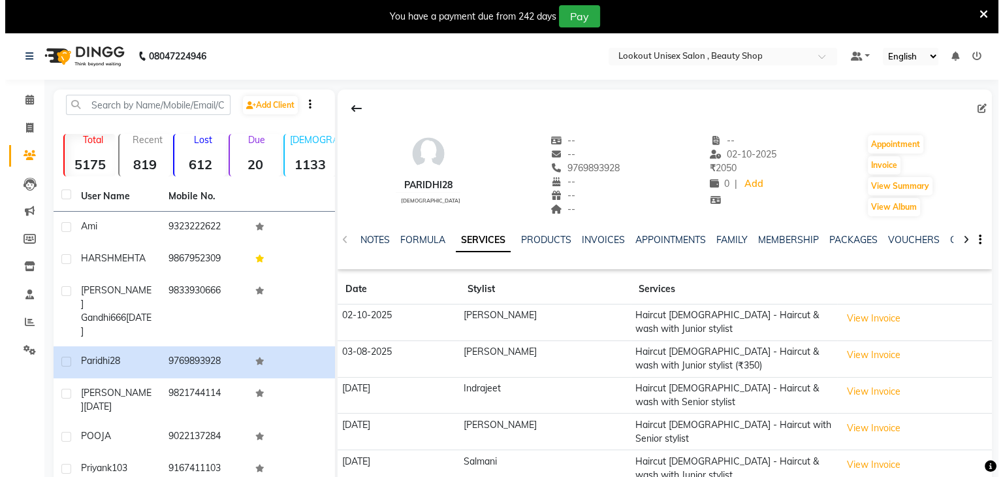
scroll to position [65, 0]
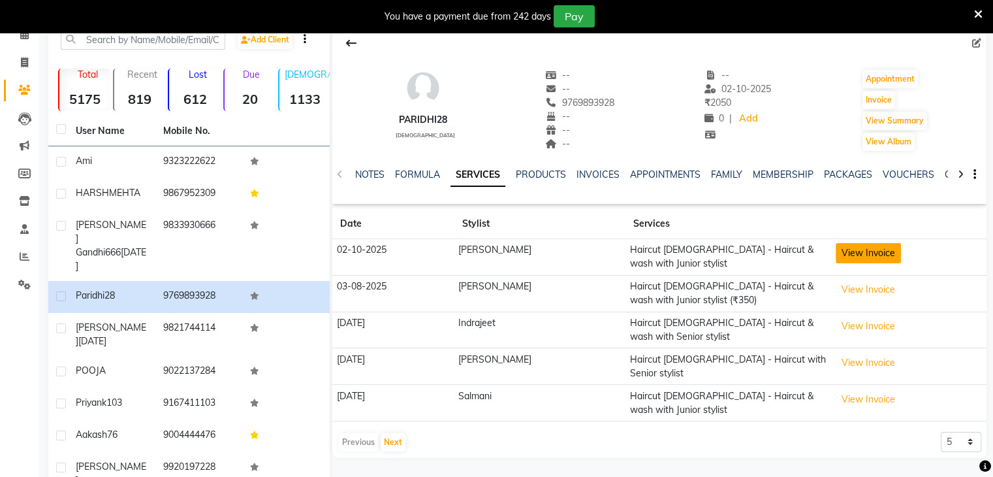
click at [852, 246] on button "View Invoice" at bounding box center [868, 253] width 65 height 20
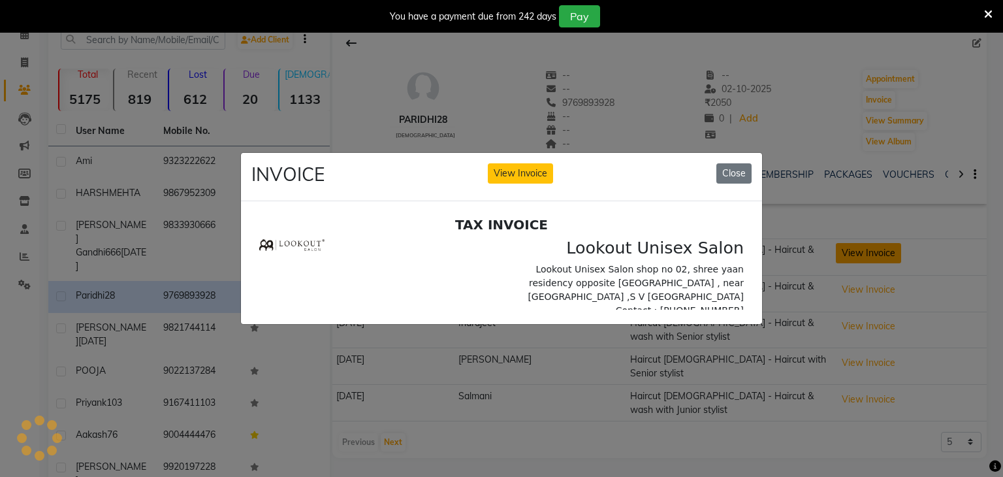
scroll to position [0, 0]
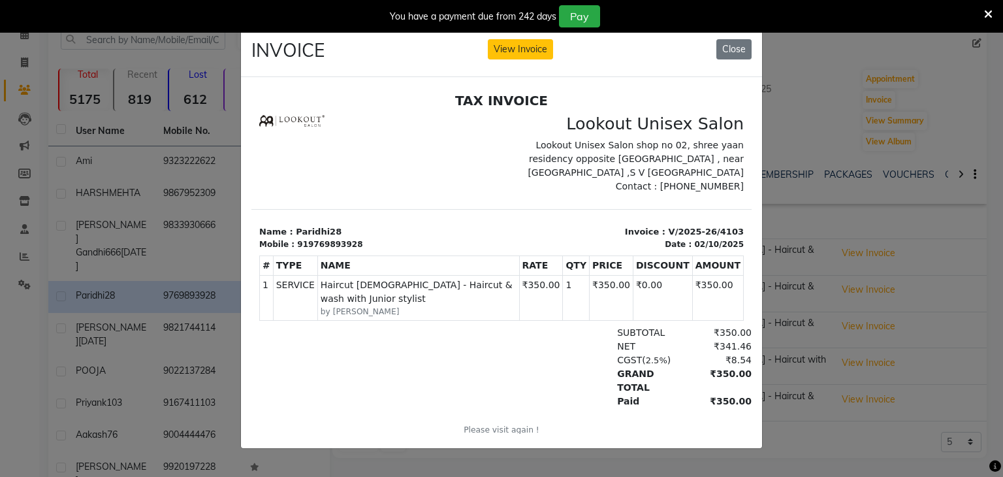
click at [736, 31] on div "You have a payment due from 242 days Pay" at bounding box center [501, 16] width 1003 height 33
drag, startPoint x: 736, startPoint y: 48, endPoint x: 453, endPoint y: 57, distance: 282.8
click at [736, 48] on button "Close" at bounding box center [733, 49] width 35 height 20
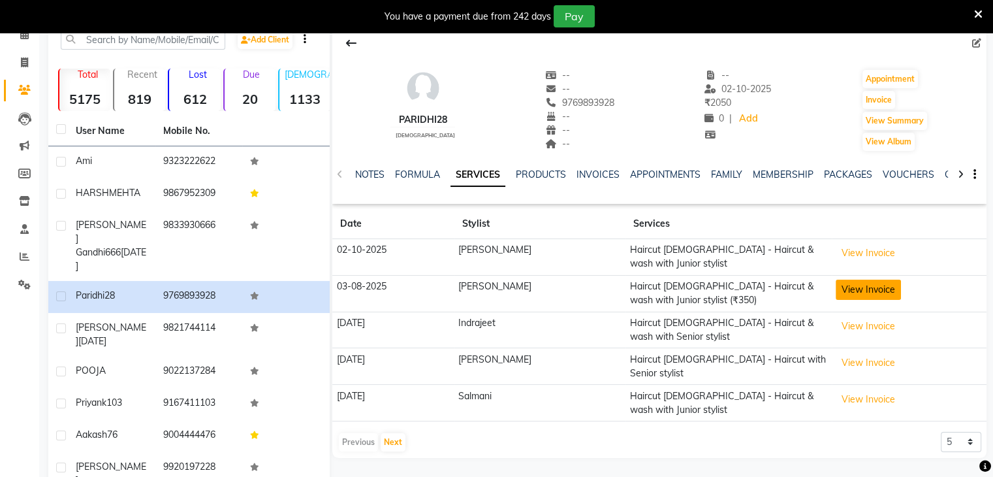
click at [852, 282] on button "View Invoice" at bounding box center [868, 289] width 65 height 20
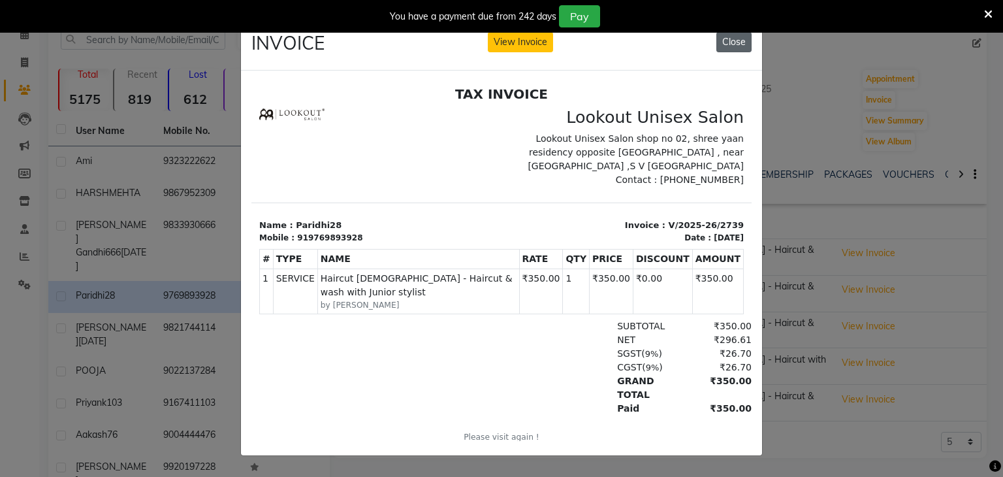
click at [740, 41] on button "Close" at bounding box center [733, 42] width 35 height 20
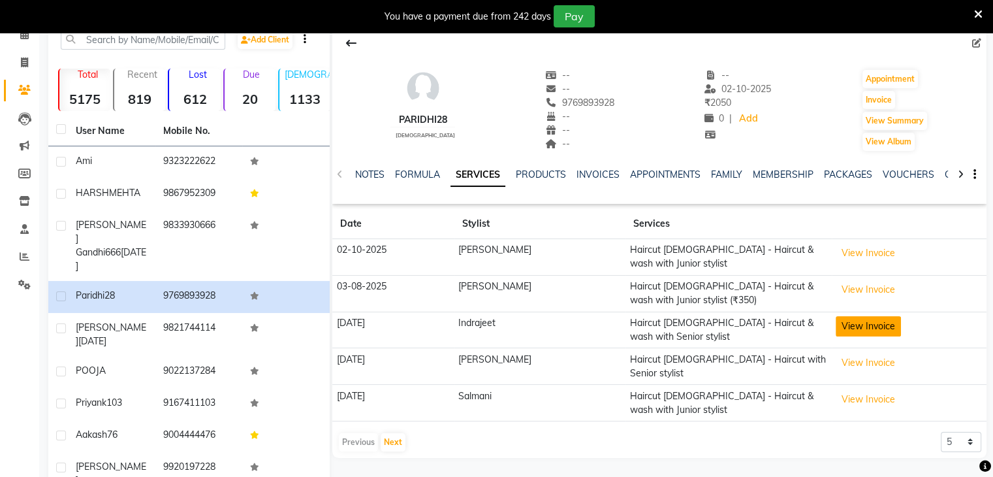
click at [868, 316] on button "View Invoice" at bounding box center [868, 326] width 65 height 20
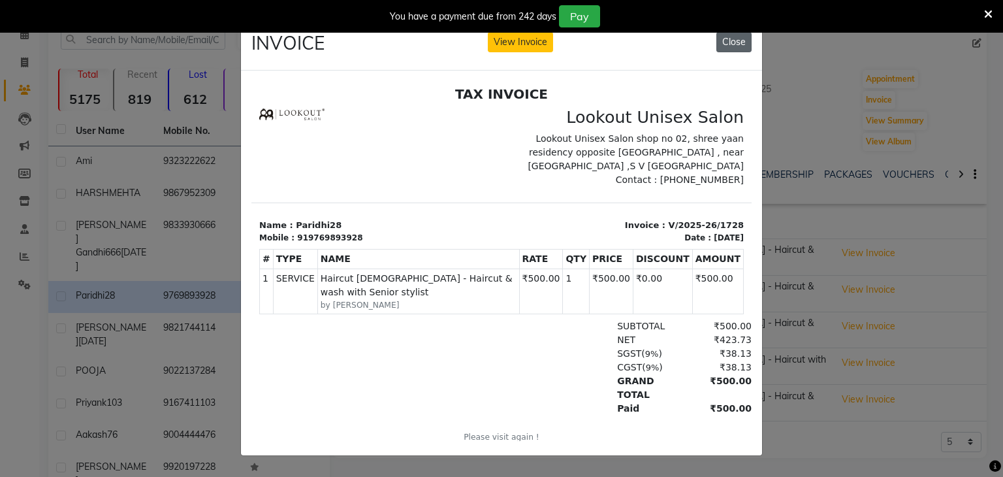
click at [727, 37] on button "Close" at bounding box center [733, 42] width 35 height 20
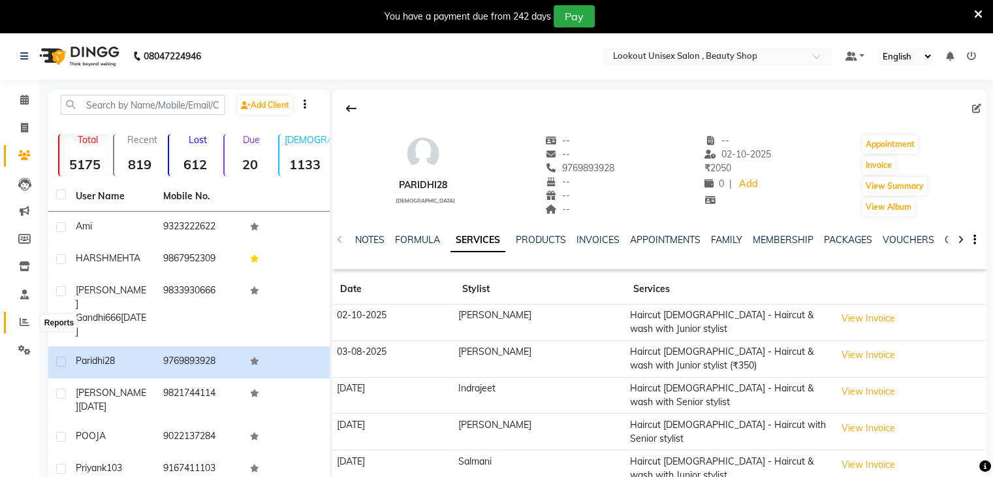
click at [20, 323] on icon at bounding box center [25, 322] width 10 height 10
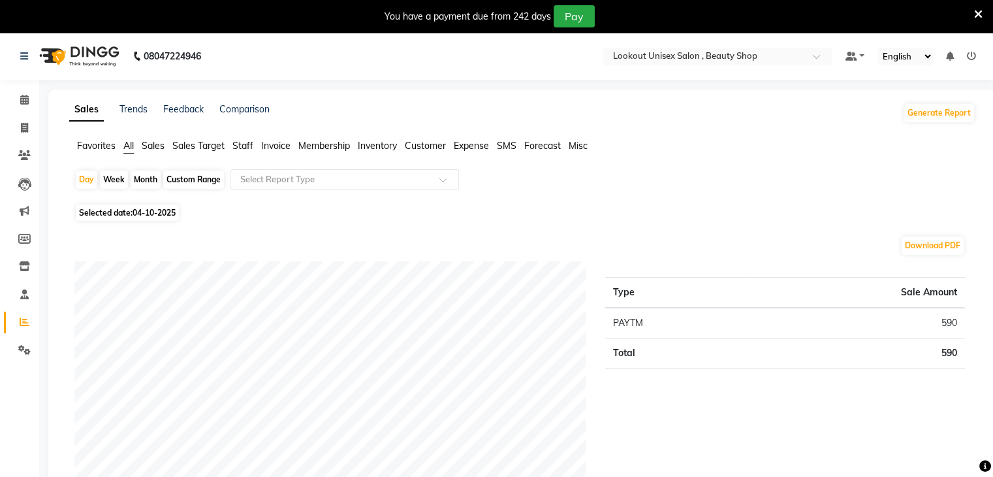
click at [157, 147] on span "Sales" at bounding box center [153, 146] width 23 height 12
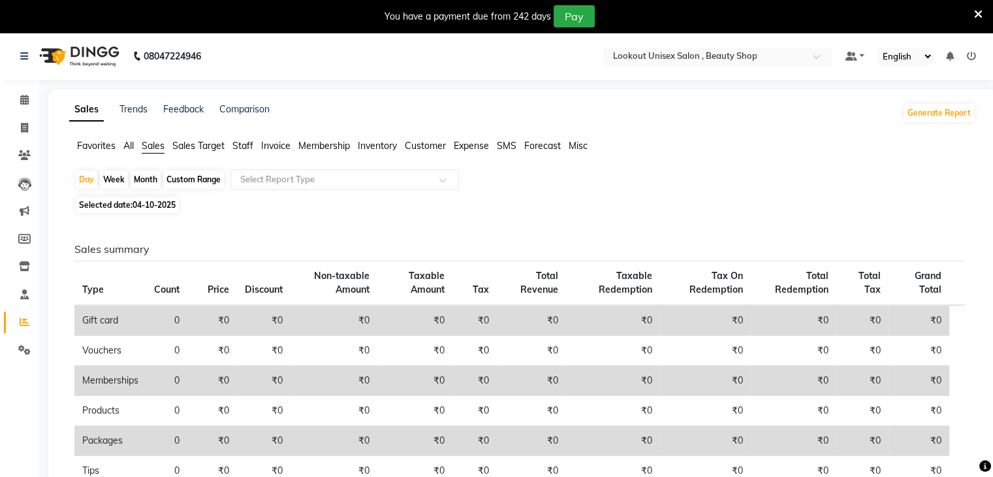
click at [140, 203] on span "04-10-2025" at bounding box center [154, 205] width 43 height 10
select select "10"
select select "2025"
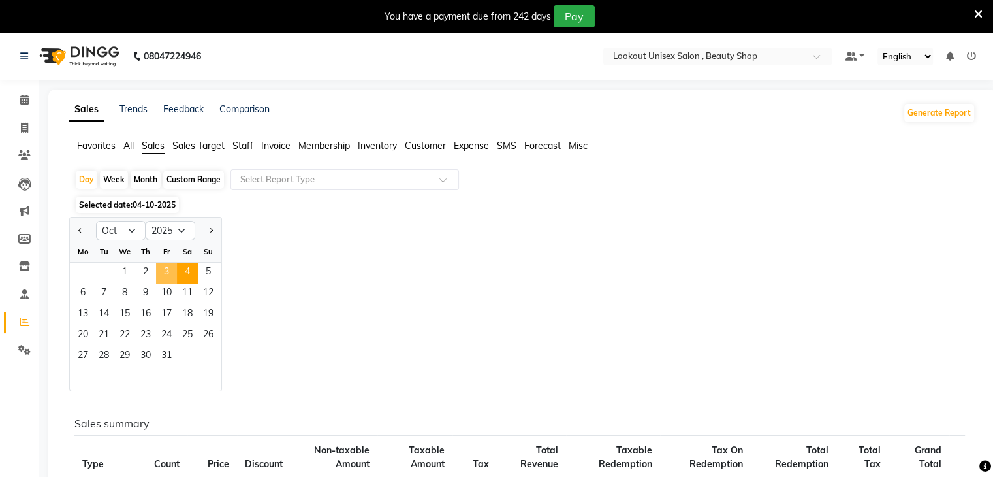
click at [165, 272] on span "3" at bounding box center [166, 272] width 21 height 21
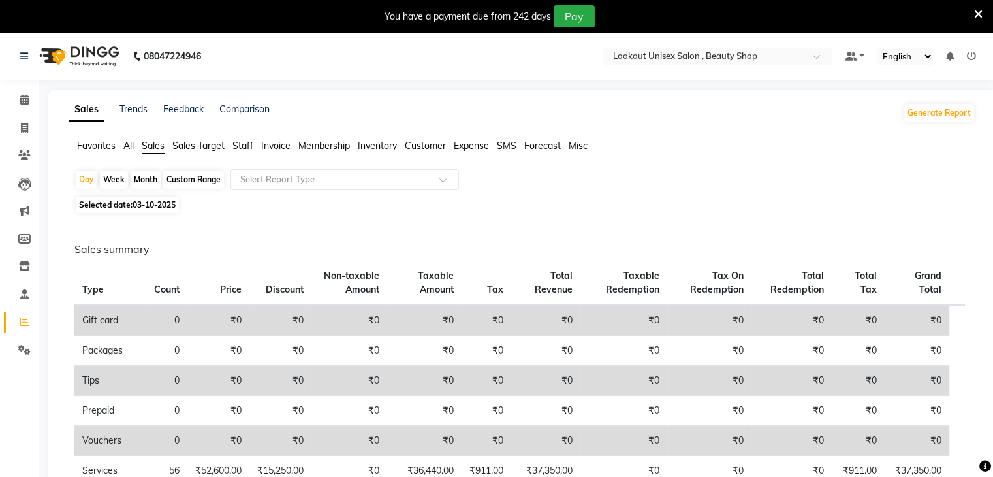
click at [245, 144] on span "Staff" at bounding box center [242, 146] width 21 height 12
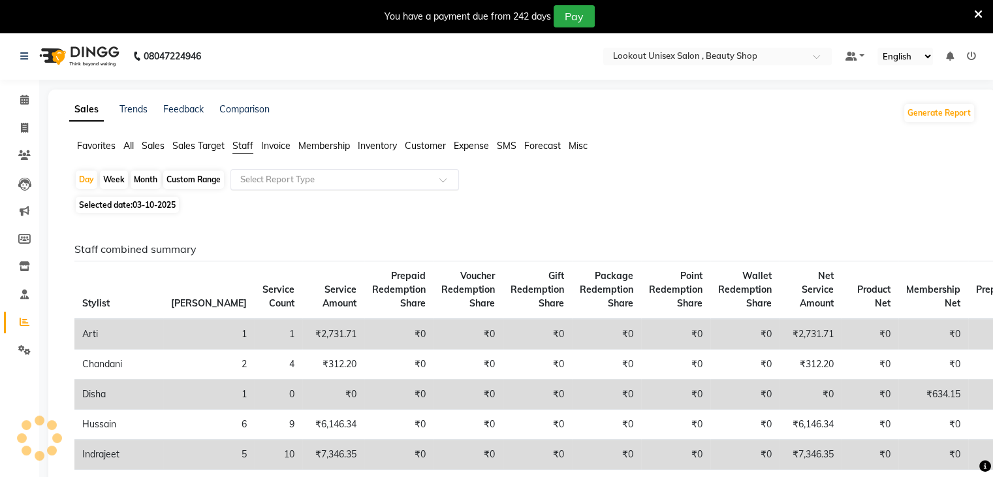
click at [439, 175] on div at bounding box center [344, 179] width 227 height 13
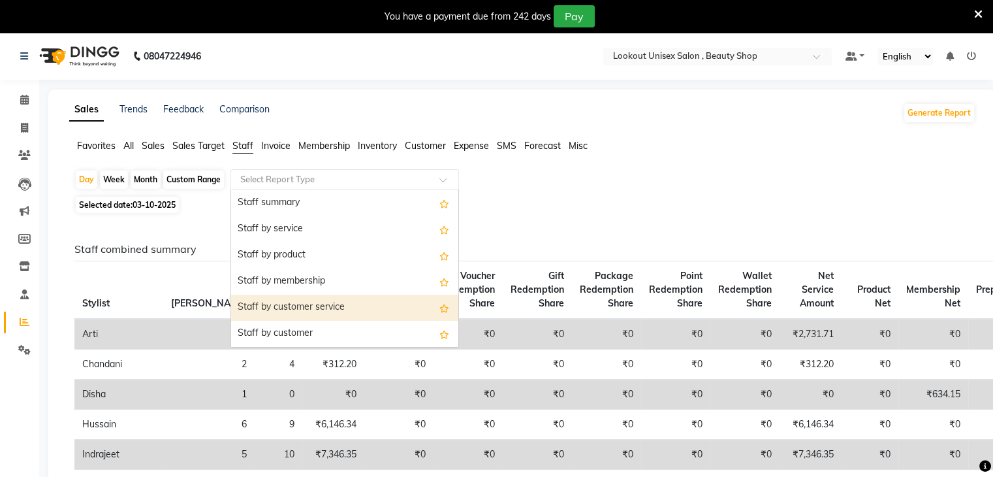
click at [320, 307] on div "Staff by customer service" at bounding box center [344, 307] width 227 height 26
select select "full_report"
select select "csv"
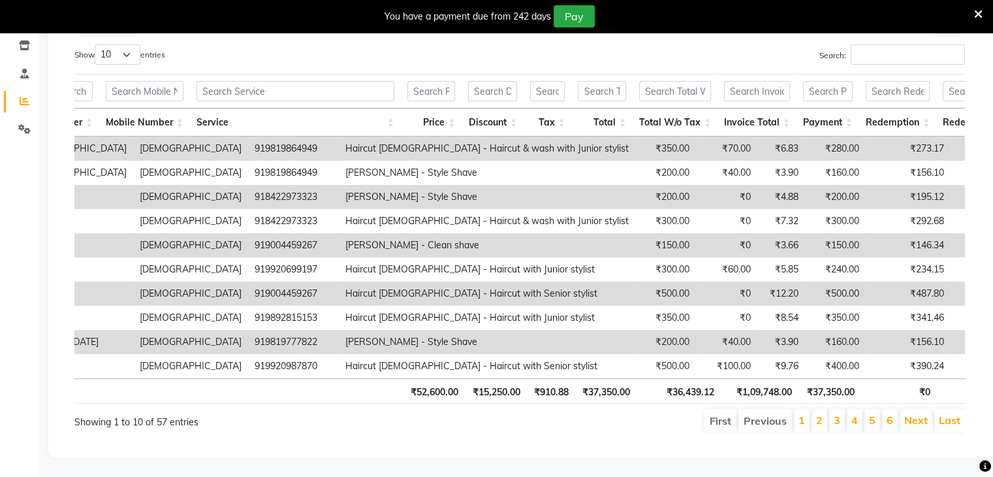
scroll to position [109, 0]
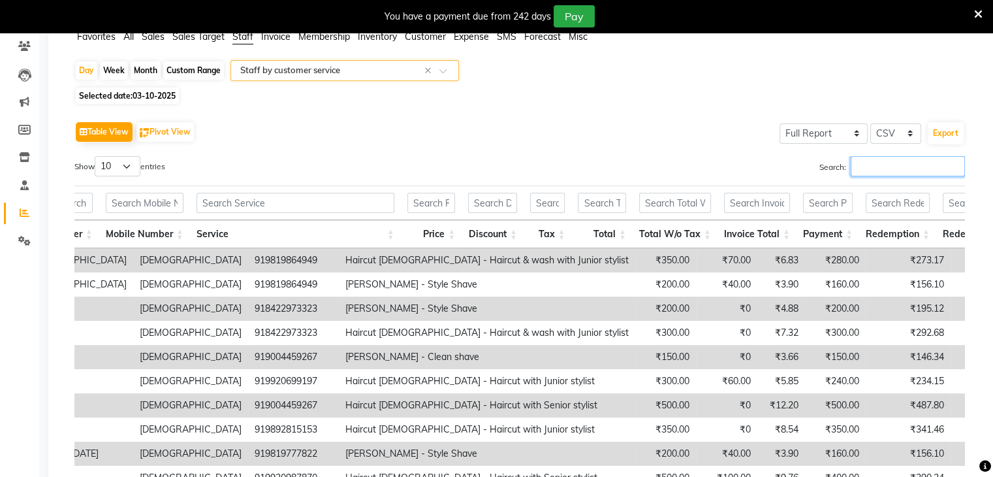
click at [867, 175] on input "Search:" at bounding box center [908, 166] width 114 height 20
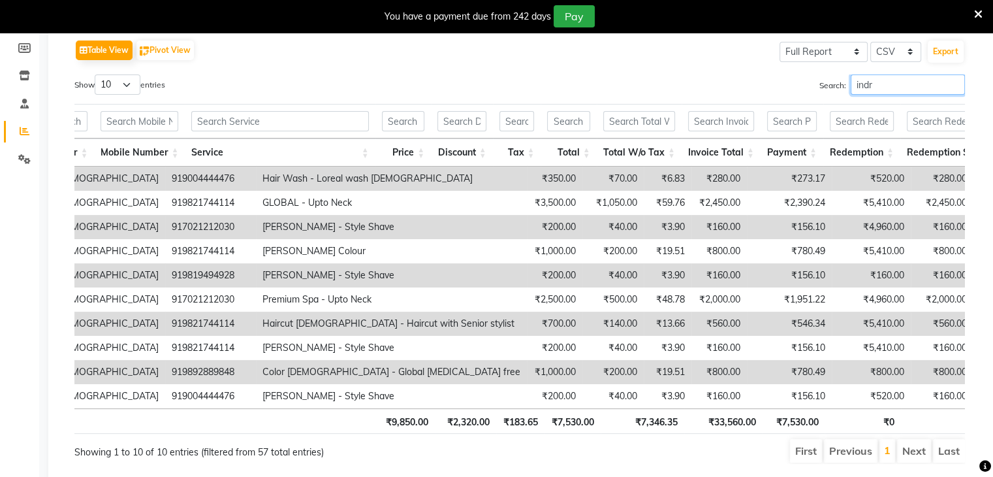
scroll to position [174, 0]
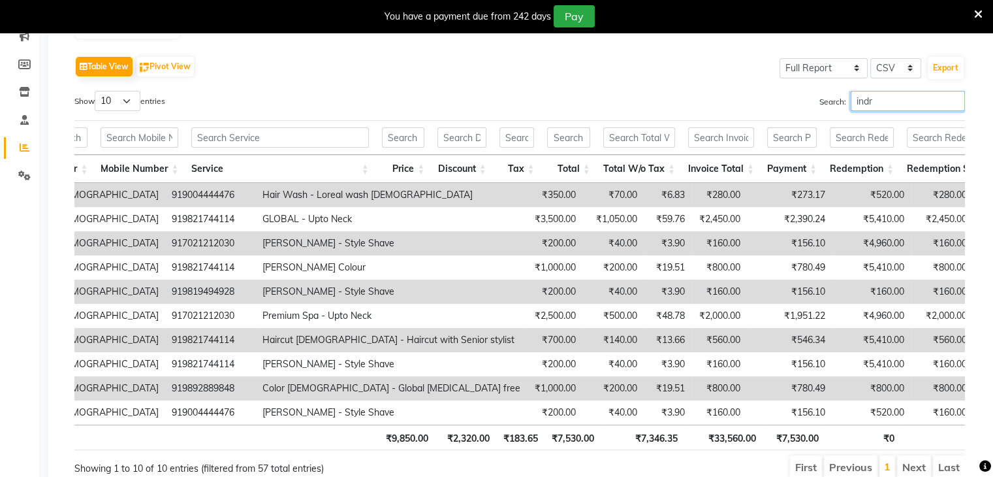
type input "indr"
click at [127, 98] on select "10 25 50 100" at bounding box center [118, 101] width 46 height 20
select select "100"
click at [97, 91] on select "10 25 50 100" at bounding box center [118, 101] width 46 height 20
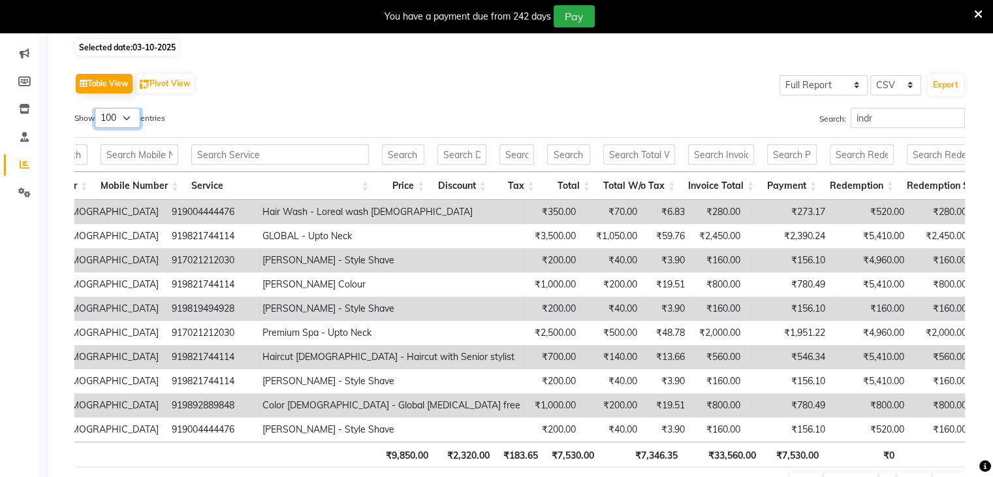
scroll to position [109, 0]
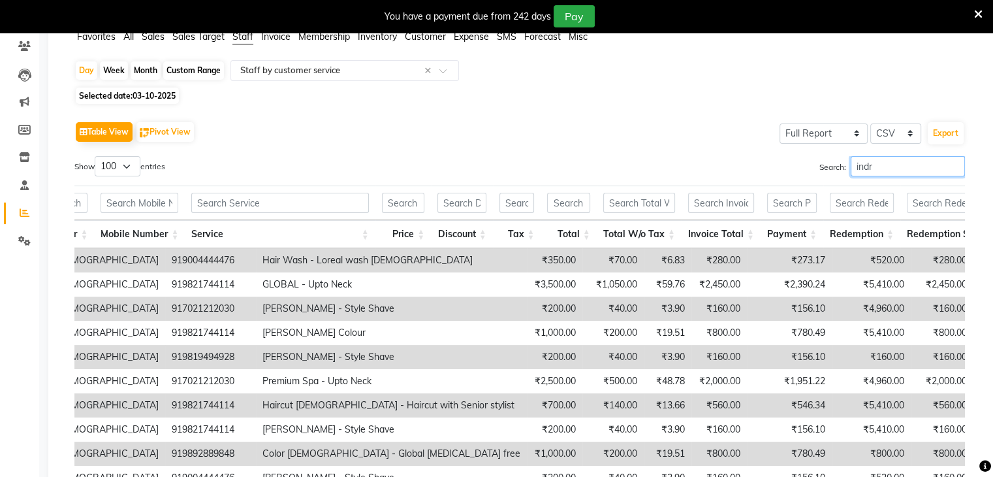
click at [896, 167] on input "indr" at bounding box center [908, 166] width 114 height 20
type input "i"
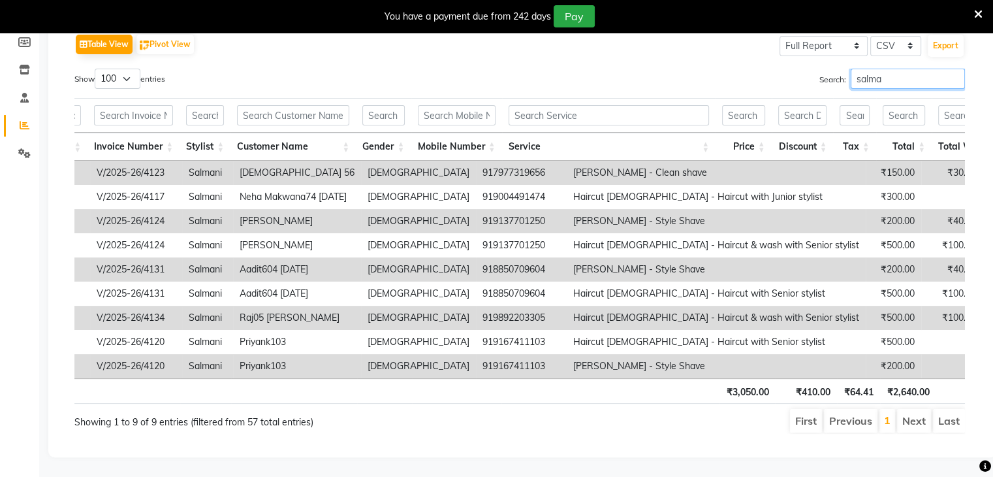
scroll to position [0, 603]
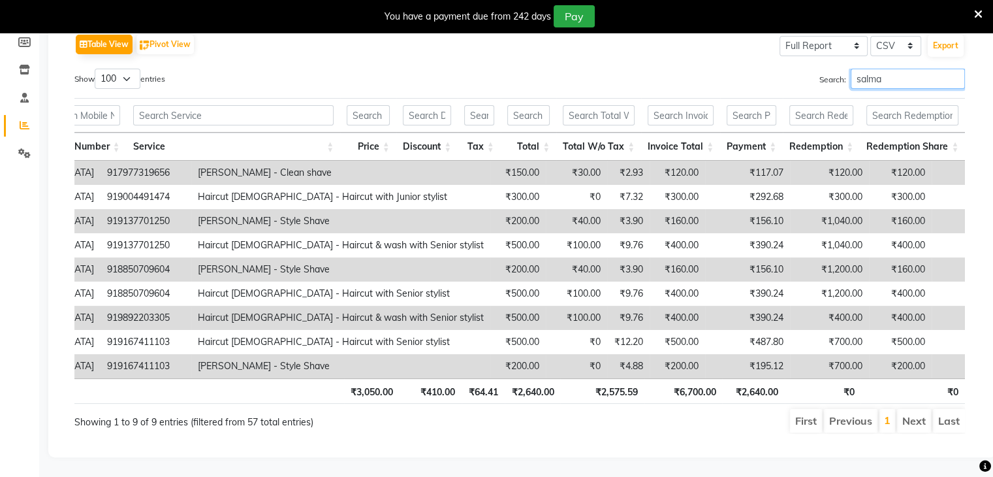
click at [900, 69] on input "salma" at bounding box center [908, 79] width 114 height 20
type input "s"
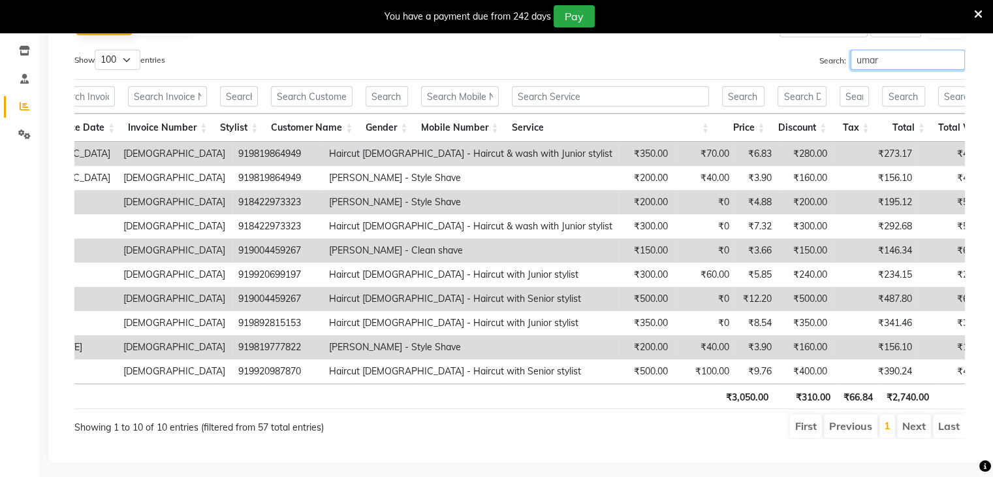
scroll to position [0, 569]
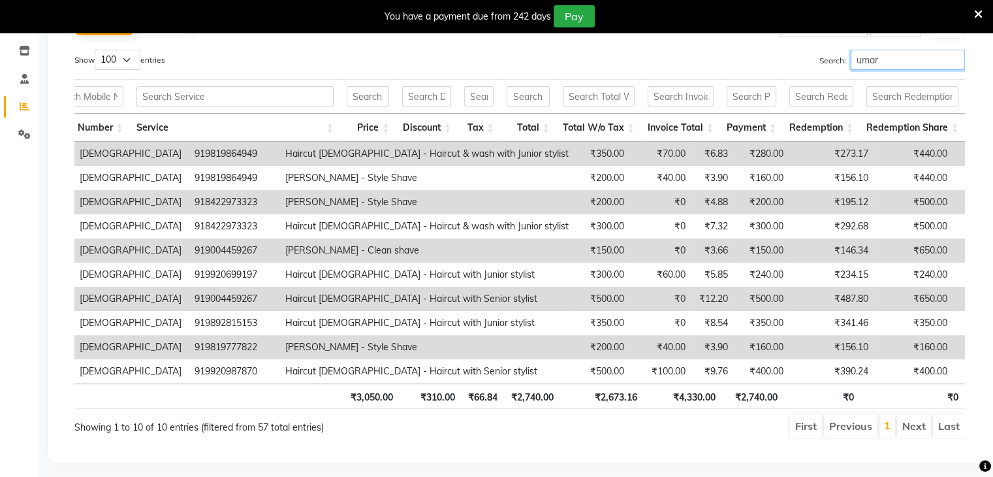
click at [906, 55] on input "umar" at bounding box center [908, 60] width 114 height 20
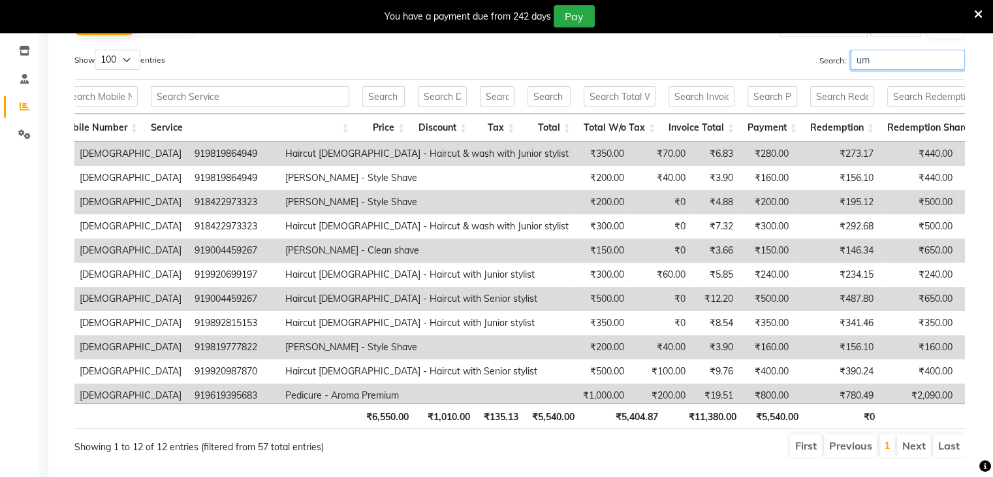
type input "u"
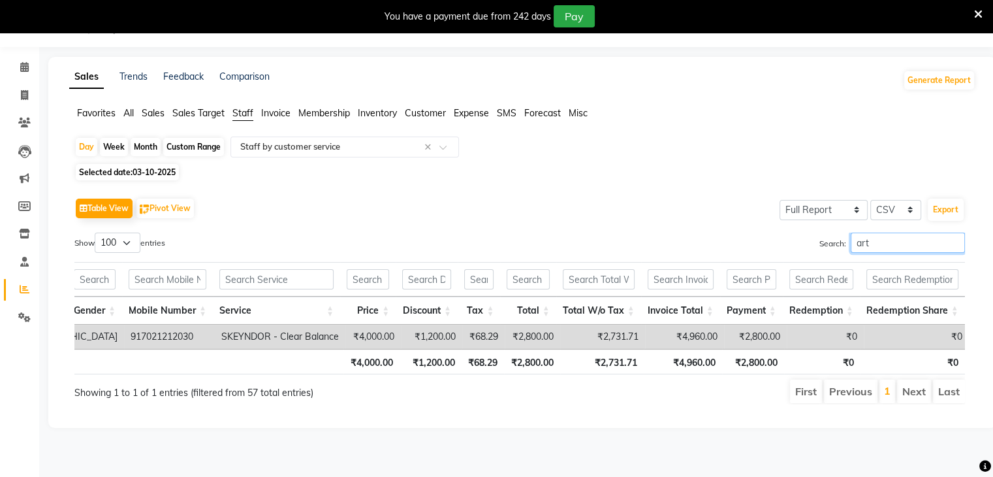
scroll to position [0, 499]
click at [878, 243] on input "arti" at bounding box center [908, 242] width 114 height 20
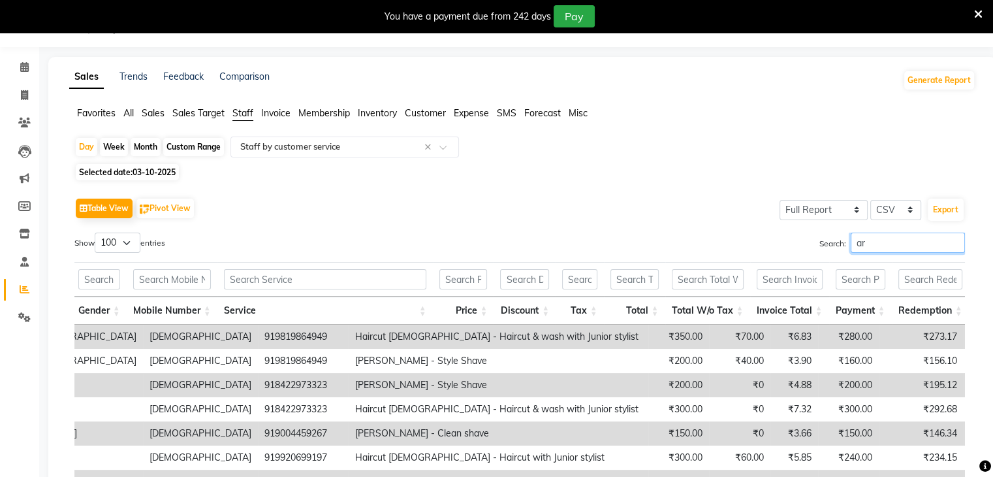
scroll to position [215, 0]
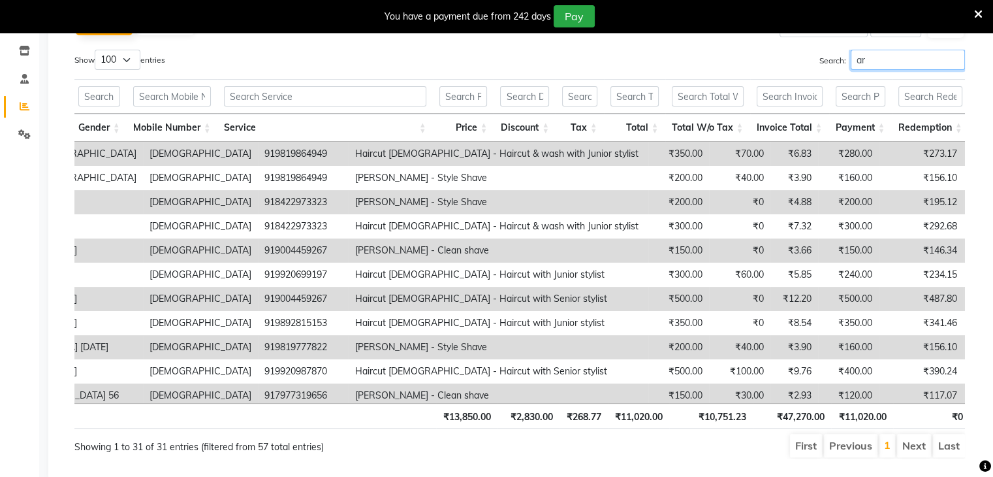
type input "a"
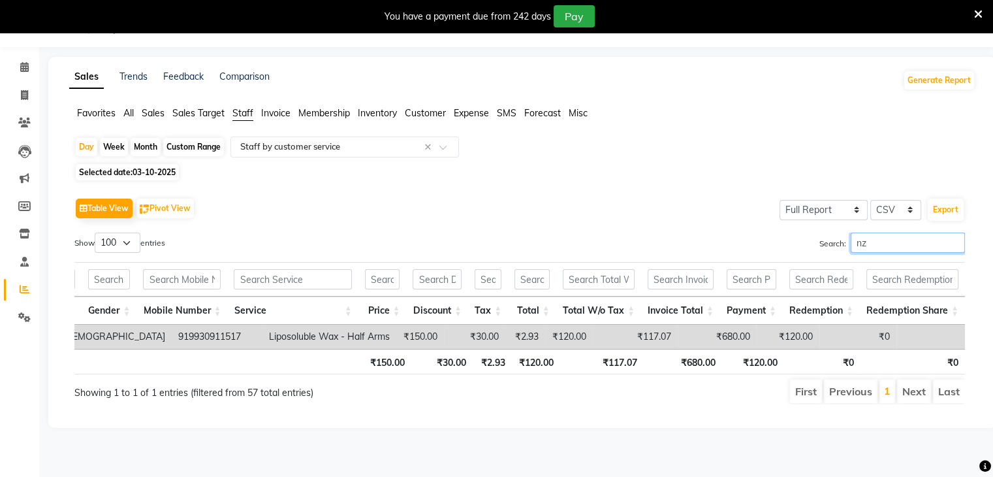
scroll to position [0, 468]
click at [890, 238] on input "nzr" at bounding box center [908, 242] width 114 height 20
type input "n"
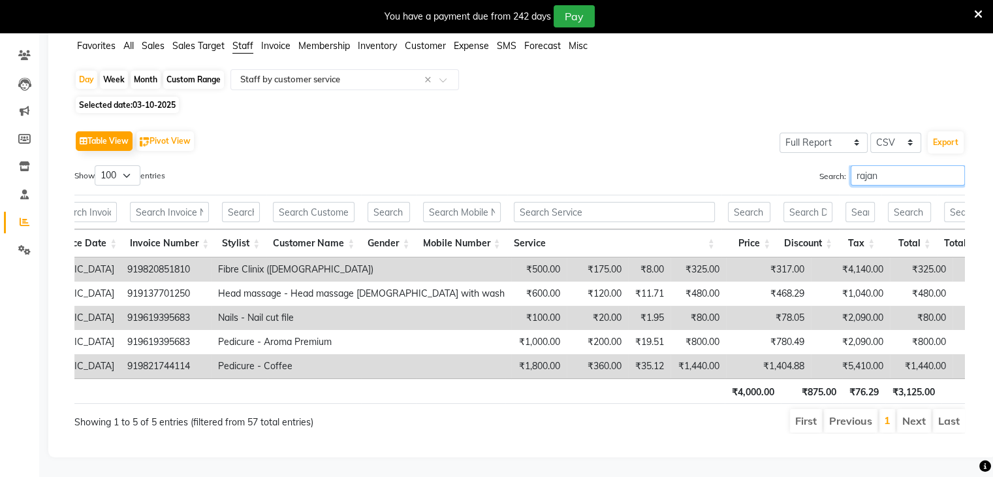
scroll to position [0, 572]
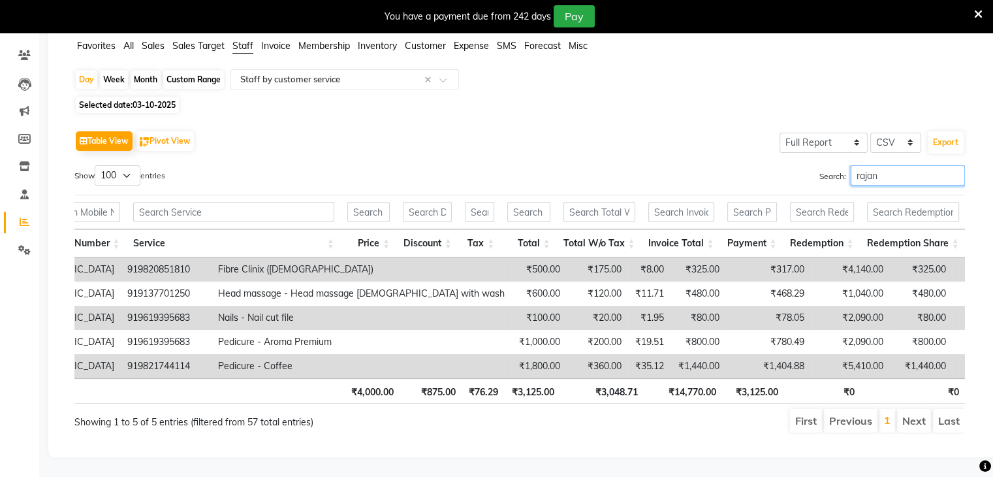
click at [881, 165] on input "rajan" at bounding box center [908, 175] width 114 height 20
type input "r"
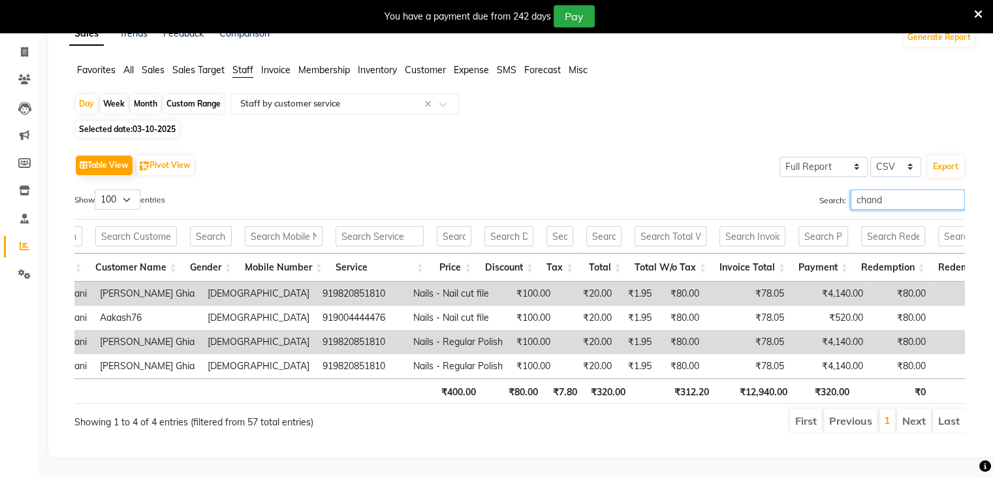
scroll to position [0, 388]
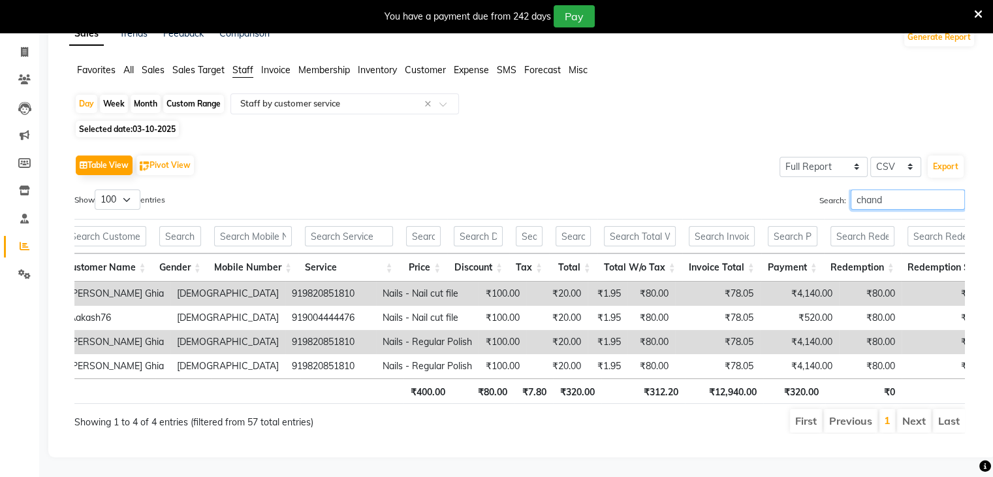
type input "chand"
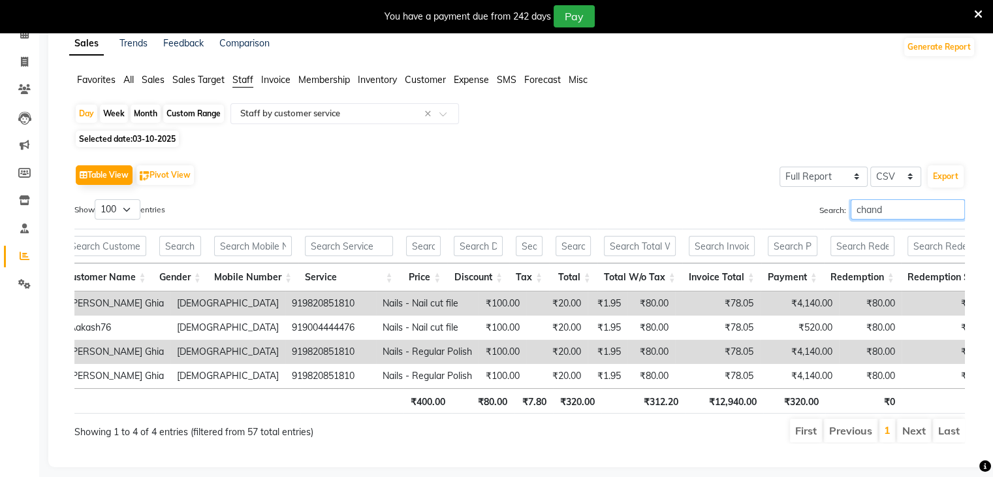
scroll to position [29, 0]
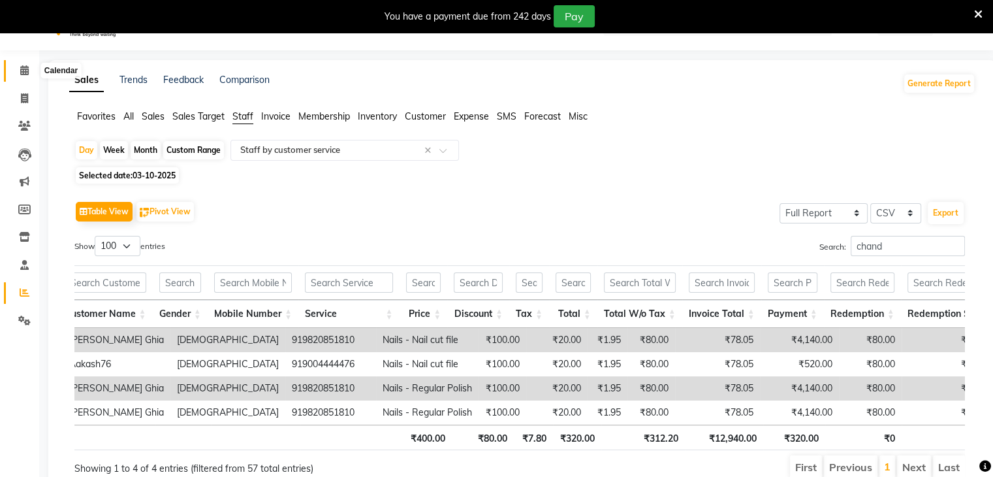
click at [24, 74] on icon at bounding box center [24, 70] width 8 height 10
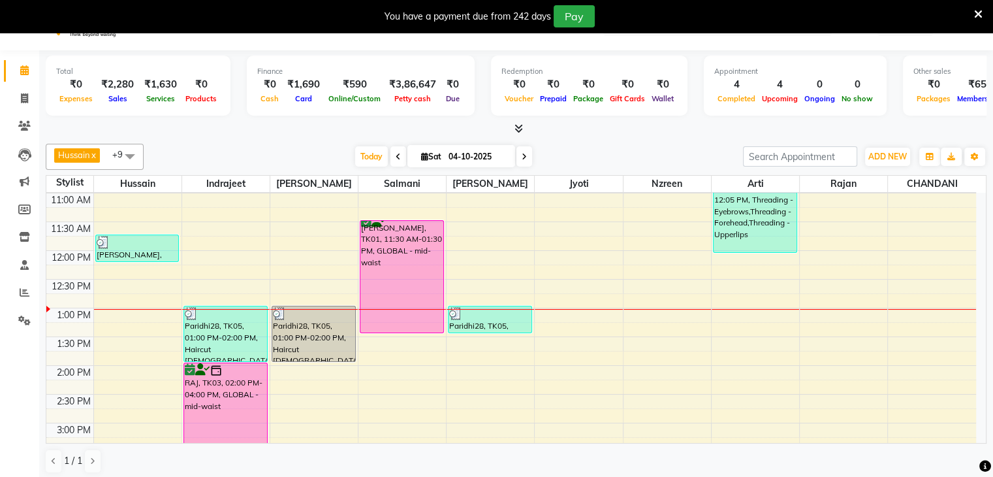
scroll to position [285, 0]
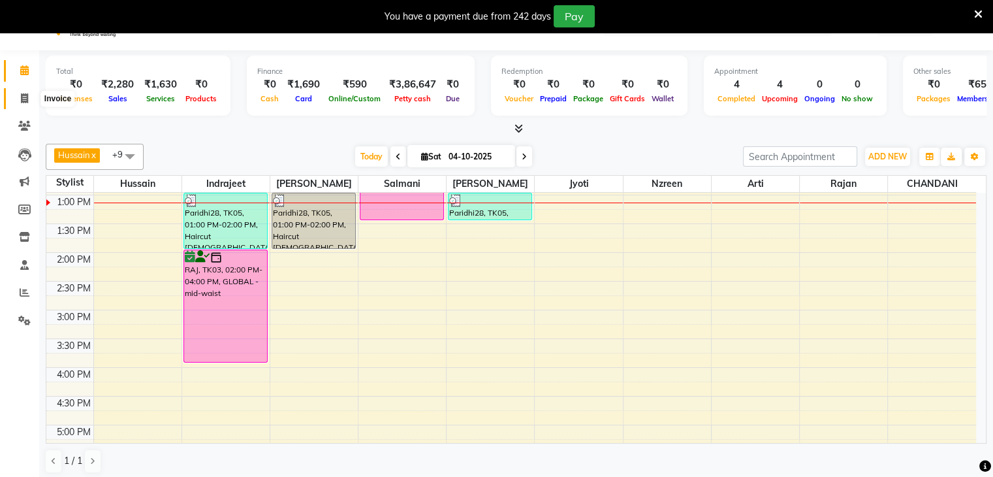
click at [20, 95] on span at bounding box center [24, 98] width 23 height 15
select select "service"
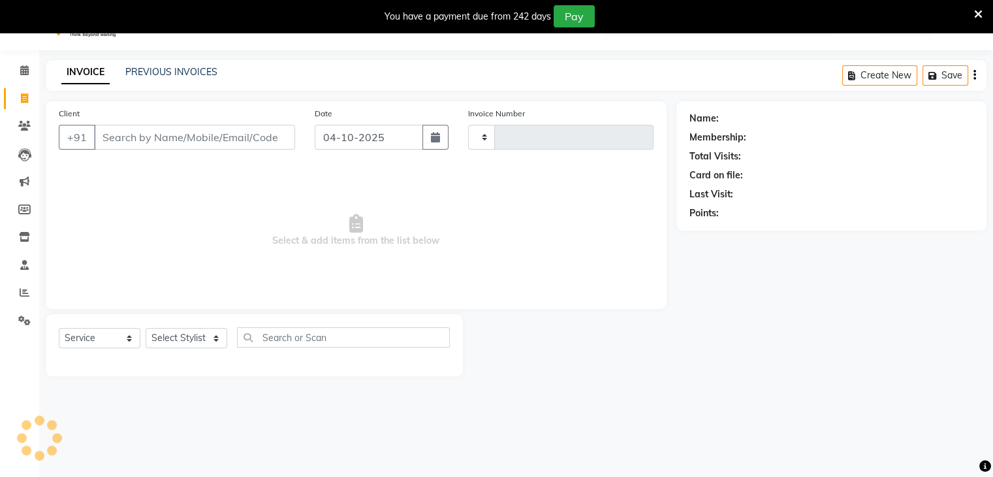
type input "4146"
select select "7658"
click at [138, 126] on input "Client" at bounding box center [194, 137] width 201 height 25
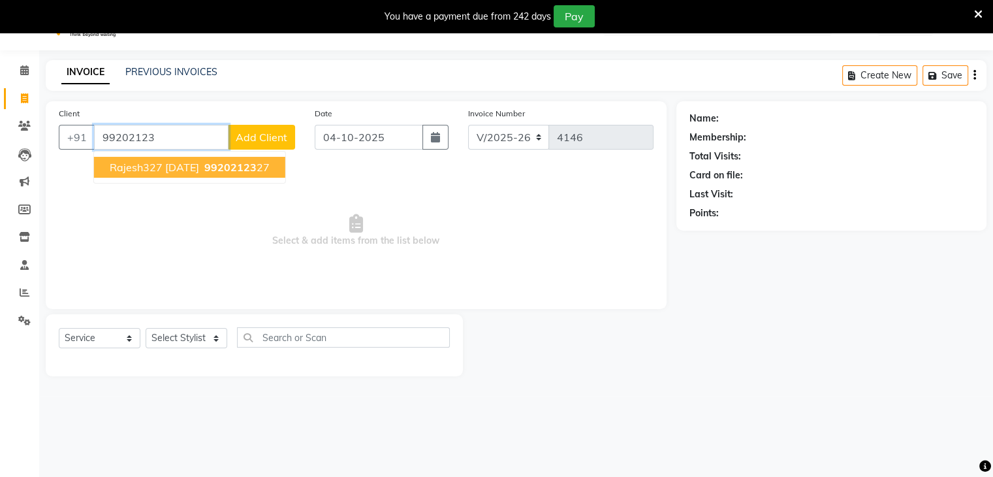
click at [136, 168] on span "rajesh327 [DATE]" at bounding box center [154, 167] width 89 height 13
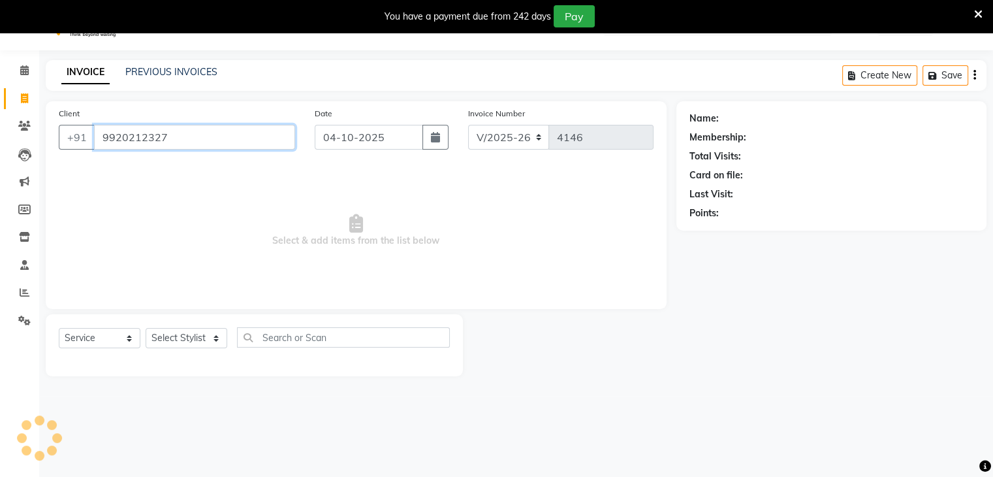
type input "9920212327"
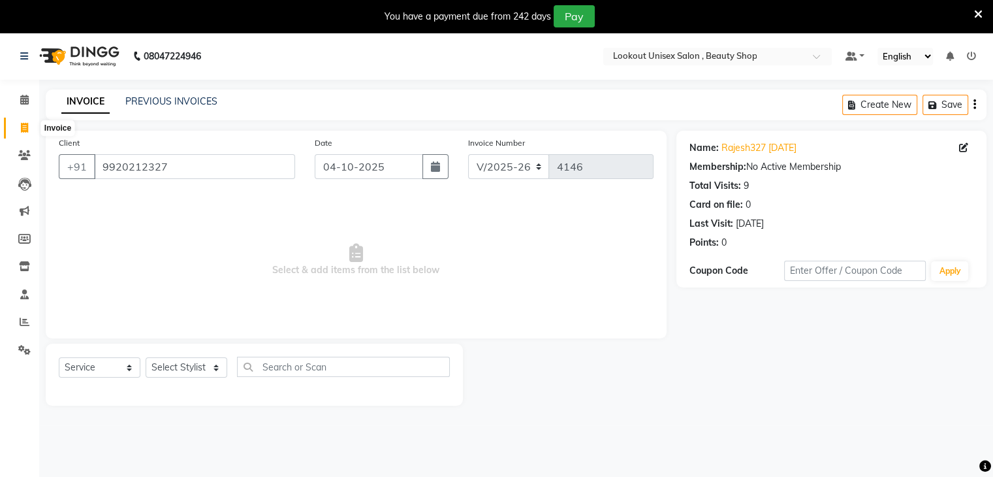
drag, startPoint x: 23, startPoint y: 125, endPoint x: 605, endPoint y: 101, distance: 582.2
click at [23, 125] on icon at bounding box center [24, 128] width 7 height 10
click at [24, 92] on link "Calendar" at bounding box center [19, 100] width 31 height 22
click at [27, 123] on icon at bounding box center [24, 128] width 7 height 10
select select "service"
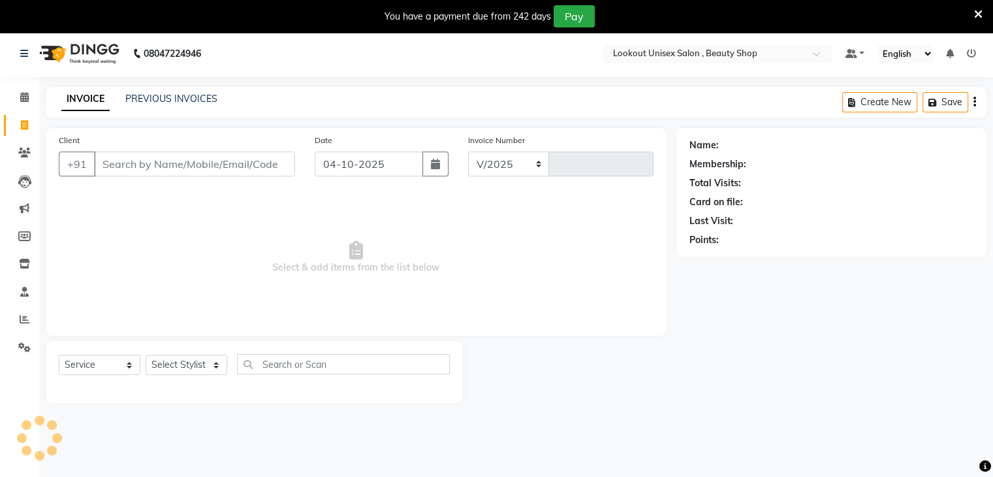
select select "7658"
type input "4148"
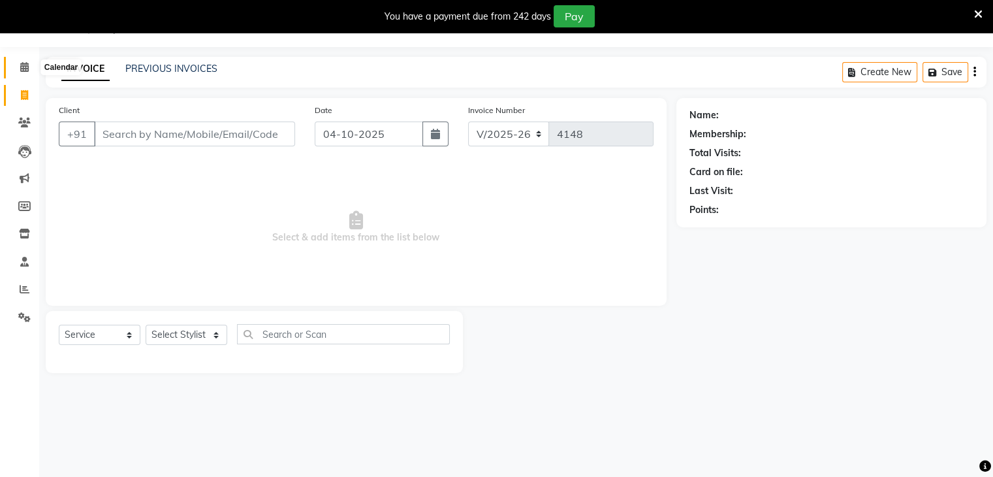
click at [26, 70] on icon at bounding box center [24, 67] width 8 height 10
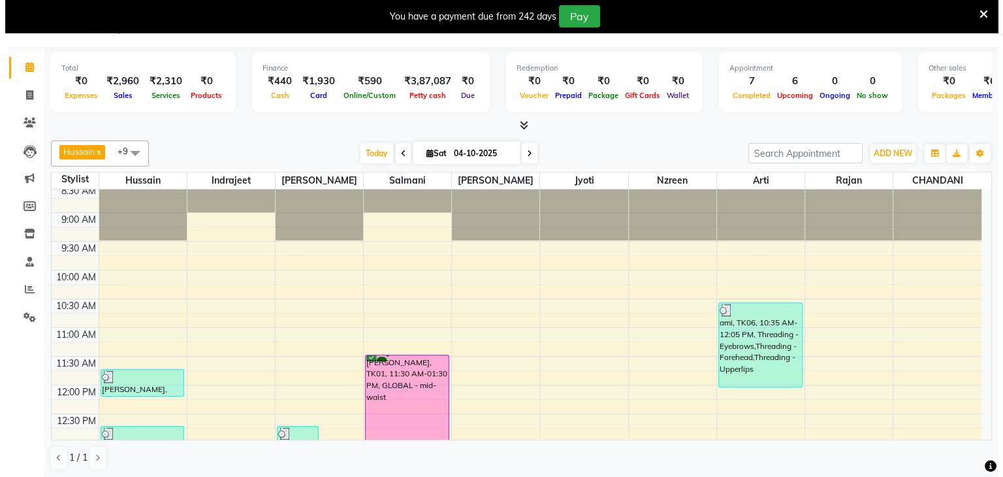
scroll to position [131, 0]
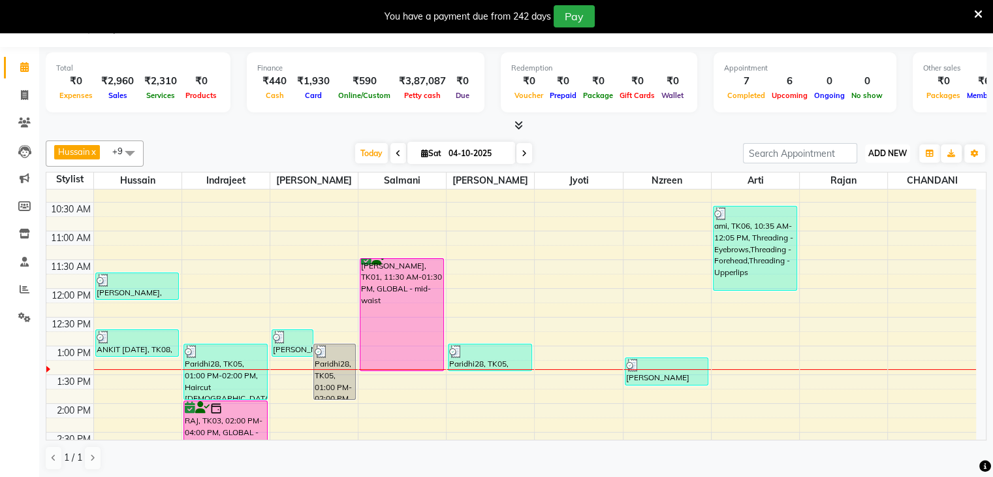
click at [890, 149] on span "ADD NEW" at bounding box center [887, 153] width 39 height 10
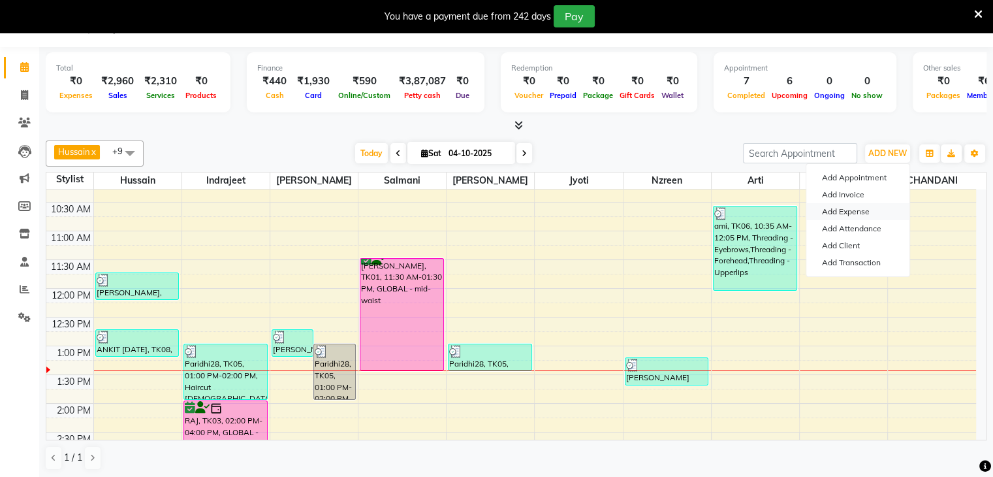
click at [840, 210] on link "Add Expense" at bounding box center [857, 211] width 103 height 17
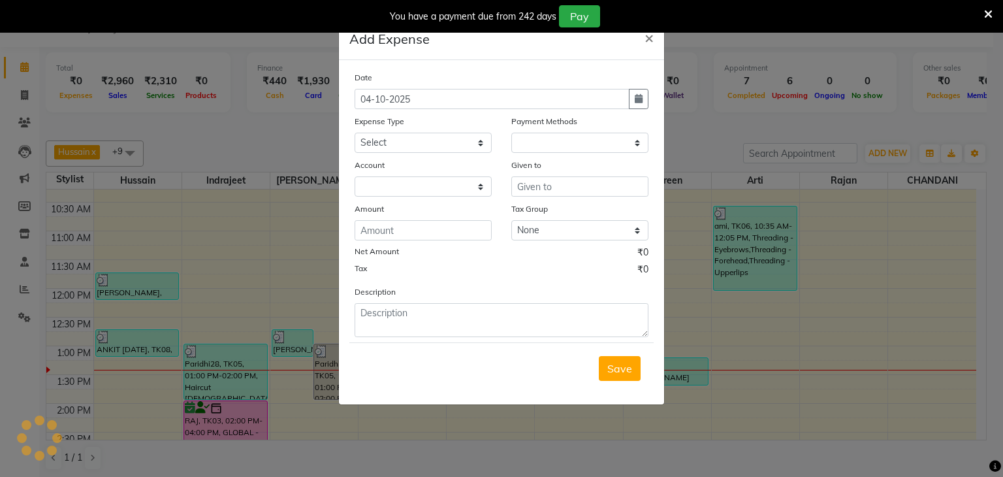
select select "1"
select select "6789"
